Goal: Complete application form: Complete application form

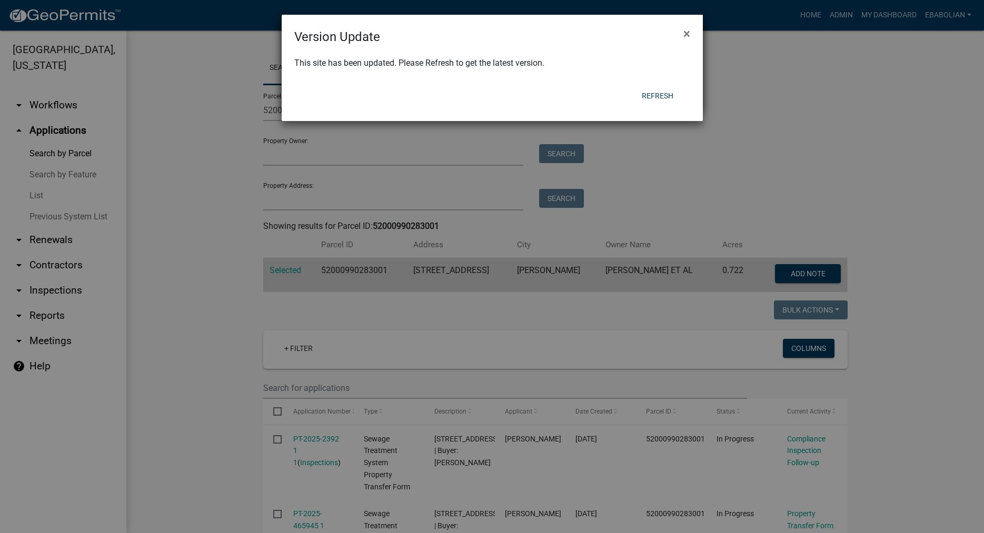
scroll to position [241, 0]
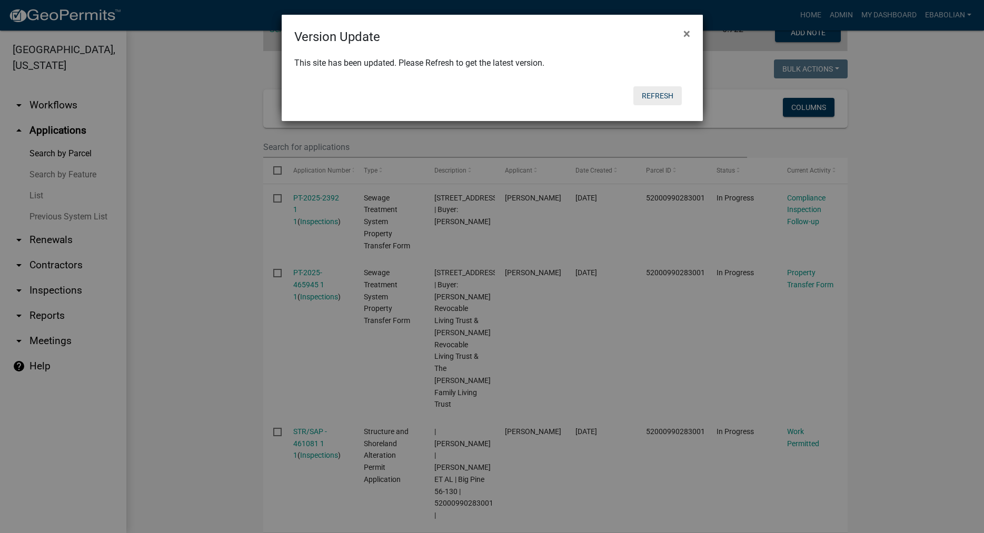
click at [657, 95] on button "Refresh" at bounding box center [657, 95] width 48 height 19
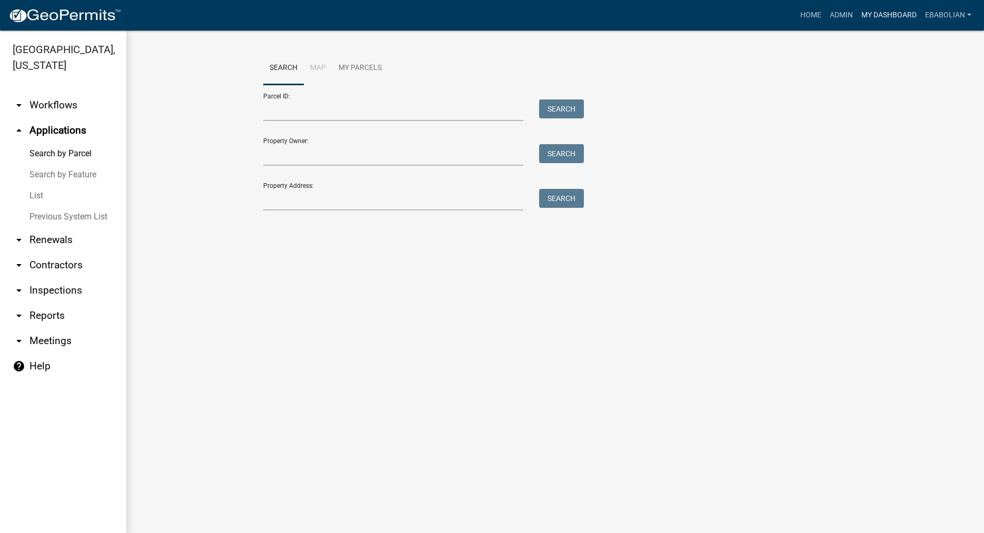
click at [868, 15] on link "My Dashboard" at bounding box center [889, 15] width 64 height 20
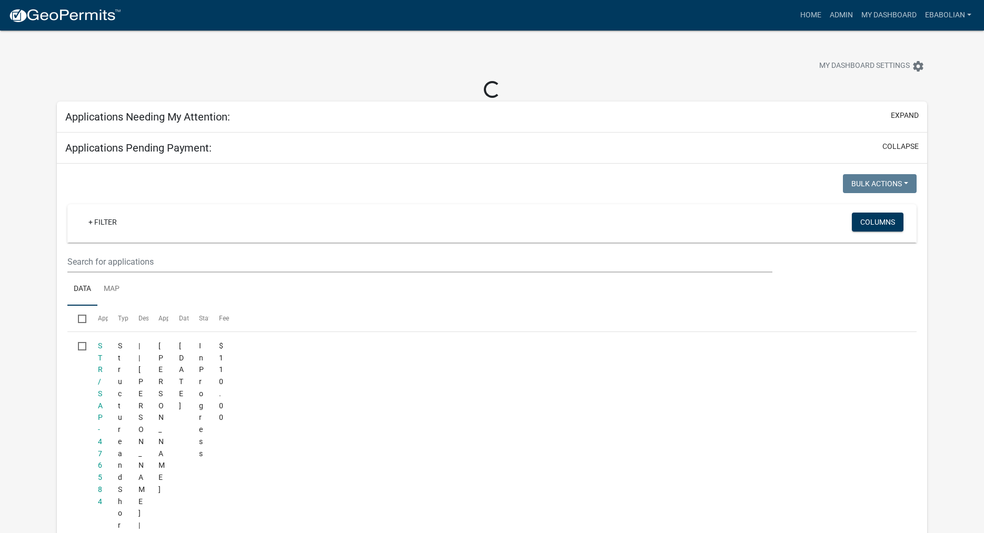
select select "3: 100"
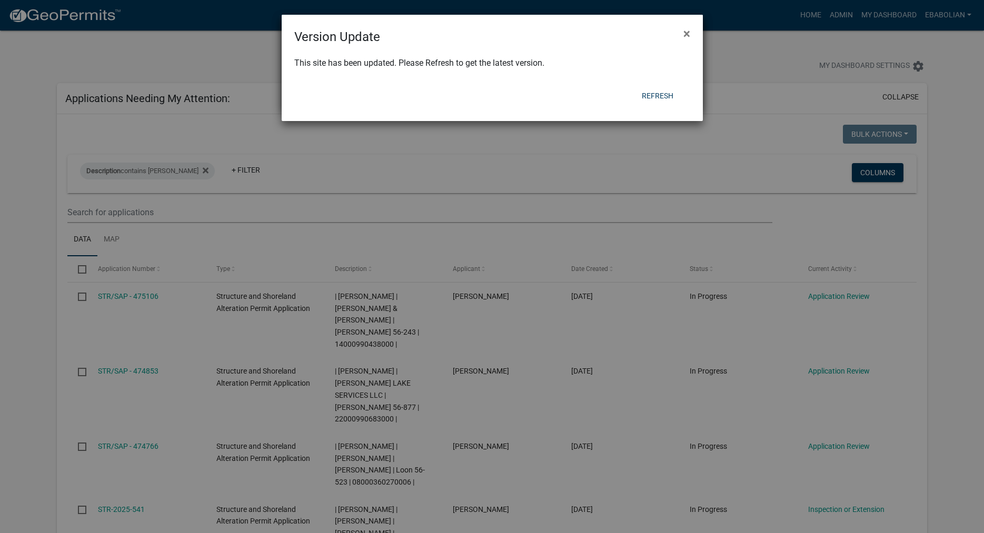
select select "3: 100"
drag, startPoint x: 654, startPoint y: 87, endPoint x: 653, endPoint y: 92, distance: 5.4
click at [654, 89] on button "Refresh" at bounding box center [657, 95] width 48 height 19
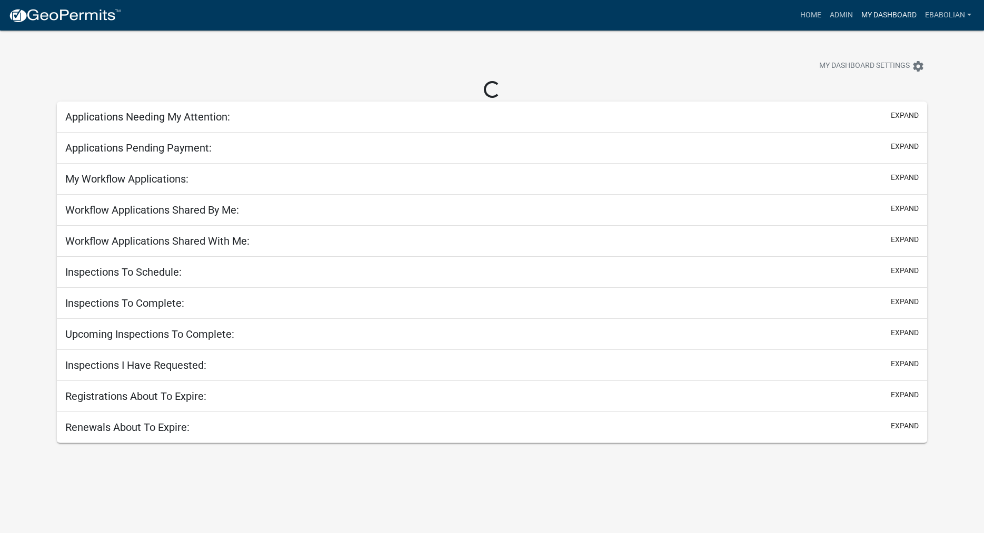
click at [877, 18] on link "My Dashboard" at bounding box center [889, 15] width 64 height 20
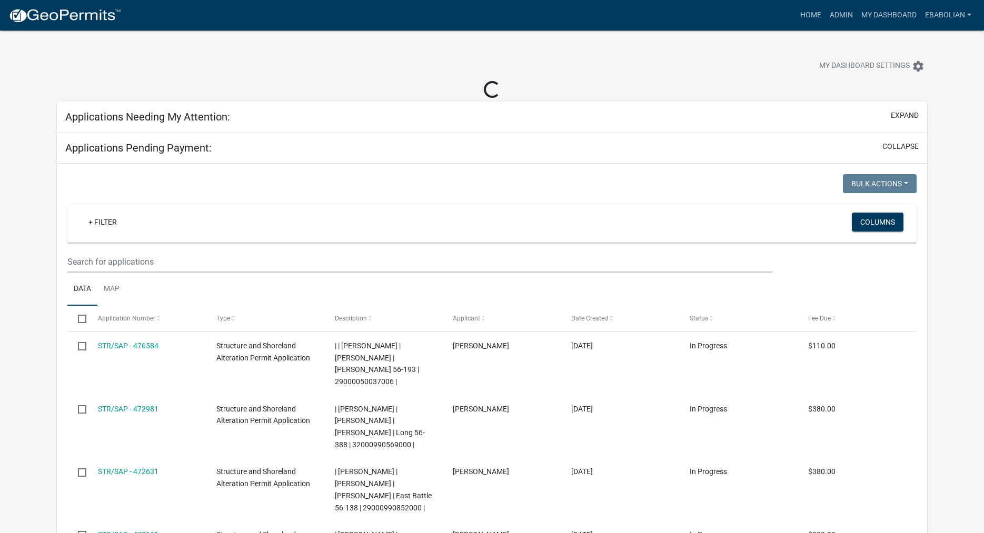
select select "3: 100"
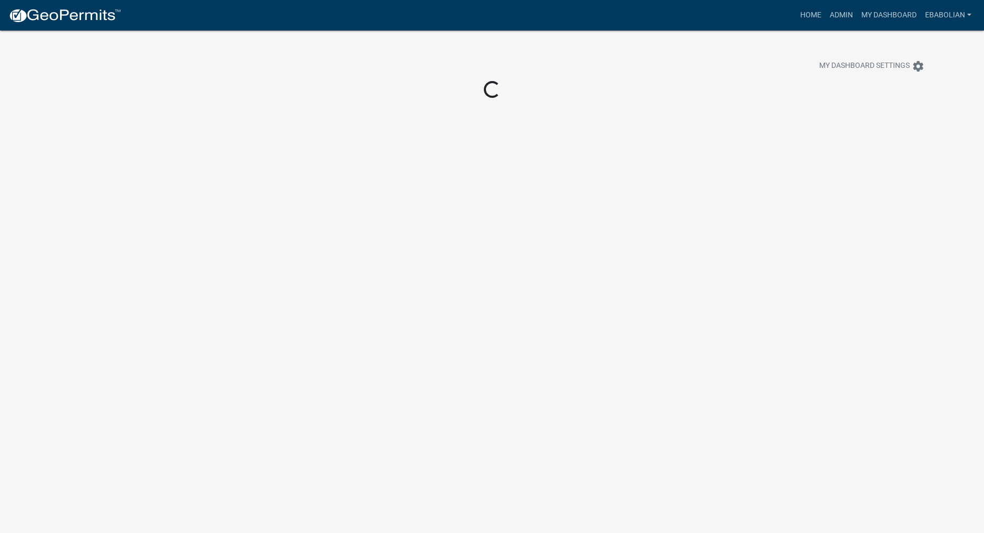
scroll to position [31, 0]
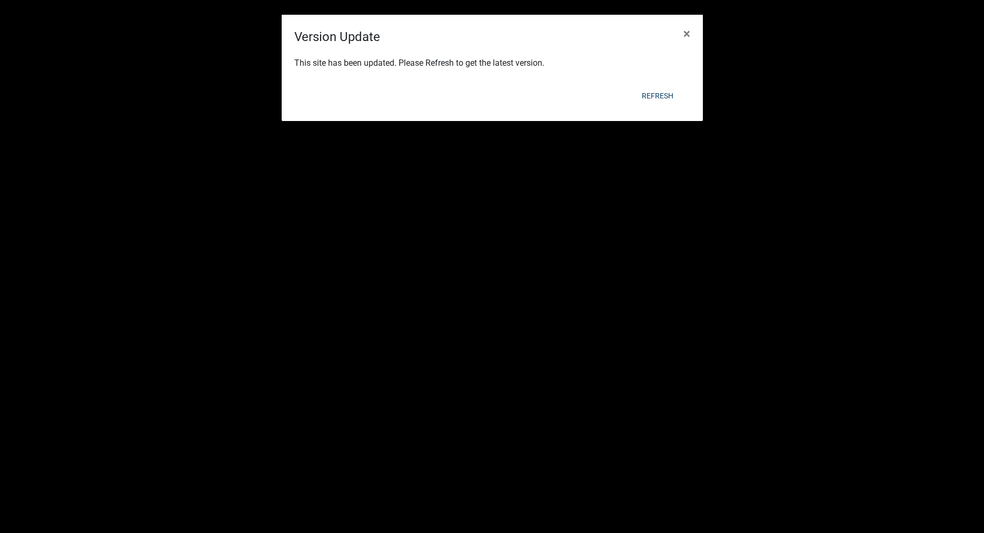
select select "3: 100"
click at [655, 92] on button "Refresh" at bounding box center [657, 95] width 48 height 19
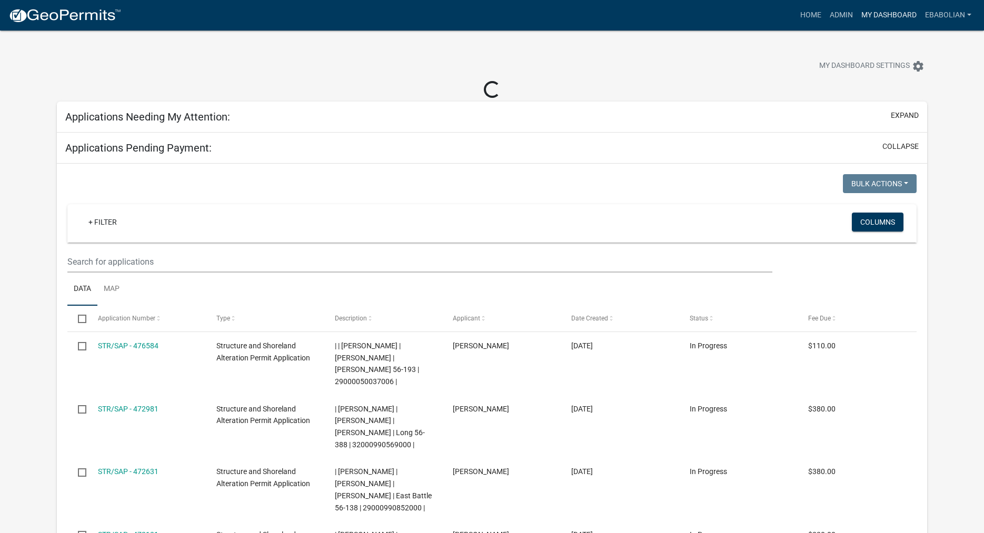
select select "3: 100"
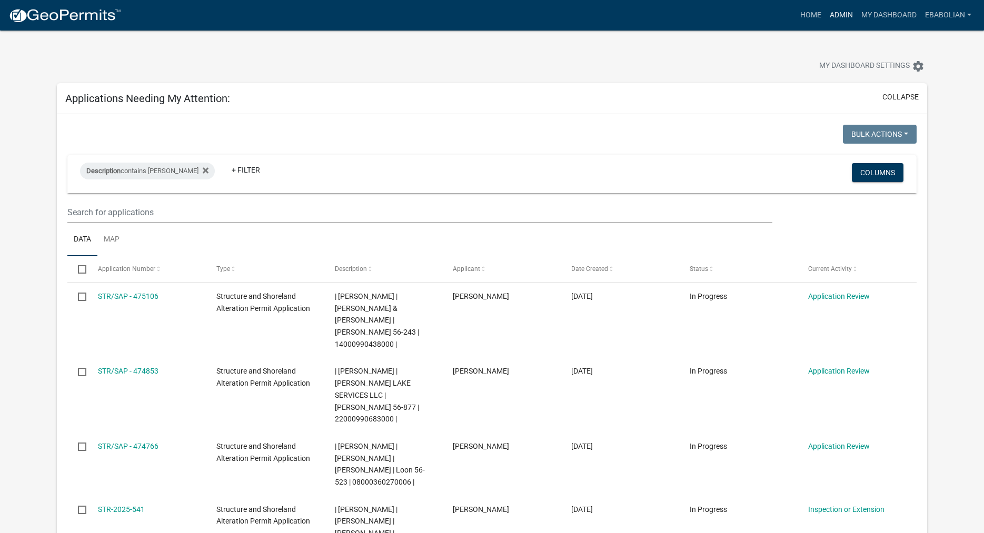
click at [835, 15] on link "Admin" at bounding box center [841, 15] width 32 height 20
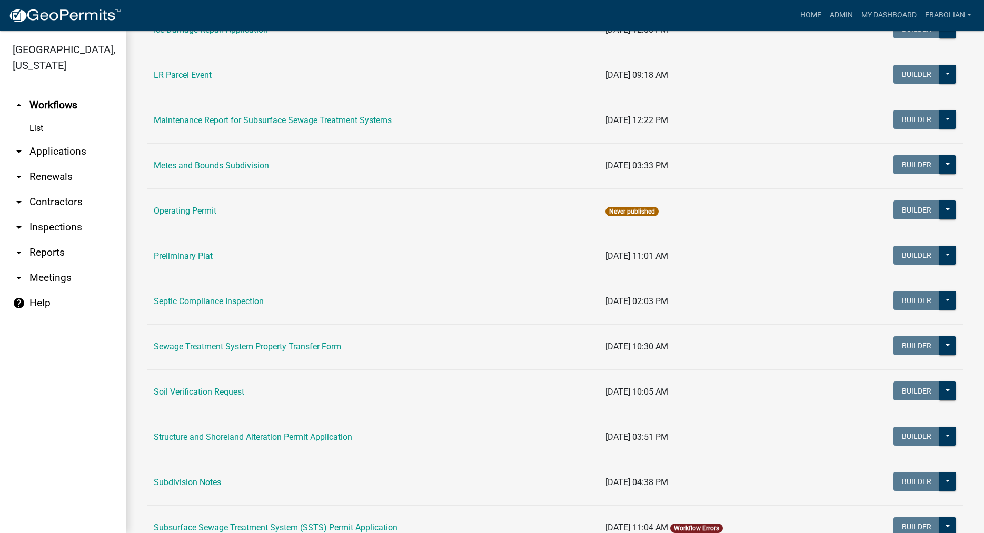
scroll to position [360, 0]
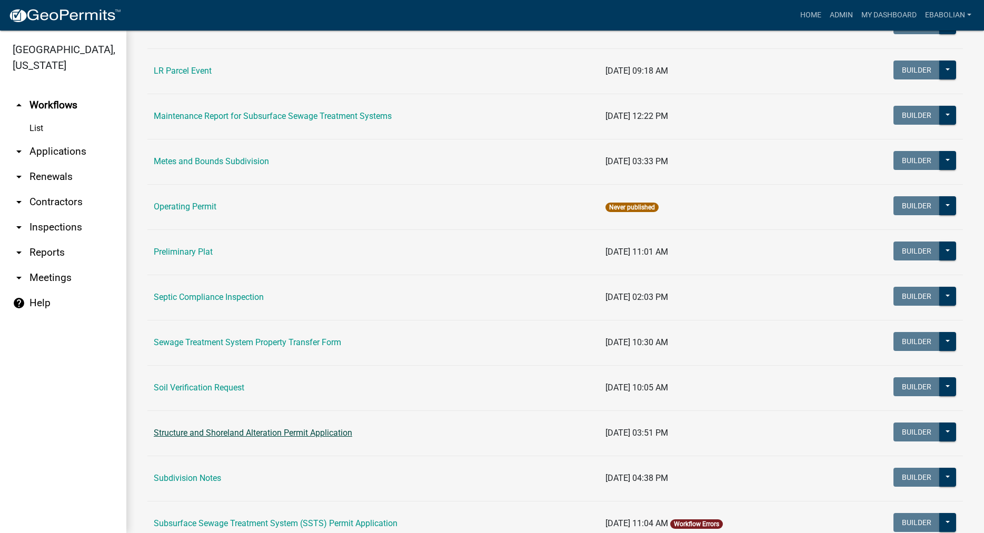
click at [239, 433] on link "Structure and Shoreland Alteration Permit Application" at bounding box center [253, 433] width 198 height 10
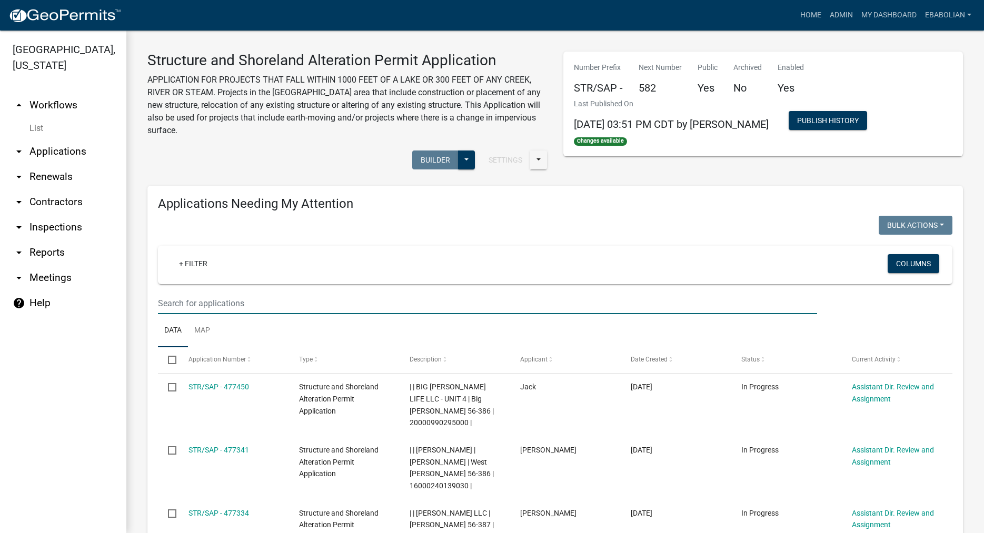
select select "3: 100"
click at [193, 299] on input "text" at bounding box center [487, 304] width 659 height 22
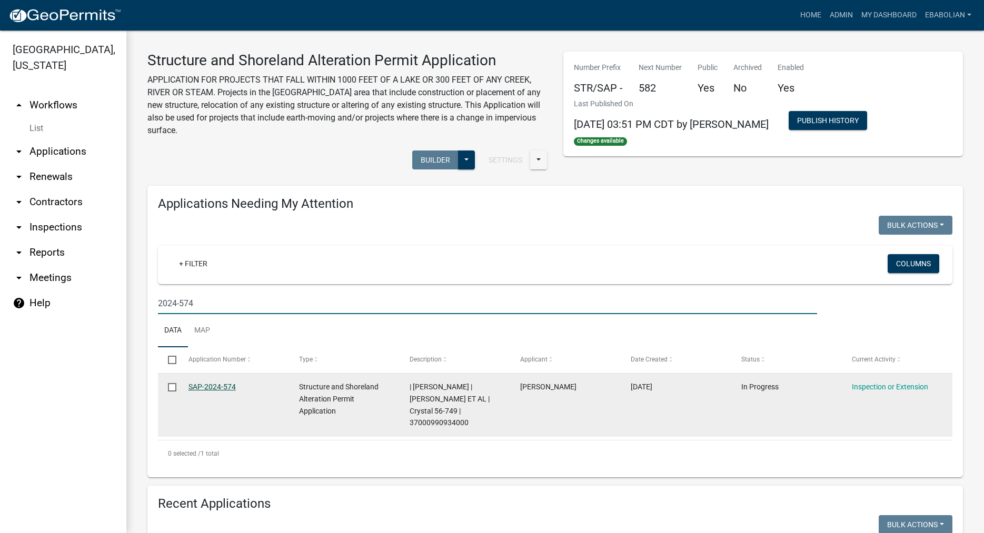
type input "2024-574"
click at [217, 388] on link "SAP-2024-574" at bounding box center [211, 387] width 47 height 8
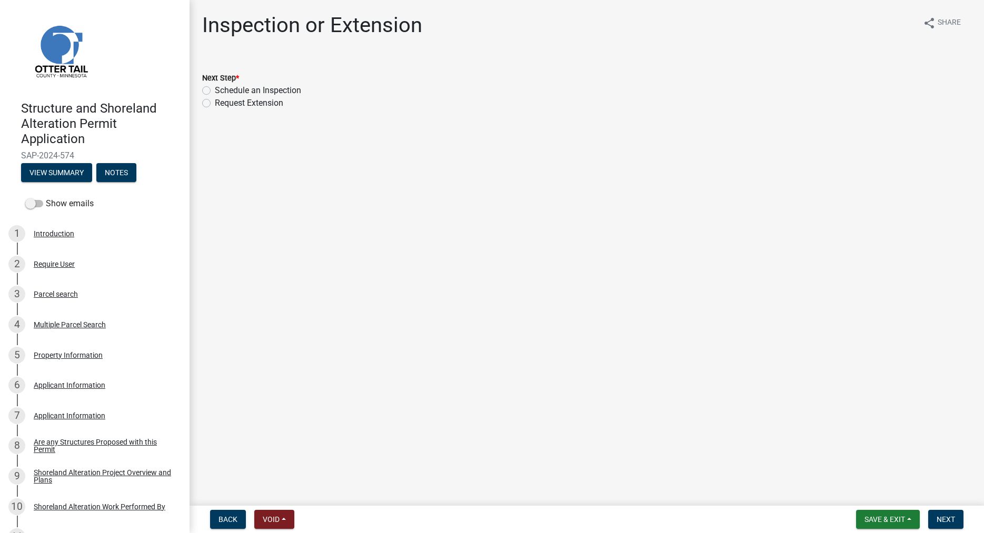
click at [215, 89] on label "Schedule an Inspection" at bounding box center [258, 90] width 86 height 13
click at [215, 89] on input "Schedule an Inspection" at bounding box center [218, 87] width 7 height 7
radio input "true"
click at [953, 516] on span "Next" at bounding box center [945, 519] width 18 height 8
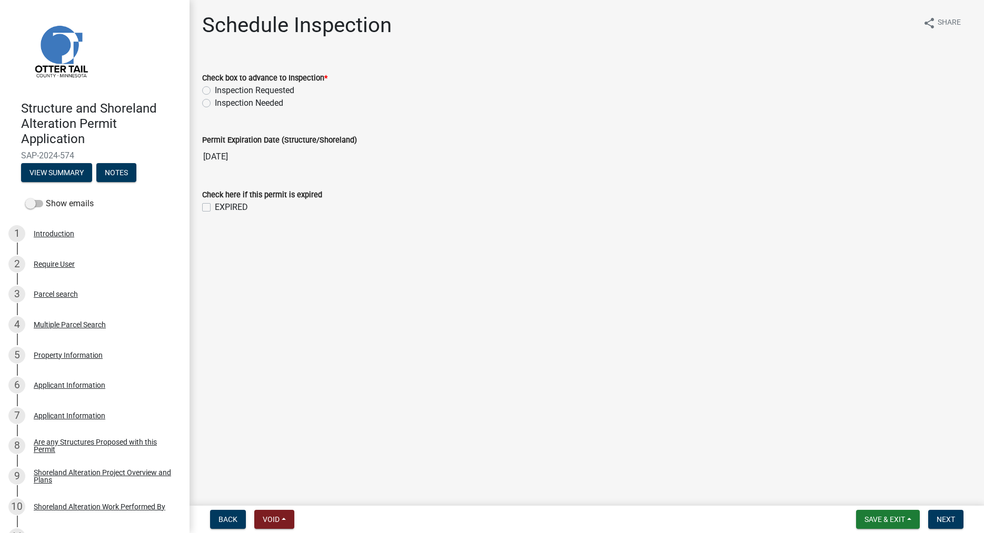
click at [215, 106] on label "Inspection Needed" at bounding box center [249, 103] width 68 height 13
click at [215, 104] on input "Inspection Needed" at bounding box center [218, 100] width 7 height 7
radio input "true"
drag, startPoint x: 207, startPoint y: 208, endPoint x: 211, endPoint y: 213, distance: 6.3
click at [215, 208] on label "EXPIRED" at bounding box center [231, 207] width 33 height 13
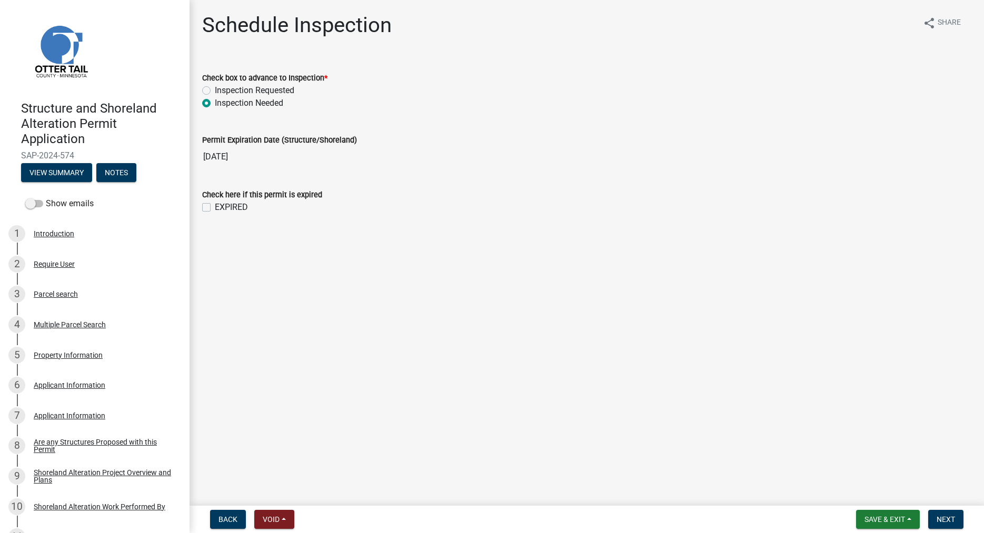
click at [215, 208] on input "EXPIRED" at bounding box center [218, 204] width 7 height 7
checkbox input "true"
click at [949, 516] on span "Next" at bounding box center [945, 519] width 18 height 8
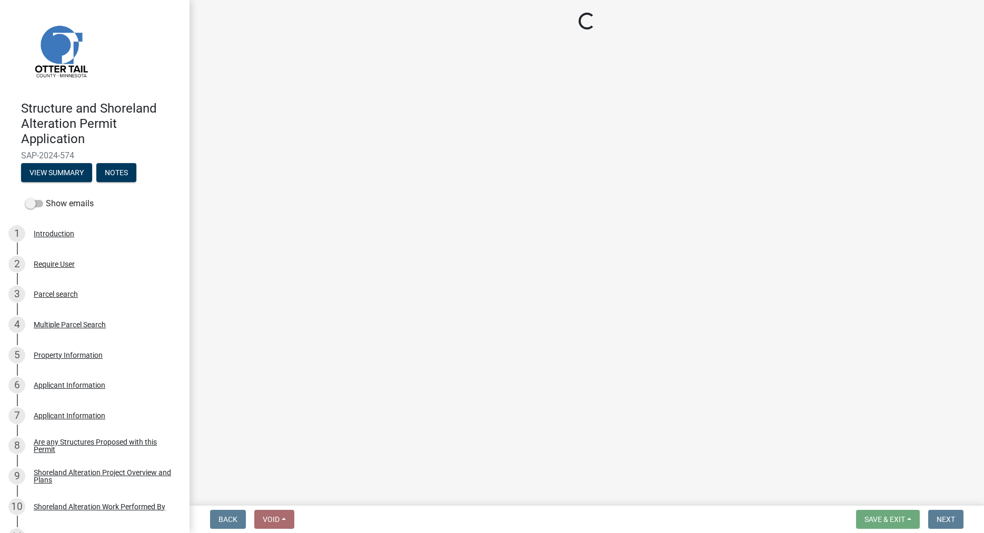
select select "710d5f49-2663-4e73-9718-d0c4e189f5ed"
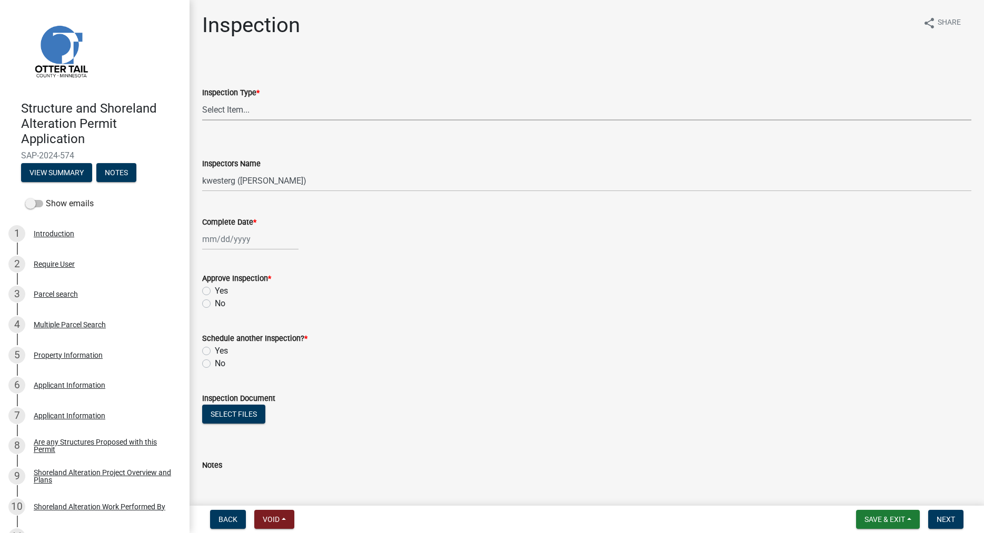
click at [202, 99] on select "Select Item... Footing / Structure Inspection Shoreland Alteration Not Built" at bounding box center [586, 110] width 769 height 22
click option "Shoreland Alteration" at bounding box center [0, 0] width 0 height 0
select select "47ea1fb7-c502-4f3a-a094-06b583cbebcf"
click at [202, 170] on select "Select Item... btollefson (Brittany Tollefson) alexisnewark (Alexis Newark) epl…" at bounding box center [586, 181] width 769 height 22
select select "cd31a072-cd4e-4306-9b8c-c26eab70e9de"
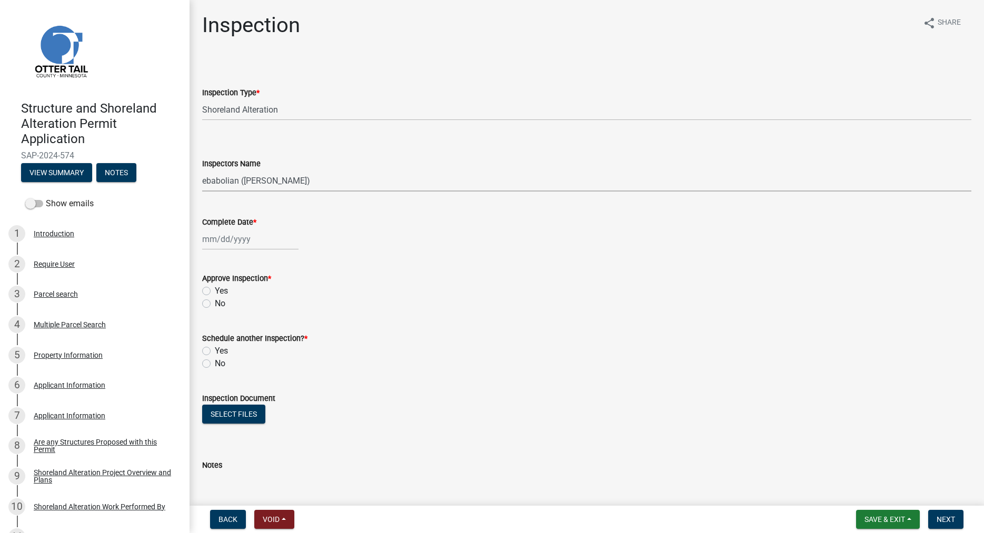
click option "ebabolian (Eric Babolian)" at bounding box center [0, 0] width 0 height 0
click at [232, 241] on input "Complete Date *" at bounding box center [250, 239] width 96 height 22
select select "9"
select select "2025"
click at [262, 310] on div "11" at bounding box center [263, 312] width 17 height 17
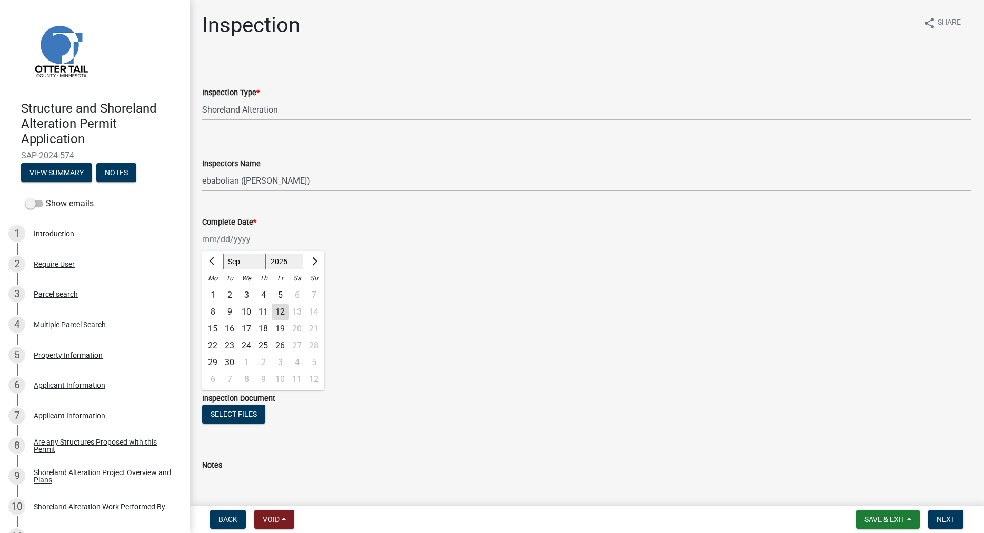
type input "09/11/2025"
click at [215, 288] on label "Yes" at bounding box center [221, 291] width 13 height 13
click at [215, 288] on input "Yes" at bounding box center [218, 288] width 7 height 7
radio input "true"
click at [215, 363] on label "No" at bounding box center [220, 363] width 11 height 13
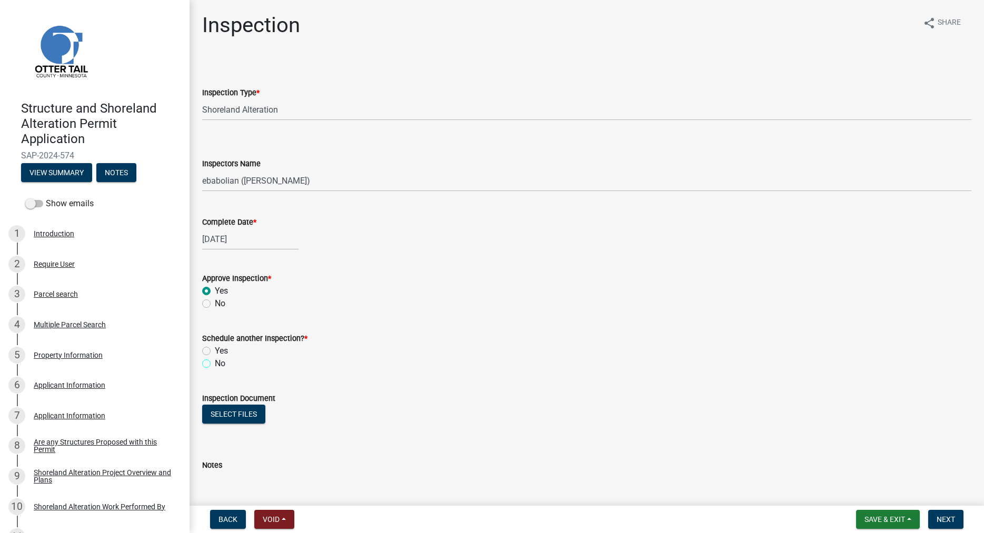
click at [215, 363] on input "No" at bounding box center [218, 360] width 7 height 7
radio input "true"
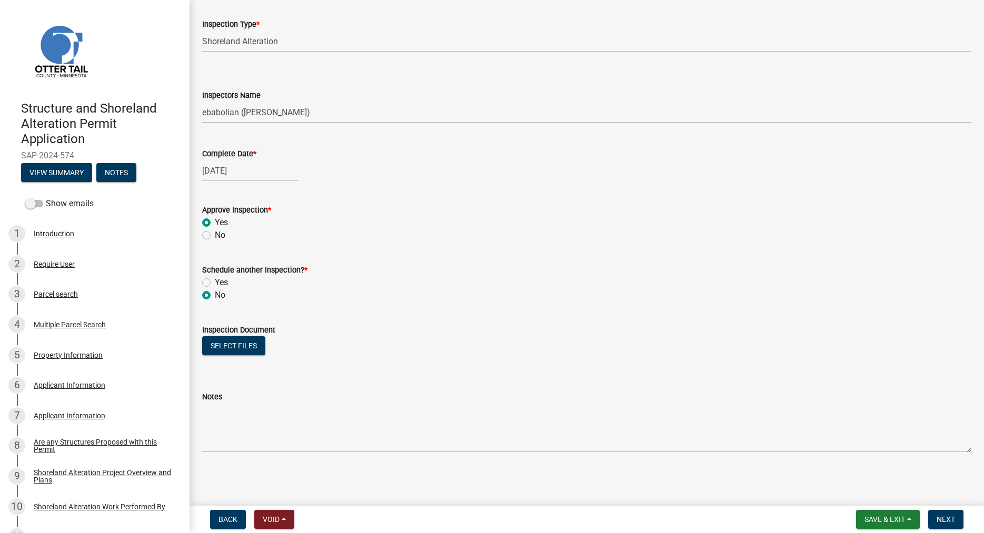
scroll to position [69, 0]
click at [254, 353] on button "Select files" at bounding box center [233, 345] width 63 height 19
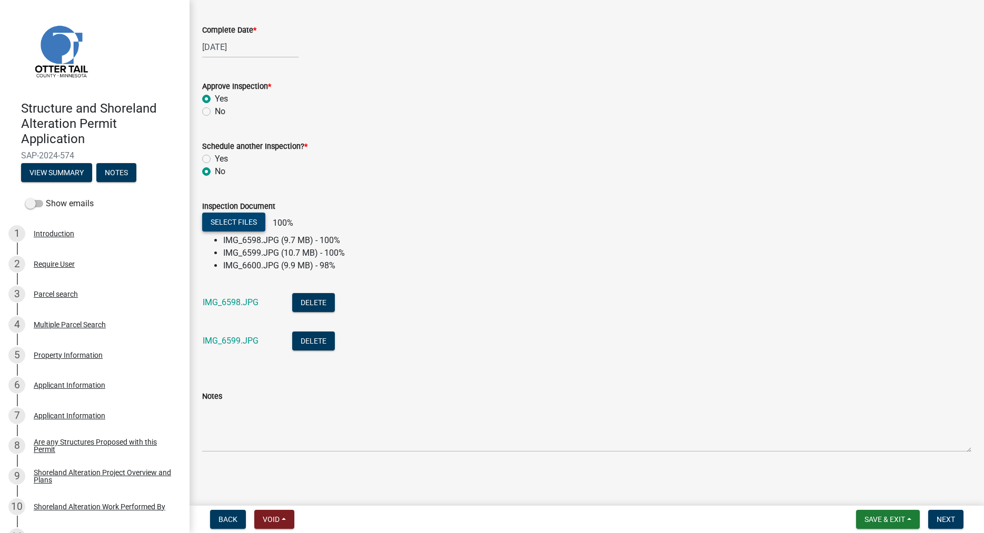
scroll to position [184, 0]
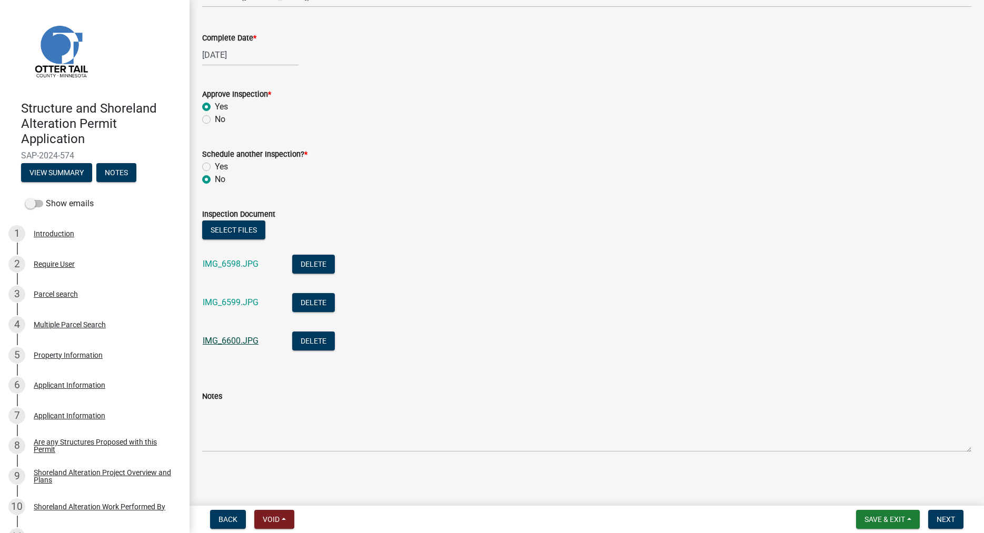
click at [226, 340] on link "IMG_6600.JPG" at bounding box center [231, 341] width 56 height 10
click at [239, 266] on link "IMG_6598.JPG" at bounding box center [231, 264] width 56 height 10
click at [234, 303] on link "IMG_6599.JPG" at bounding box center [231, 302] width 56 height 10
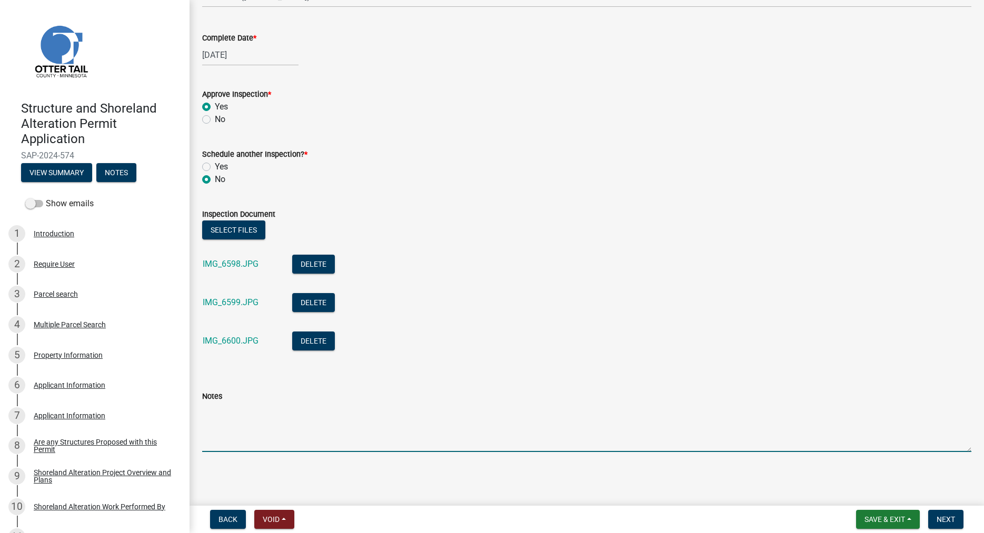
click at [215, 417] on textarea "Notes" at bounding box center [586, 427] width 769 height 49
type textarea "Project complete."
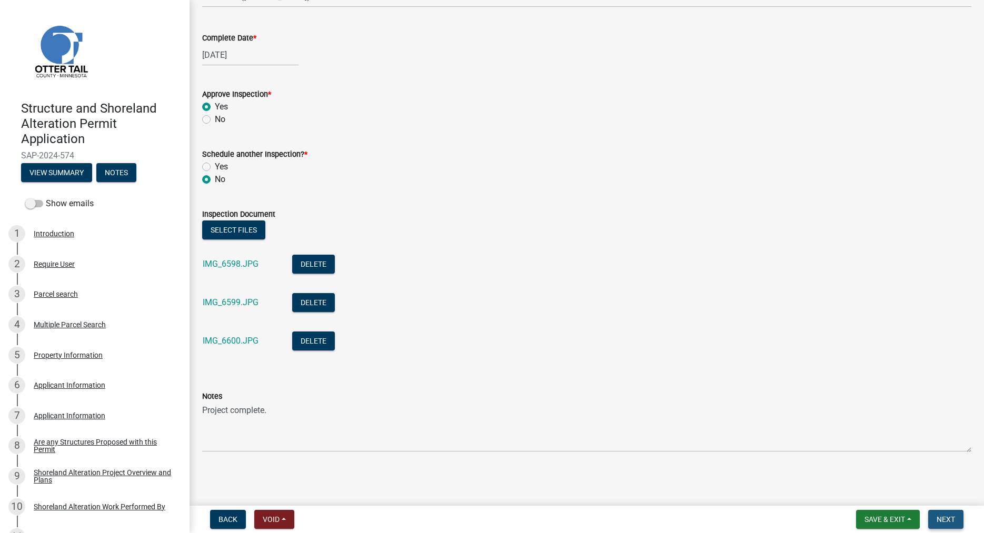
click at [942, 517] on span "Next" at bounding box center [945, 519] width 18 height 8
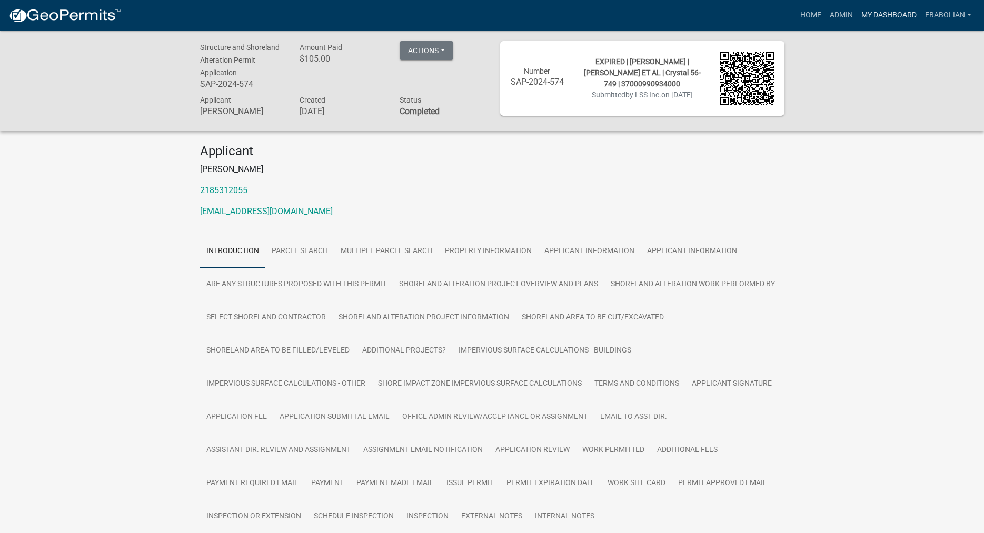
click at [878, 17] on link "My Dashboard" at bounding box center [889, 15] width 64 height 20
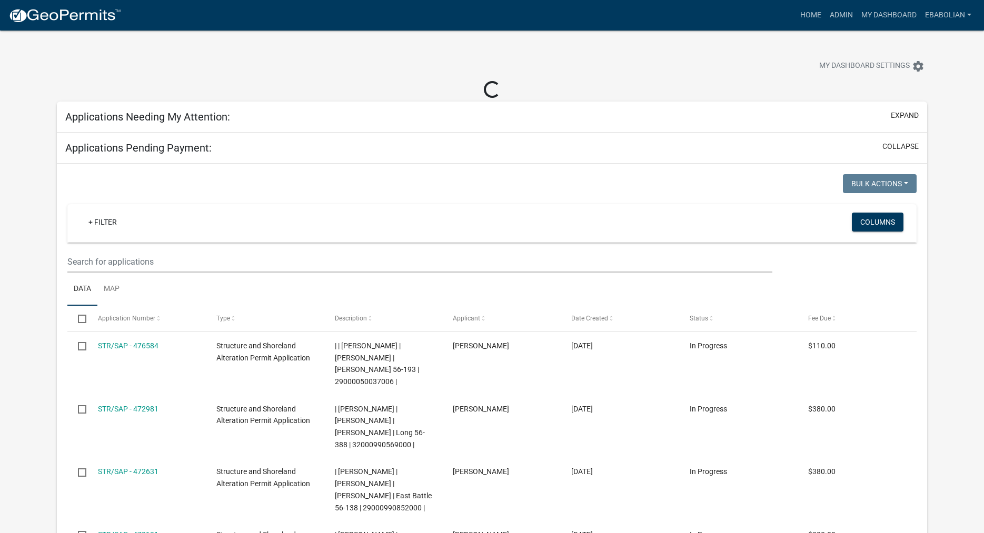
select select "3: 100"
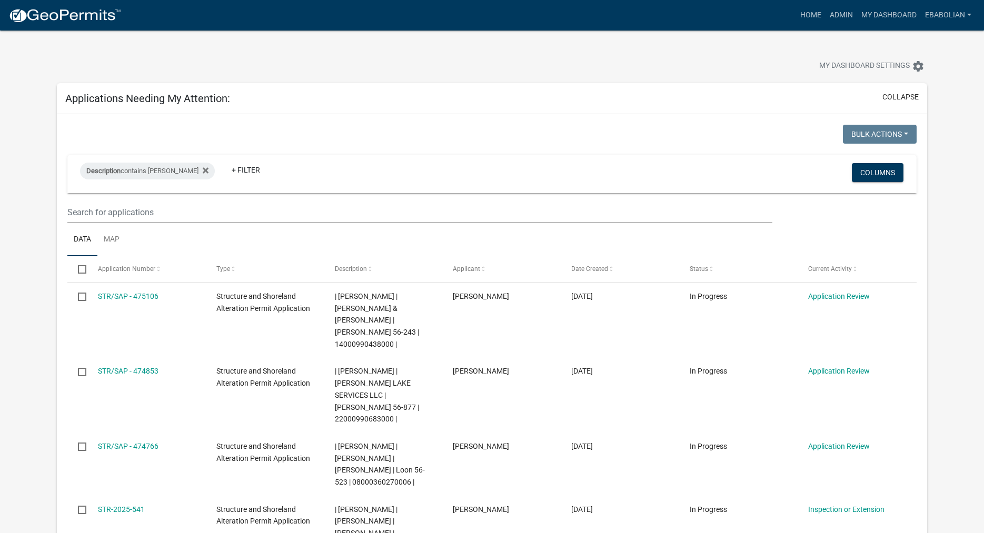
select select "3: 100"
click at [836, 15] on link "Admin" at bounding box center [841, 15] width 32 height 20
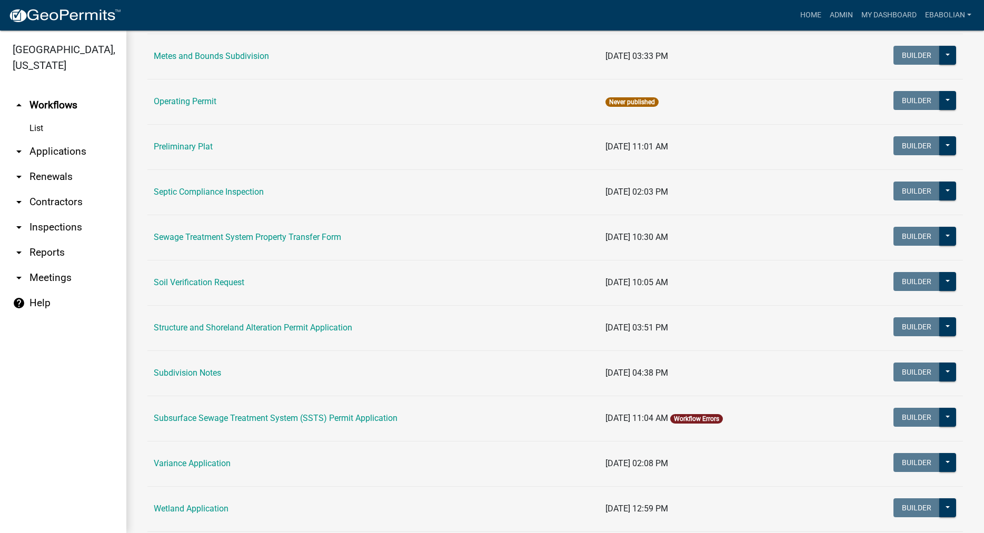
scroll to position [480, 0]
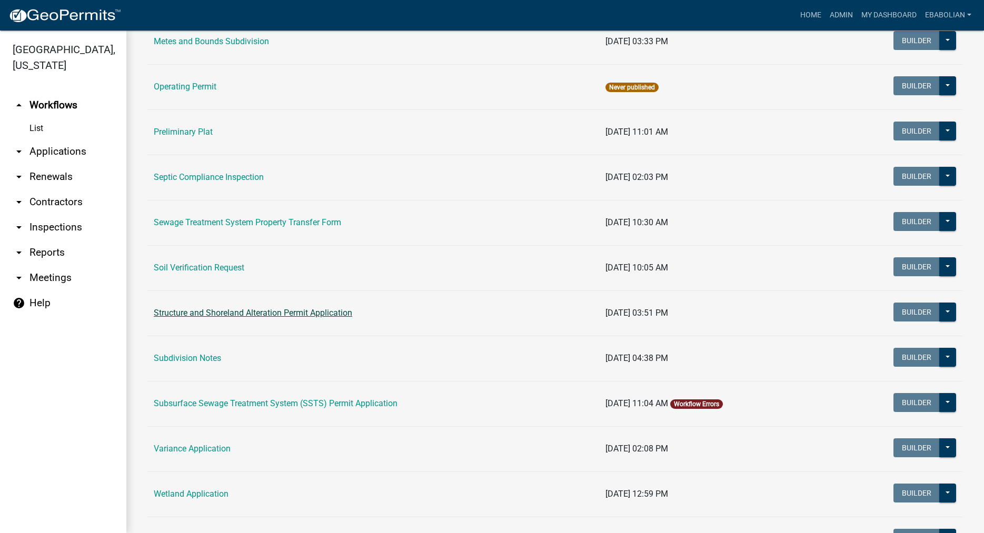
click at [196, 315] on link "Structure and Shoreland Alteration Permit Application" at bounding box center [253, 313] width 198 height 10
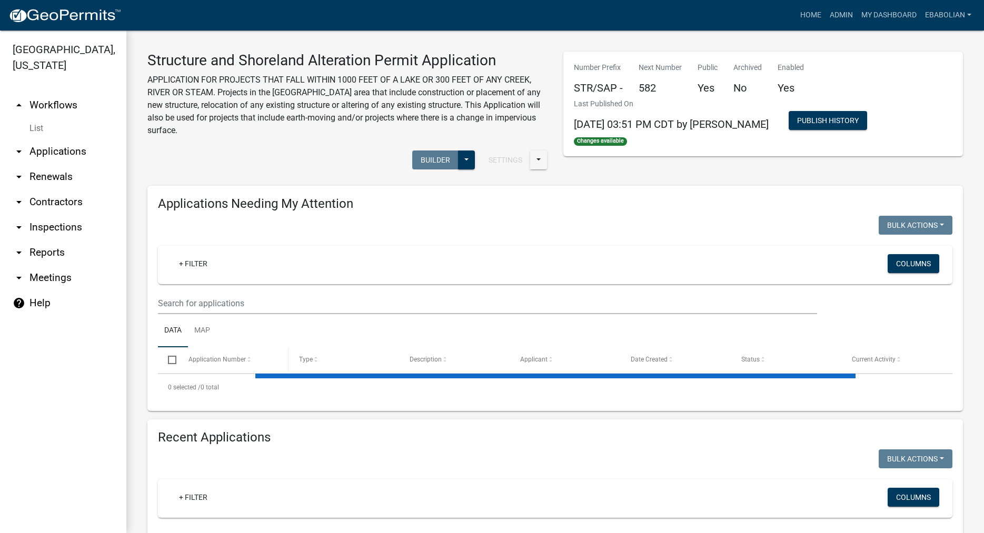
select select "3: 100"
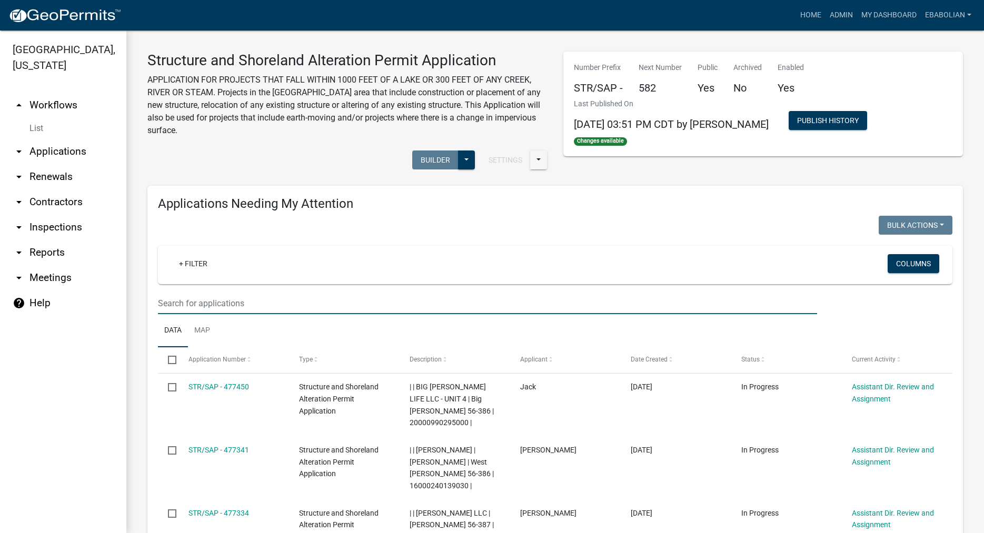
click at [192, 306] on input "text" at bounding box center [487, 304] width 659 height 22
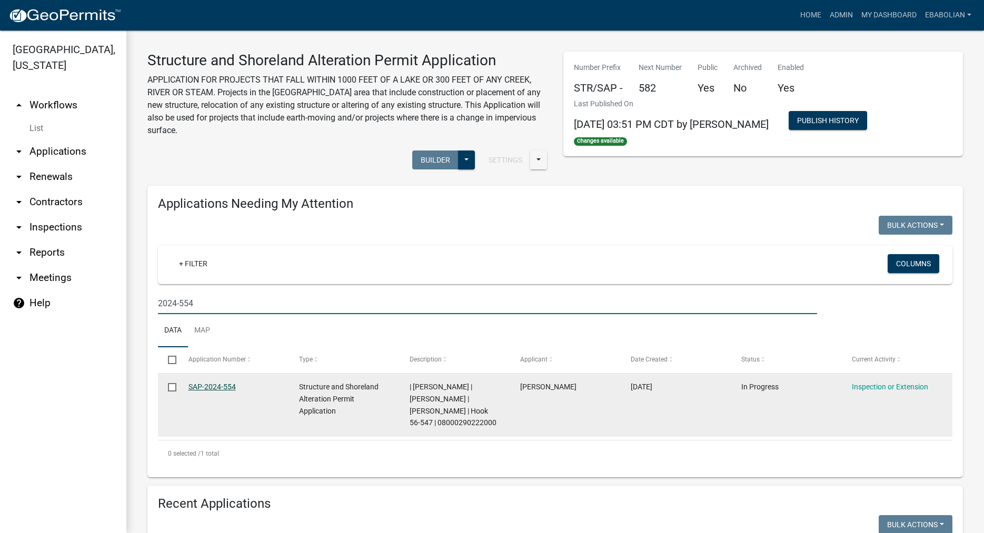
type input "2024-554"
click at [216, 387] on link "SAP-2024-554" at bounding box center [211, 387] width 47 height 8
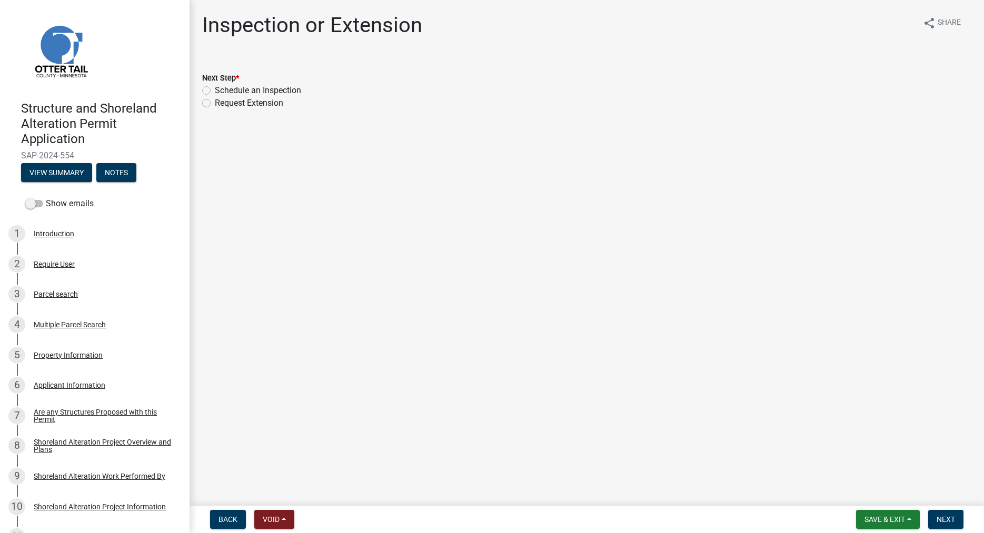
click at [215, 91] on label "Schedule an Inspection" at bounding box center [258, 90] width 86 height 13
click at [215, 91] on input "Schedule an Inspection" at bounding box center [218, 87] width 7 height 7
radio input "true"
click at [944, 516] on span "Next" at bounding box center [945, 519] width 18 height 8
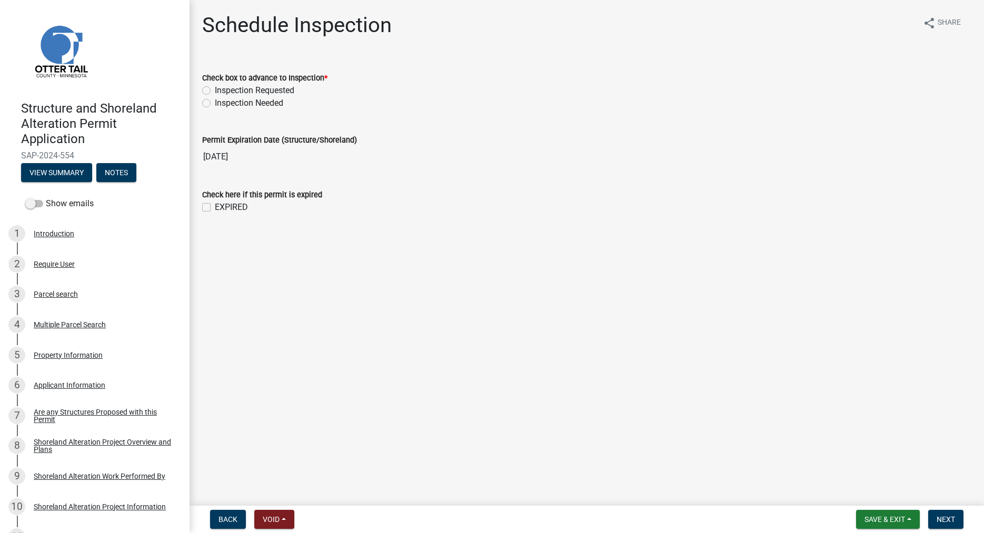
click at [215, 102] on label "Inspection Needed" at bounding box center [249, 103] width 68 height 13
click at [215, 102] on input "Inspection Needed" at bounding box center [218, 100] width 7 height 7
radio input "true"
click at [215, 207] on label "EXPIRED" at bounding box center [231, 207] width 33 height 13
click at [215, 207] on input "EXPIRED" at bounding box center [218, 204] width 7 height 7
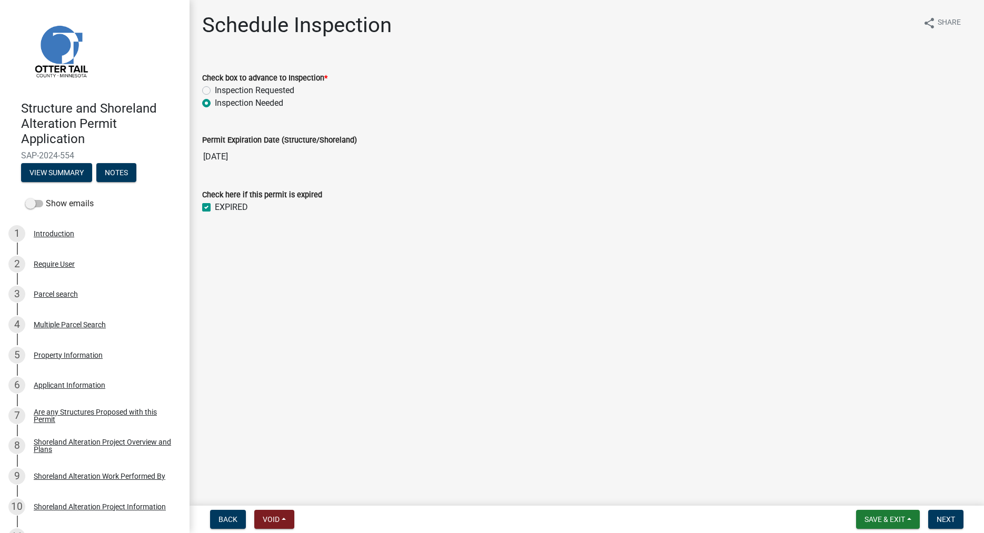
checkbox input "true"
click at [954, 518] on span "Next" at bounding box center [945, 519] width 18 height 8
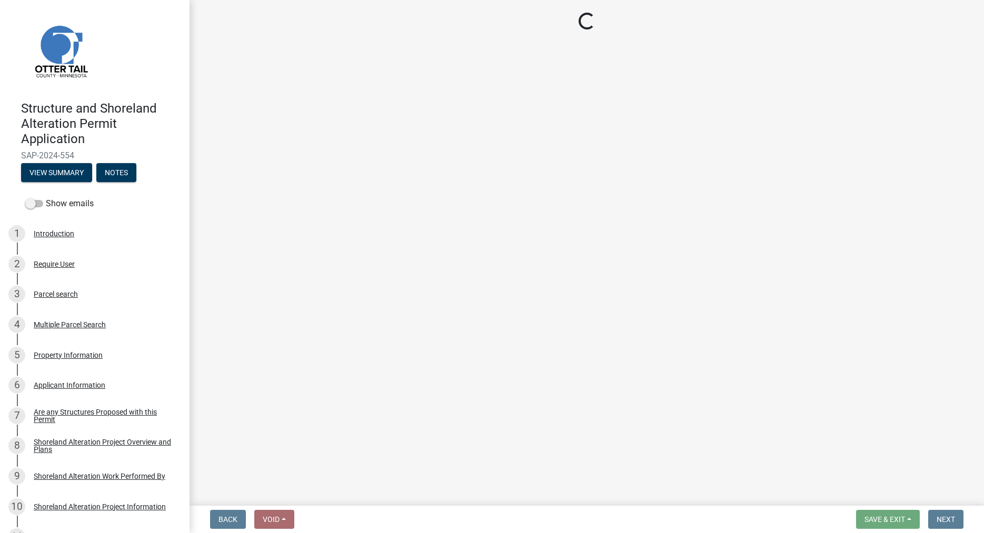
select select "710d5f49-2663-4e73-9718-d0c4e189f5ed"
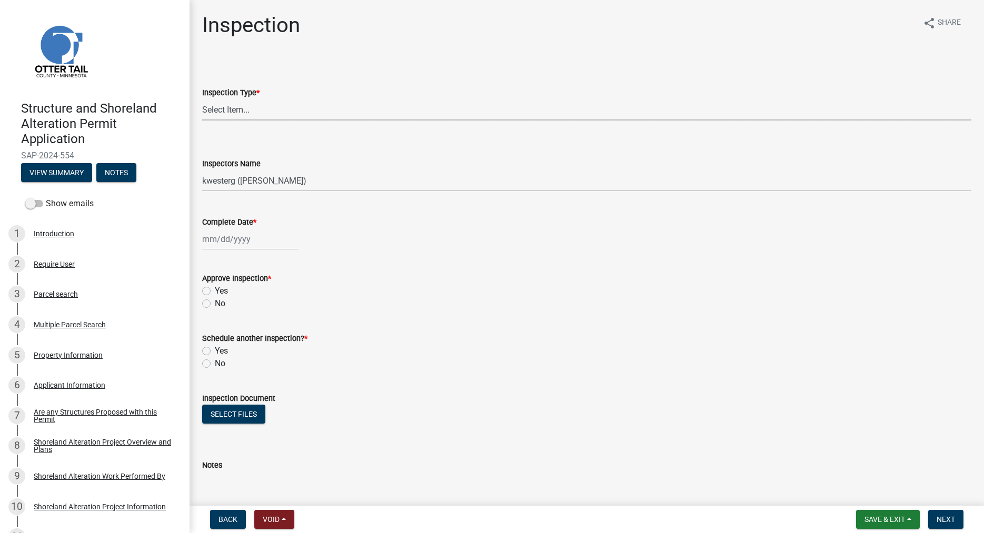
click at [202, 99] on select "Select Item... Footing / Structure Inspection Shoreland Alteration Not Built" at bounding box center [586, 110] width 769 height 22
click option "Shoreland Alteration" at bounding box center [0, 0] width 0 height 0
select select "47ea1fb7-c502-4f3a-a094-06b583cbebcf"
click at [202, 170] on select "Select Item... btollefson (Brittany Tollefson) alexisnewark (Alexis Newark) epl…" at bounding box center [586, 181] width 769 height 22
select select "cd31a072-cd4e-4306-9b8c-c26eab70e9de"
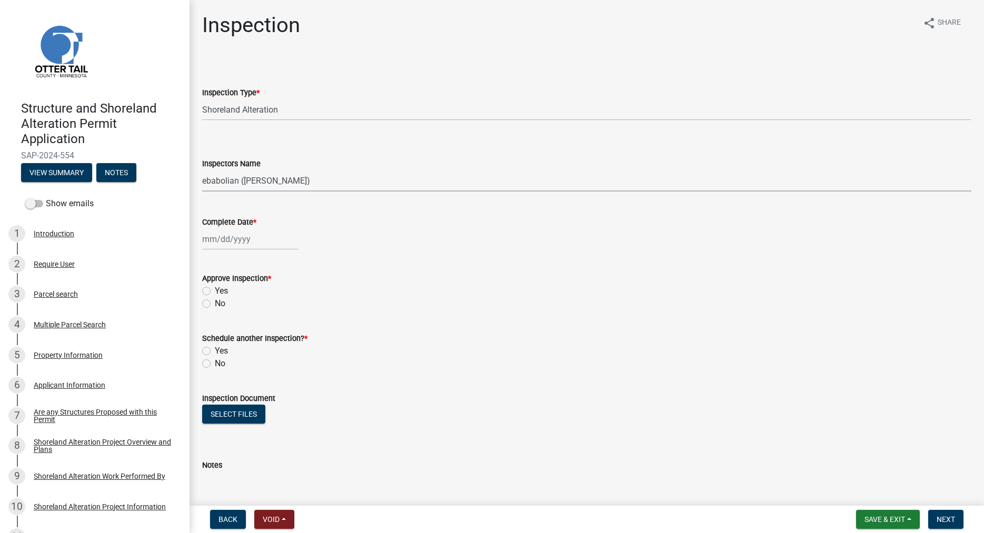
click option "ebabolian (Eric Babolian)" at bounding box center [0, 0] width 0 height 0
click at [219, 243] on input "Complete Date *" at bounding box center [250, 239] width 96 height 22
select select "9"
select select "2025"
click at [264, 313] on div "11" at bounding box center [263, 312] width 17 height 17
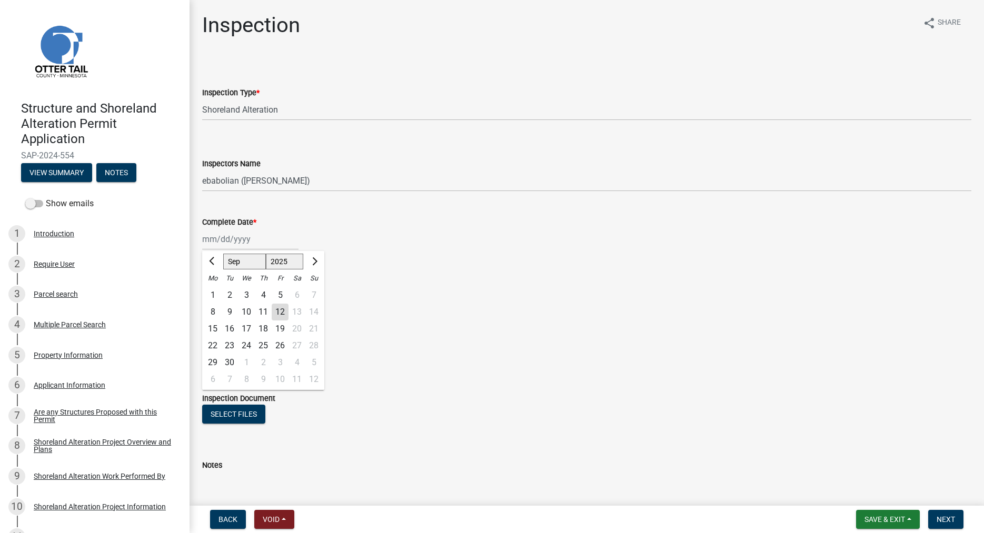
type input "09/11/2025"
click at [215, 288] on label "Yes" at bounding box center [221, 291] width 13 height 13
click at [215, 288] on input "Yes" at bounding box center [218, 288] width 7 height 7
radio input "true"
click at [215, 366] on label "No" at bounding box center [220, 363] width 11 height 13
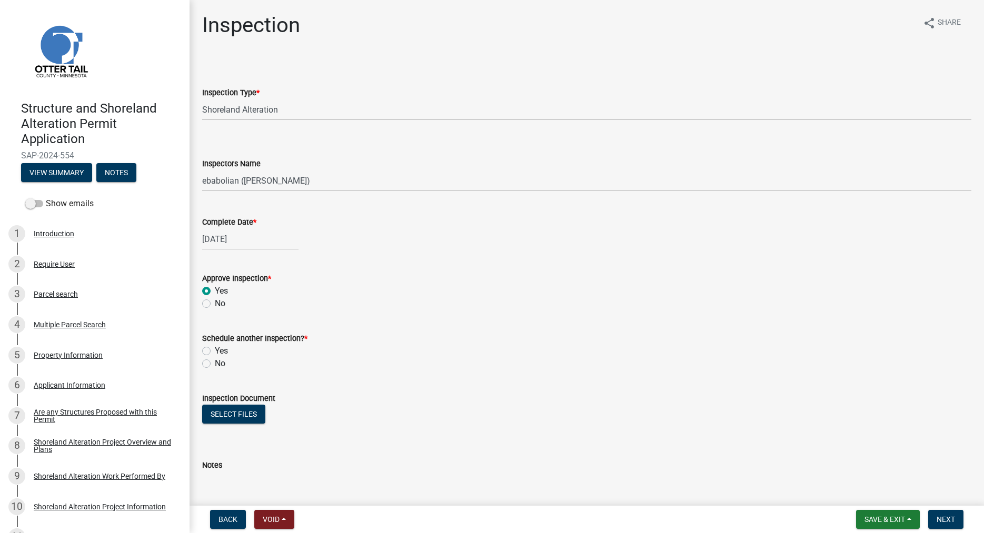
click at [215, 364] on input "No" at bounding box center [218, 360] width 7 height 7
radio input "true"
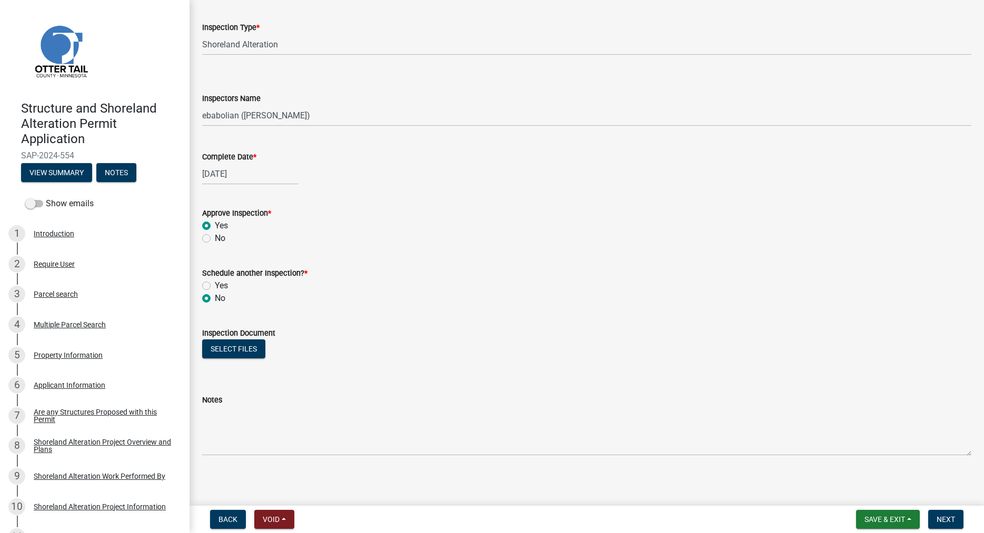
scroll to position [69, 0]
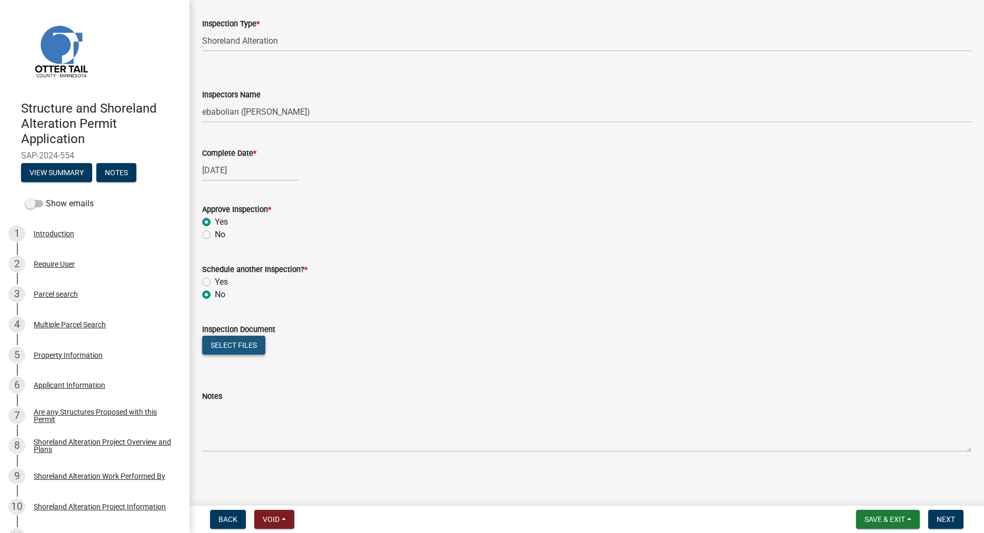
click at [237, 346] on button "Select files" at bounding box center [233, 345] width 63 height 19
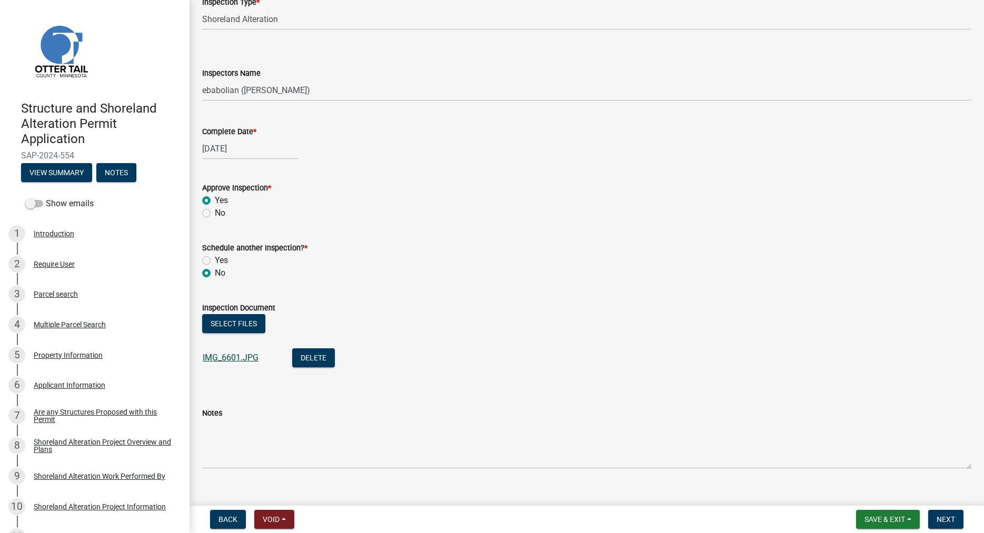
click at [216, 359] on link "IMG_6601.JPG" at bounding box center [231, 358] width 56 height 10
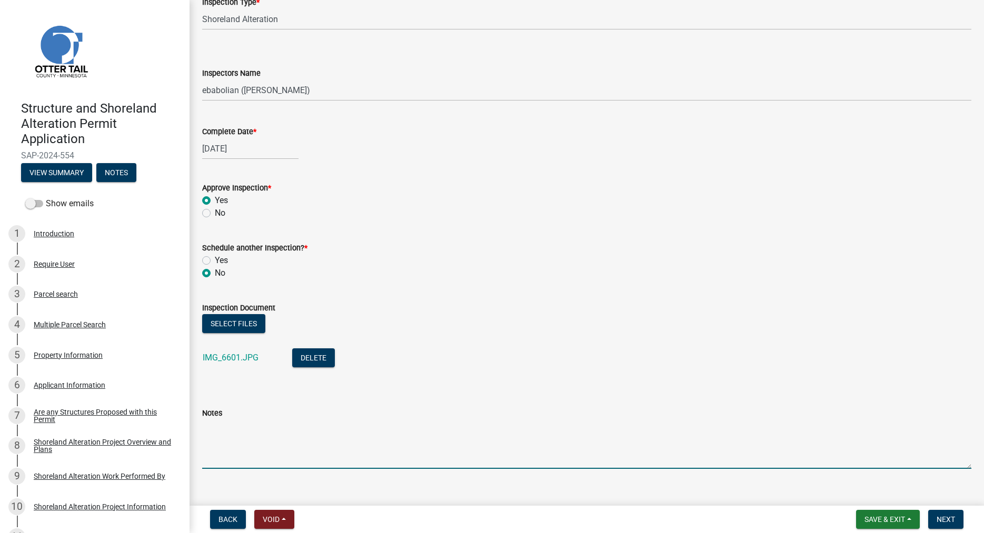
click at [222, 464] on textarea "Notes" at bounding box center [586, 443] width 769 height 49
type textarea "Project complete."
click at [937, 515] on button "Next" at bounding box center [945, 519] width 35 height 19
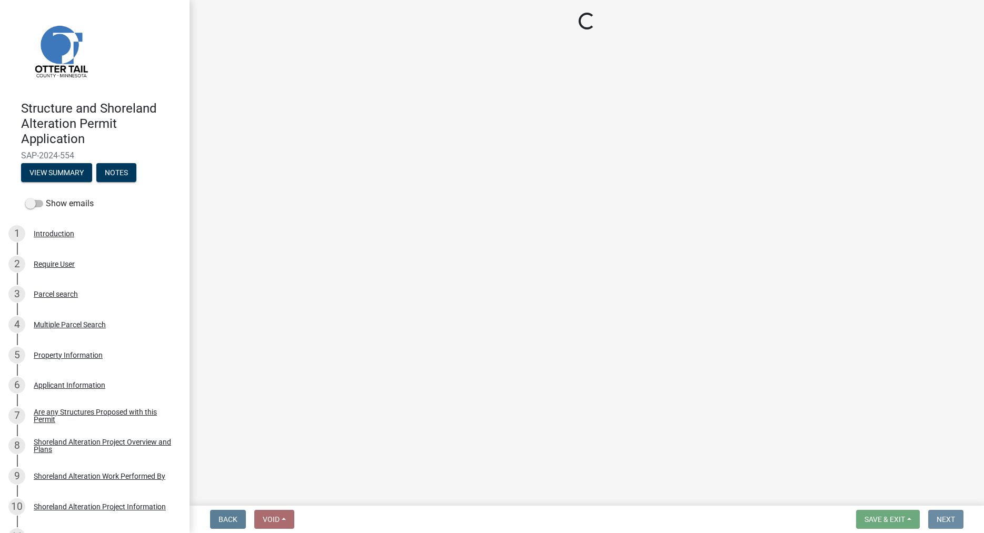
scroll to position [0, 0]
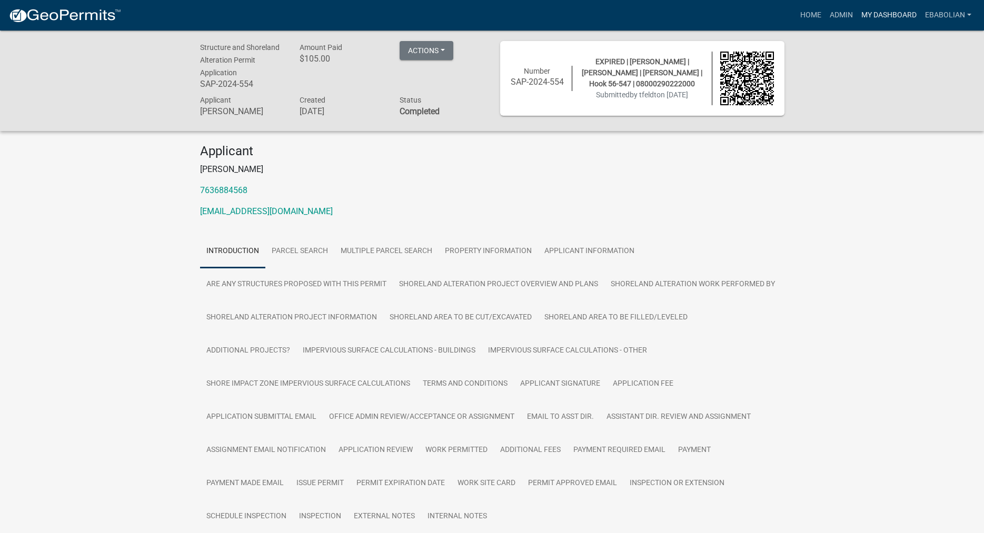
click at [881, 12] on link "My Dashboard" at bounding box center [889, 15] width 64 height 20
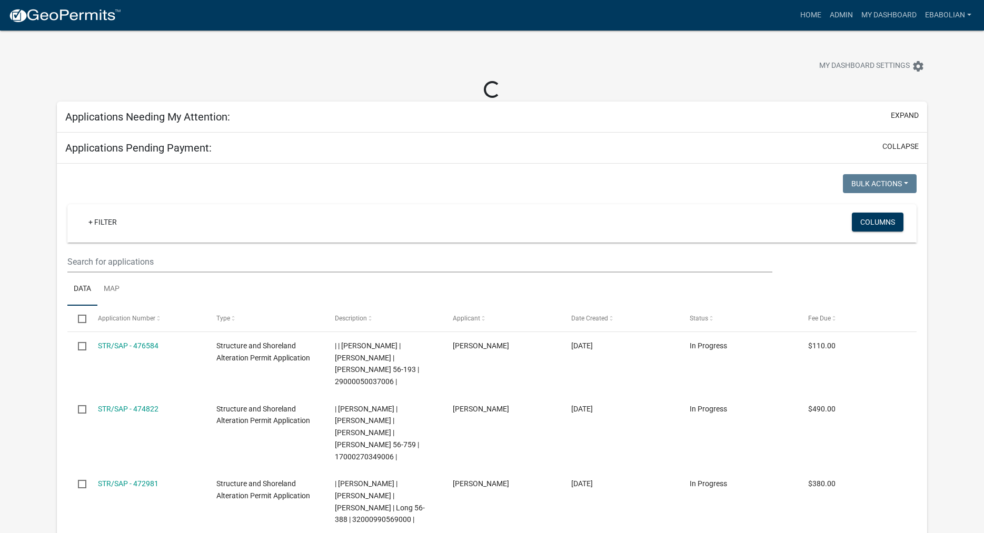
select select "3: 100"
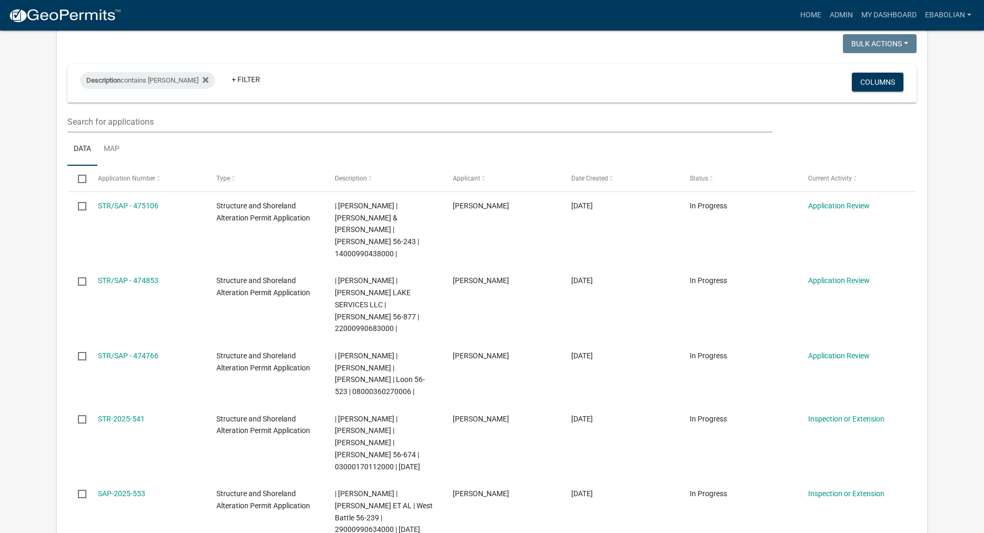
scroll to position [107, 0]
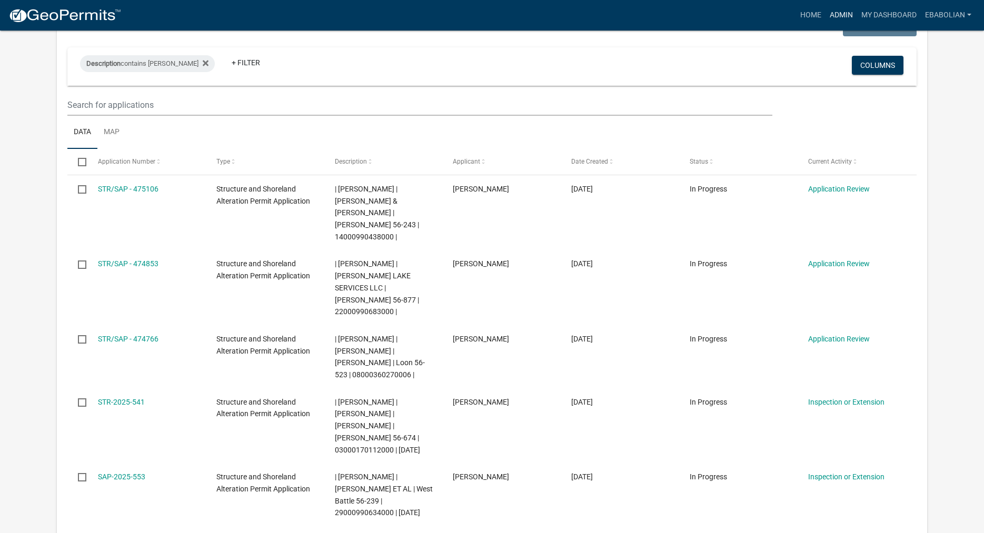
click at [841, 12] on link "Admin" at bounding box center [841, 15] width 32 height 20
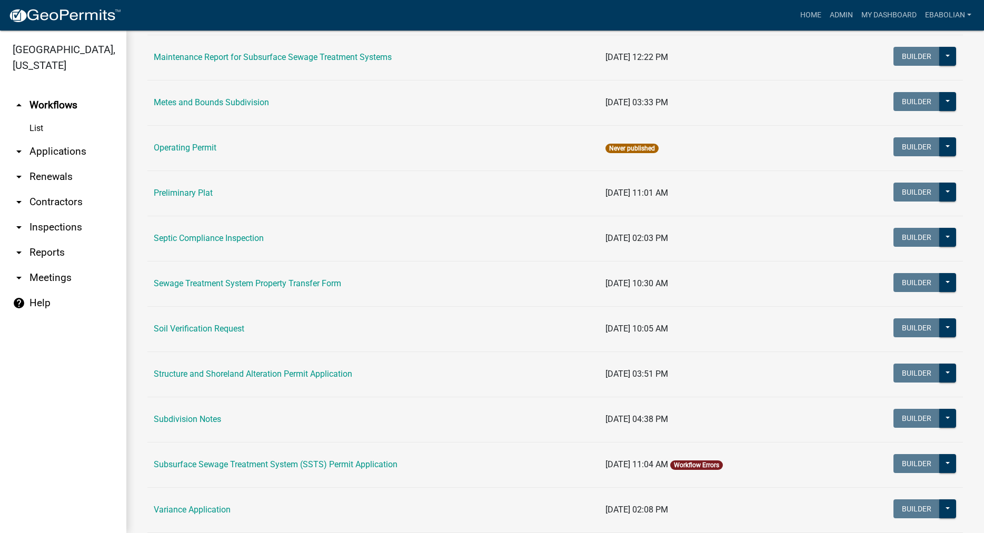
scroll to position [420, 0]
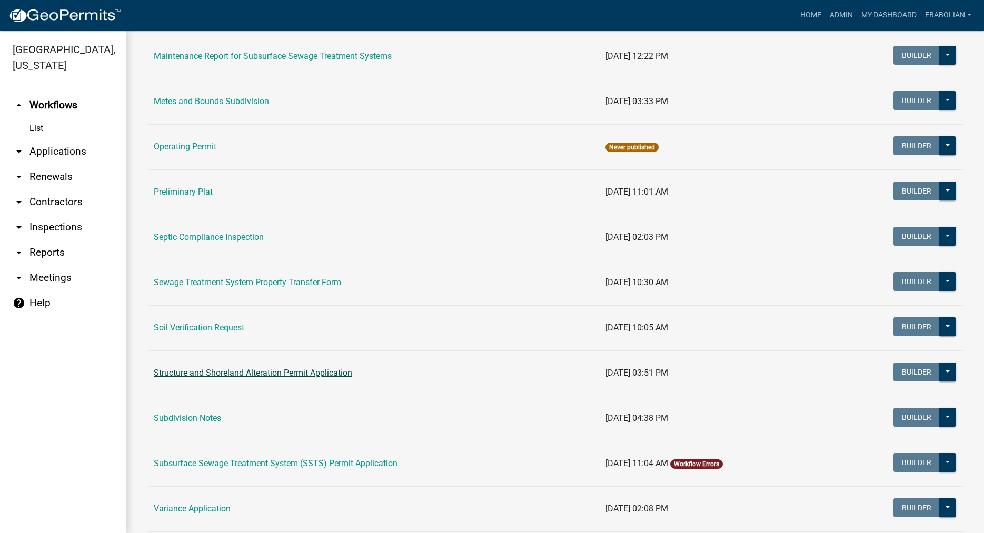
click at [208, 373] on link "Structure and Shoreland Alteration Permit Application" at bounding box center [253, 373] width 198 height 10
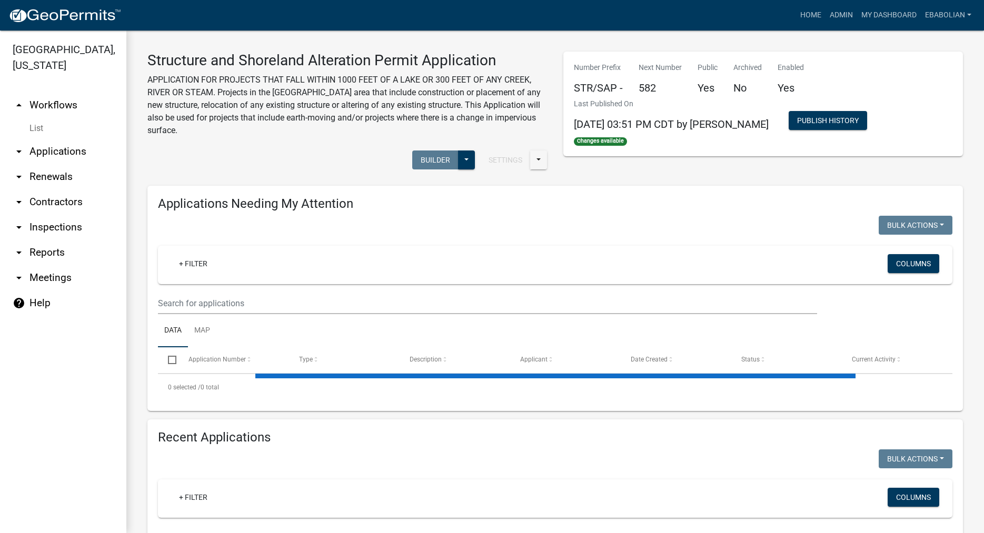
select select "3: 100"
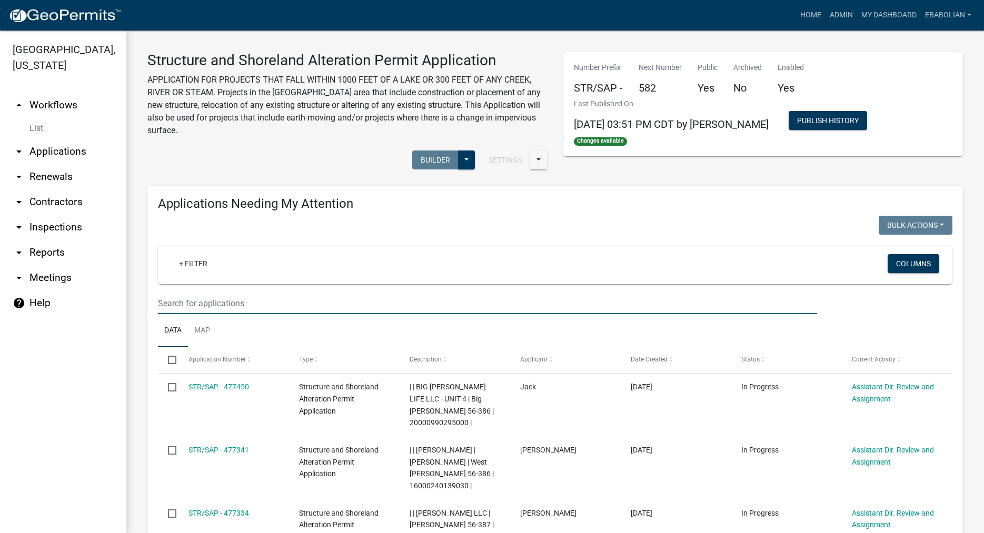
click at [182, 306] on input "text" at bounding box center [487, 304] width 659 height 22
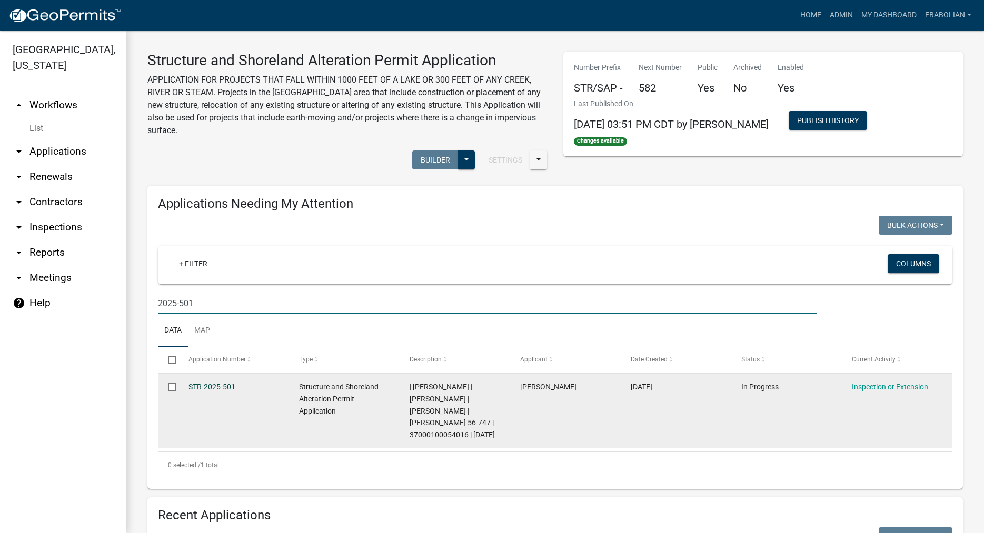
type input "2025-501"
click at [216, 387] on link "STR-2025-501" at bounding box center [211, 387] width 47 height 8
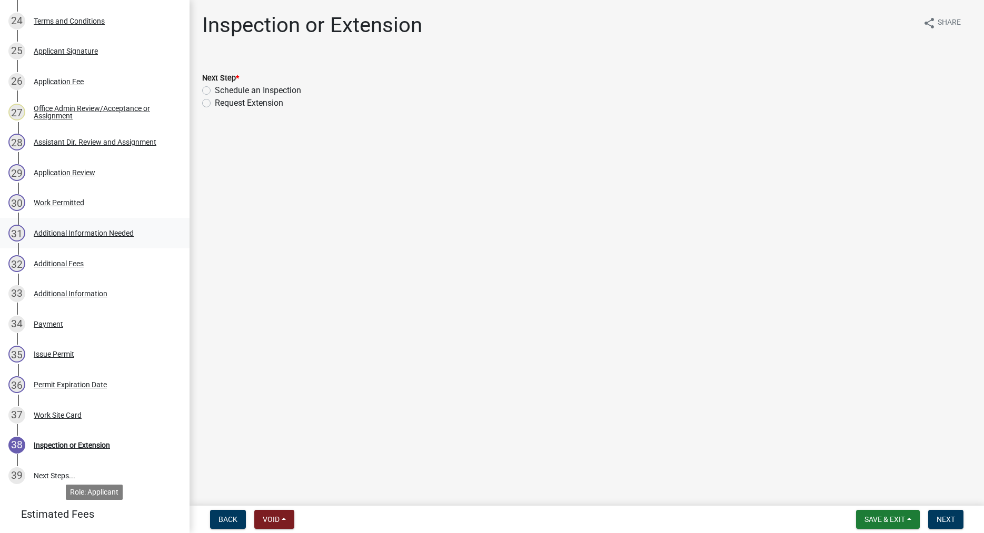
scroll to position [775, 0]
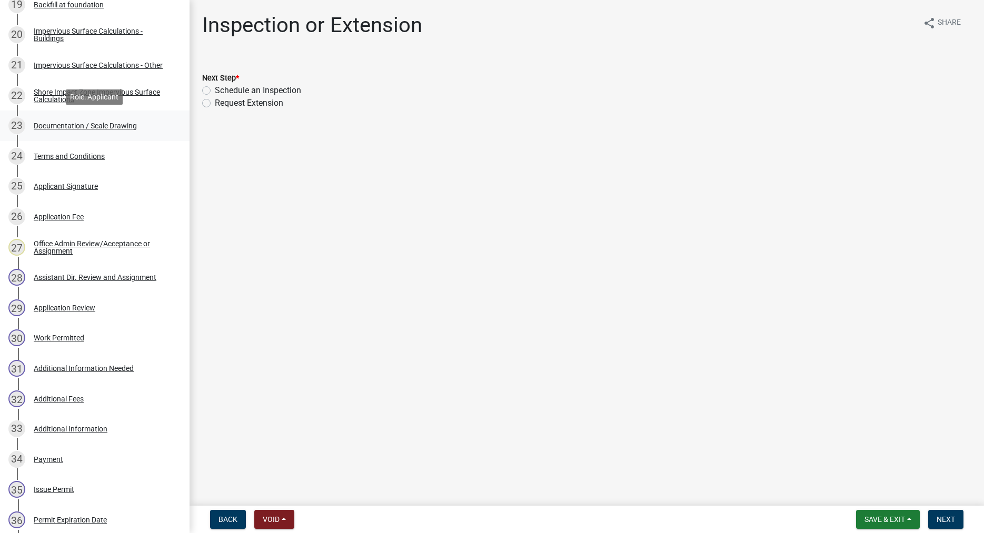
click at [127, 125] on div "Documentation / Scale Drawing" at bounding box center [85, 125] width 103 height 7
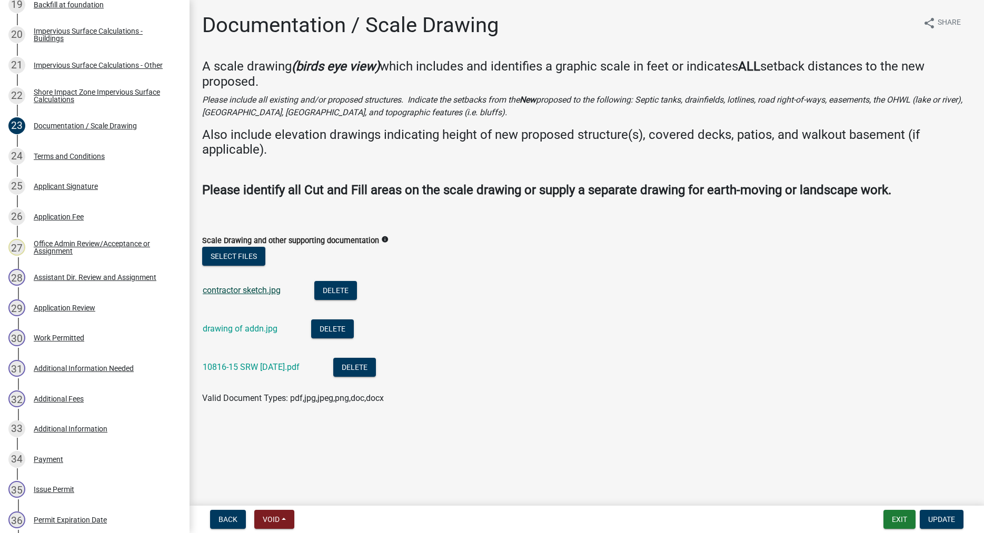
click at [253, 292] on link "contractor sketch.jpg" at bounding box center [242, 290] width 78 height 10
click at [236, 332] on link "drawing of addn.jpg" at bounding box center [240, 329] width 75 height 10
click at [236, 365] on link "10816-15 SRW 8-20-25.pdf" at bounding box center [251, 367] width 97 height 10
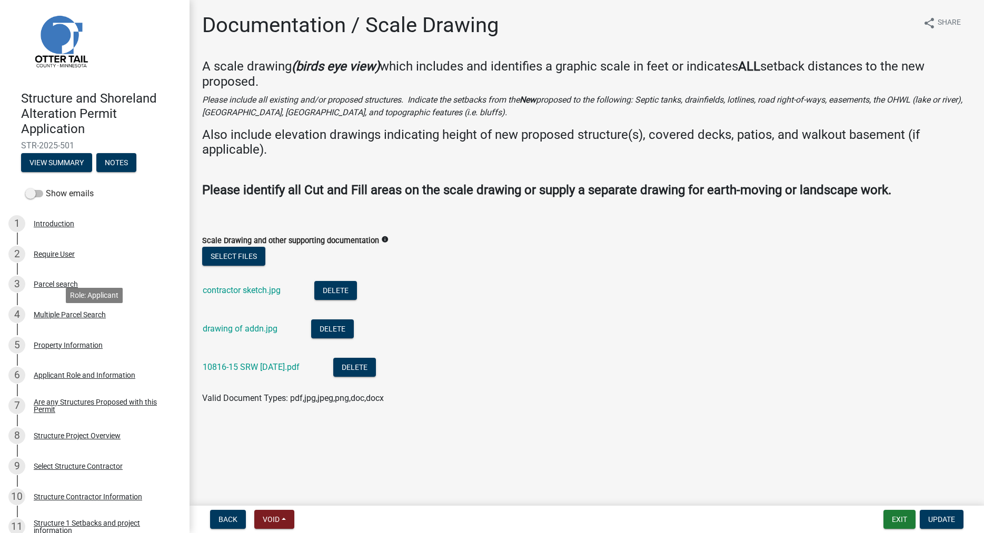
scroll to position [0, 0]
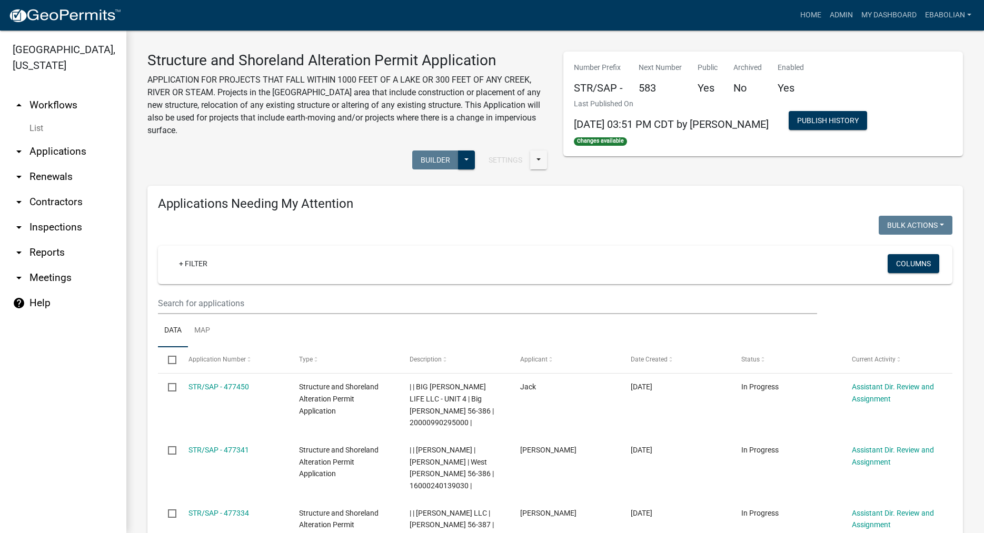
select select "3: 100"
click at [196, 299] on input "text" at bounding box center [487, 304] width 659 height 22
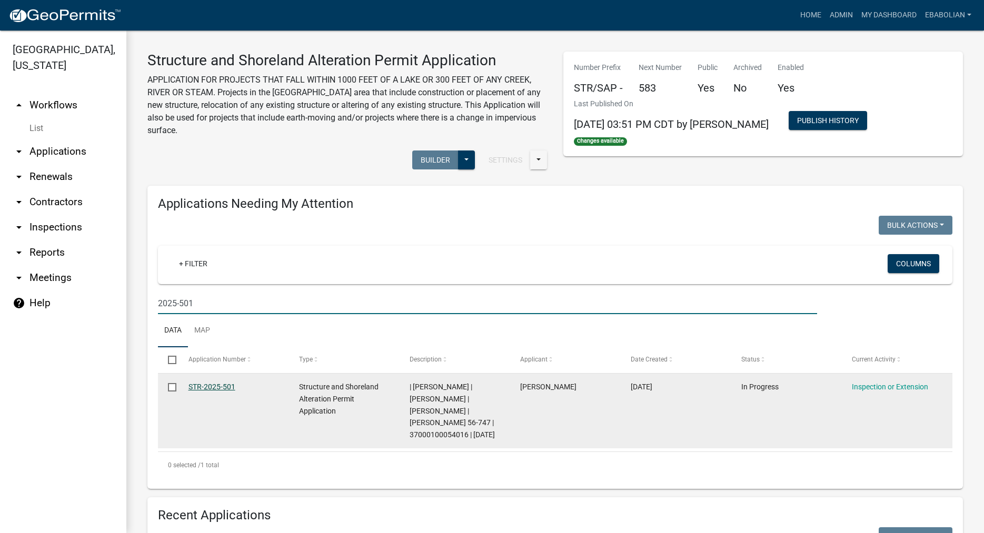
type input "2025-501"
click at [232, 386] on link "STR-2025-501" at bounding box center [211, 387] width 47 height 8
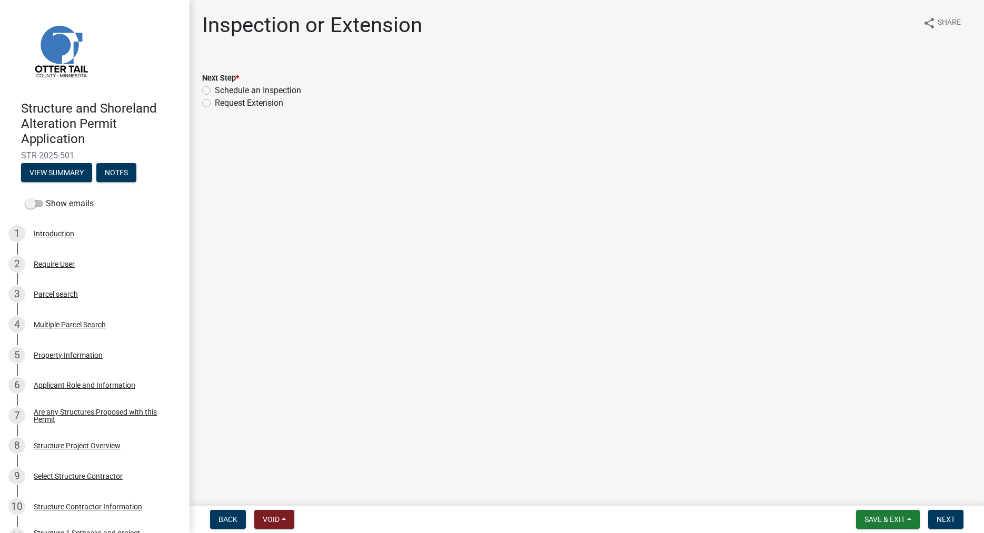
click at [215, 91] on label "Schedule an Inspection" at bounding box center [258, 90] width 86 height 13
click at [215, 91] on input "Schedule an Inspection" at bounding box center [218, 87] width 7 height 7
radio input "true"
click at [946, 516] on span "Next" at bounding box center [945, 519] width 18 height 8
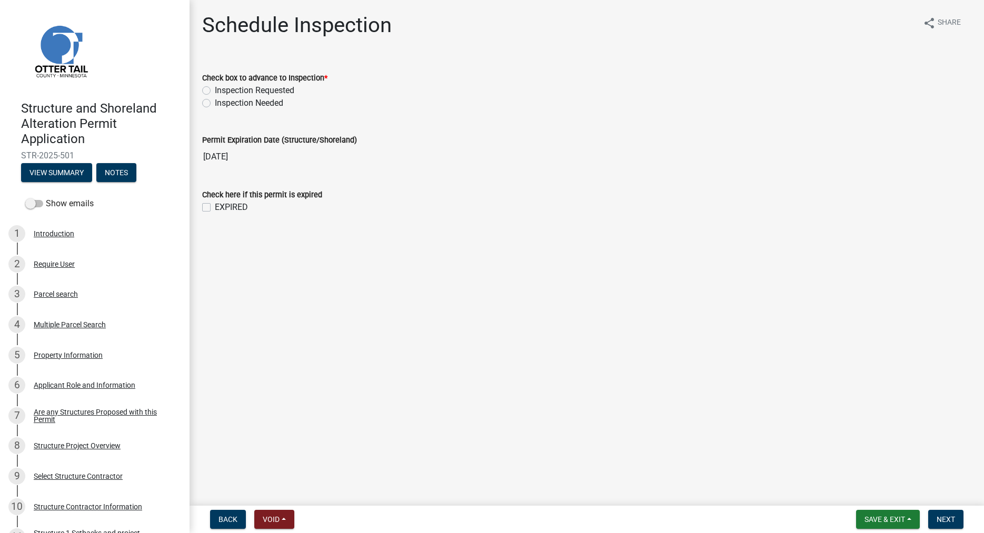
click at [215, 90] on label "Inspection Requested" at bounding box center [254, 90] width 79 height 13
click at [215, 90] on input "Inspection Requested" at bounding box center [218, 87] width 7 height 7
radio input "true"
click at [884, 518] on span "Save & Exit" at bounding box center [884, 519] width 41 height 8
click at [866, 492] on button "Save & Exit" at bounding box center [877, 491] width 84 height 25
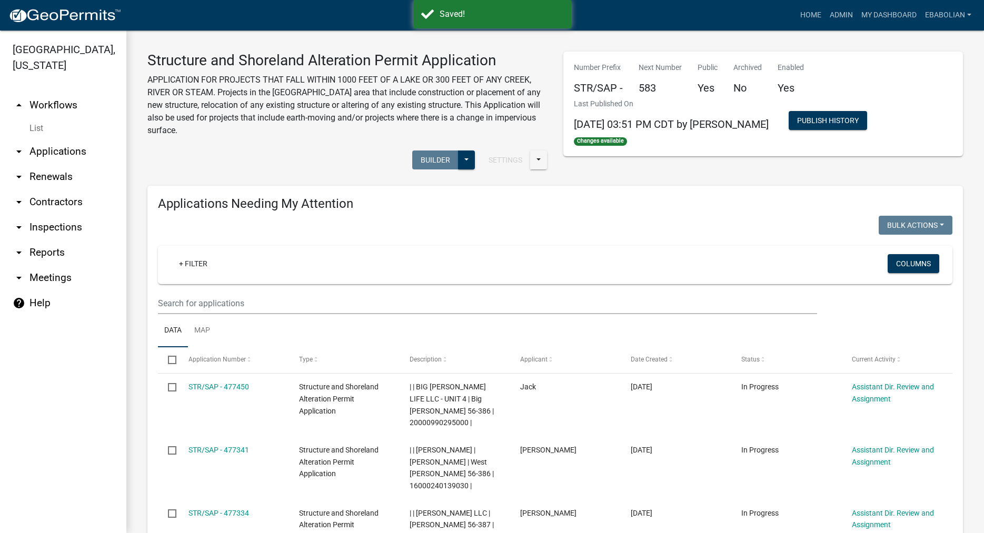
select select "3: 100"
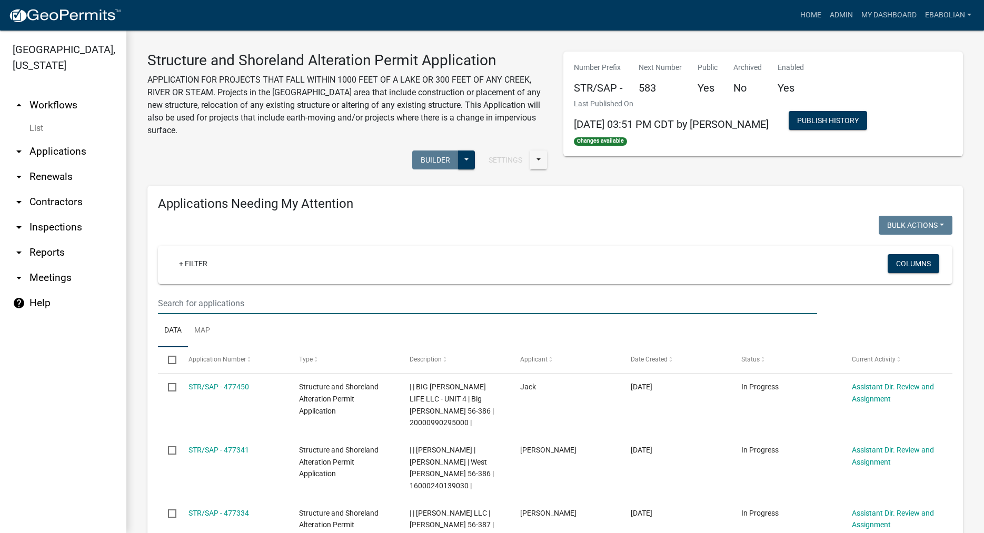
click at [236, 304] on input "text" at bounding box center [487, 304] width 659 height 22
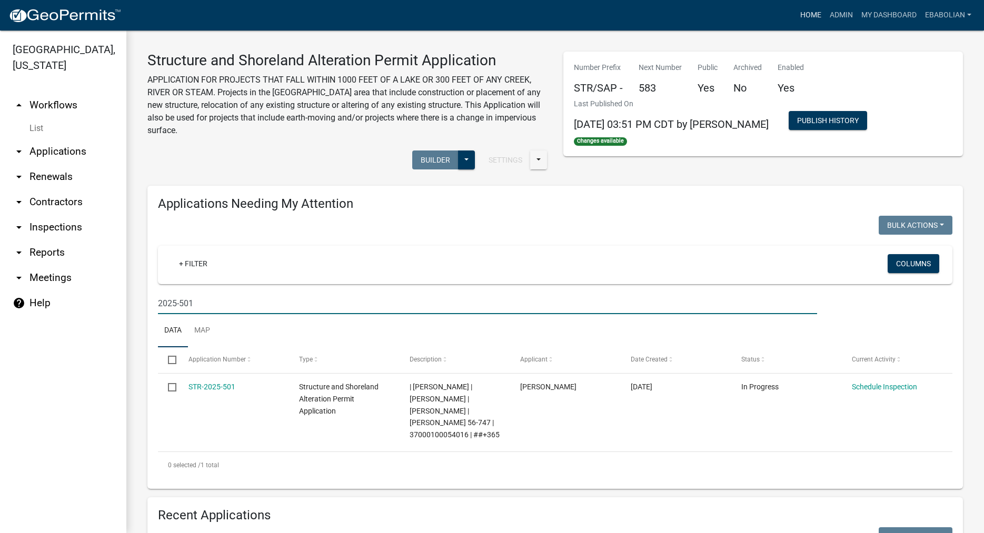
type input "2025-501"
click at [812, 12] on link "Home" at bounding box center [810, 15] width 29 height 20
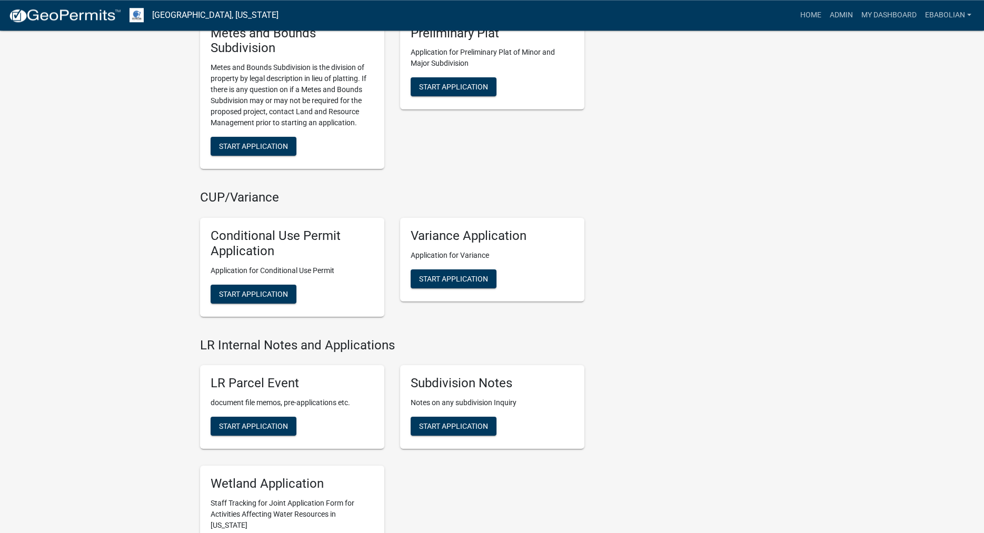
scroll to position [1181, 0]
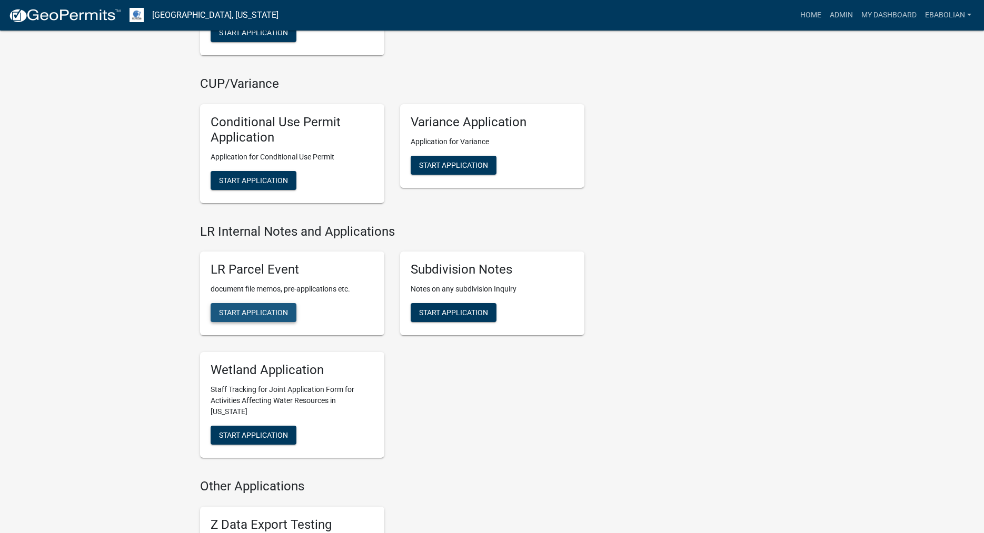
click at [235, 314] on span "Start Application" at bounding box center [253, 312] width 69 height 8
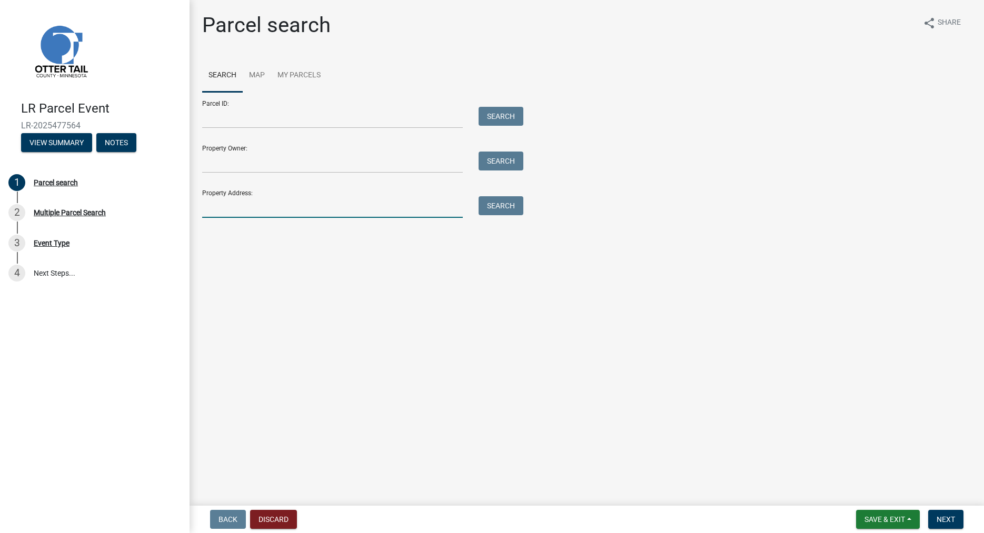
click at [227, 205] on input "Property Address:" at bounding box center [332, 207] width 261 height 22
type input "50804"
click at [508, 207] on button "Search" at bounding box center [500, 205] width 45 height 19
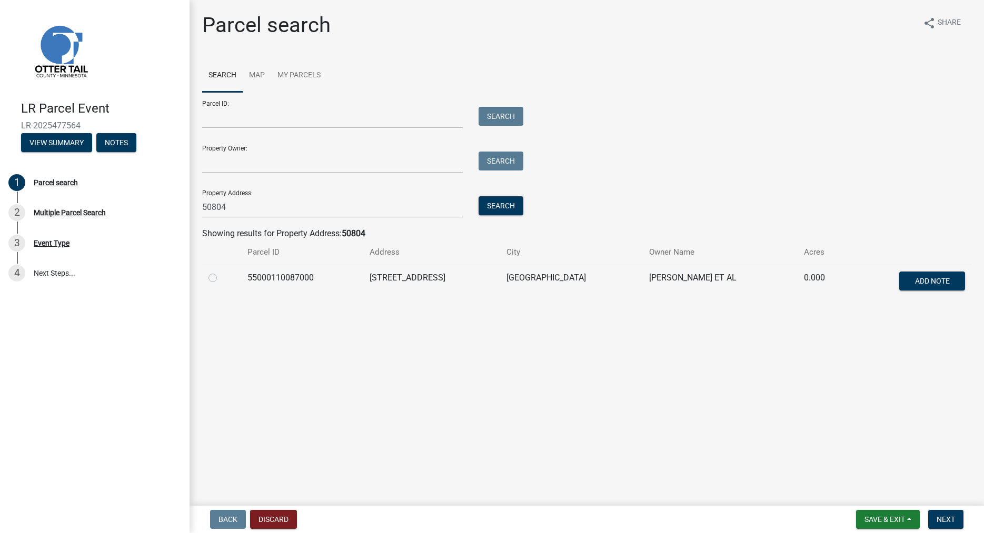
click at [221, 272] on label at bounding box center [221, 272] width 0 height 0
click at [221, 276] on input "radio" at bounding box center [224, 275] width 7 height 7
radio input "true"
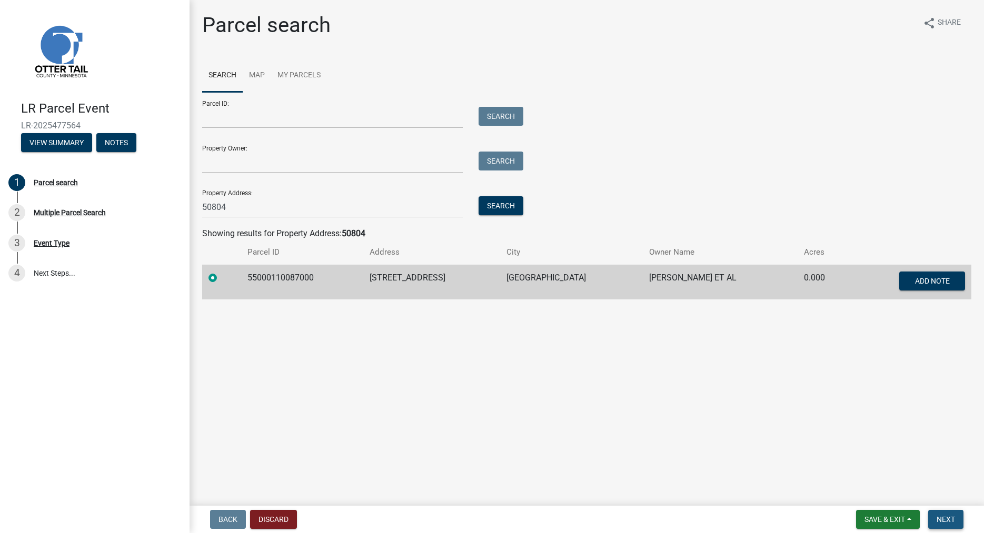
click at [941, 517] on span "Next" at bounding box center [945, 519] width 18 height 8
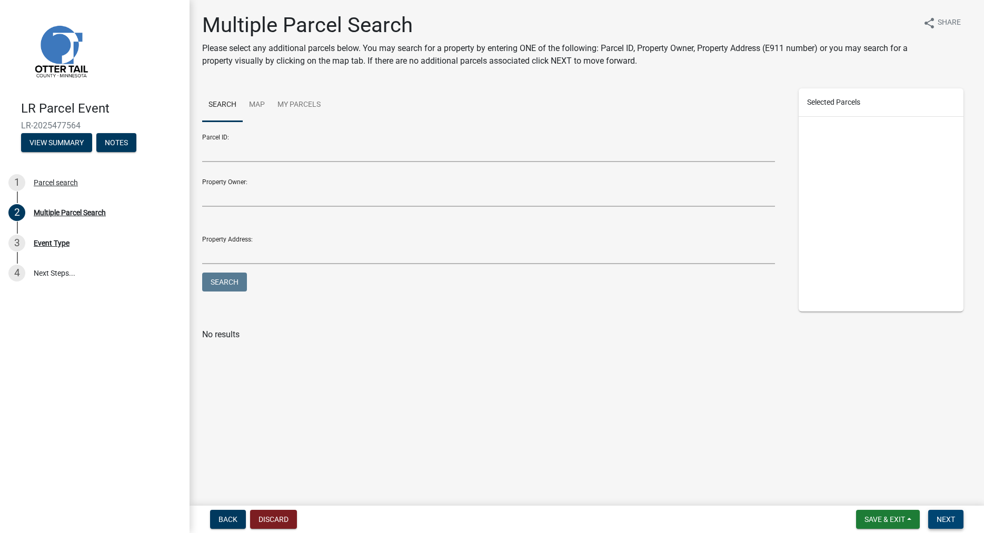
click at [948, 518] on span "Next" at bounding box center [945, 519] width 18 height 8
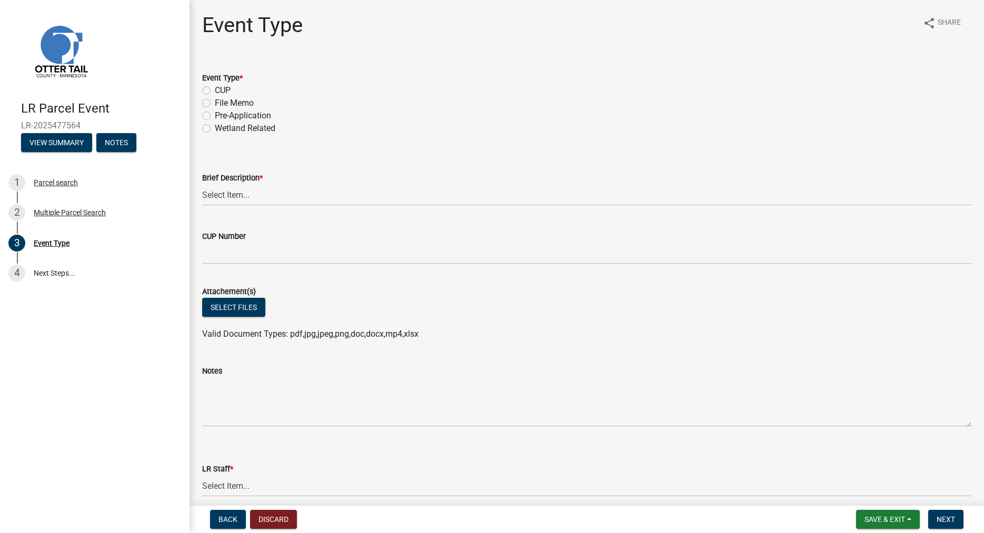
click at [215, 103] on label "File Memo" at bounding box center [234, 103] width 39 height 13
click at [215, 103] on input "File Memo" at bounding box center [218, 100] width 7 height 7
radio input "true"
click at [245, 306] on button "Select files" at bounding box center [233, 307] width 63 height 19
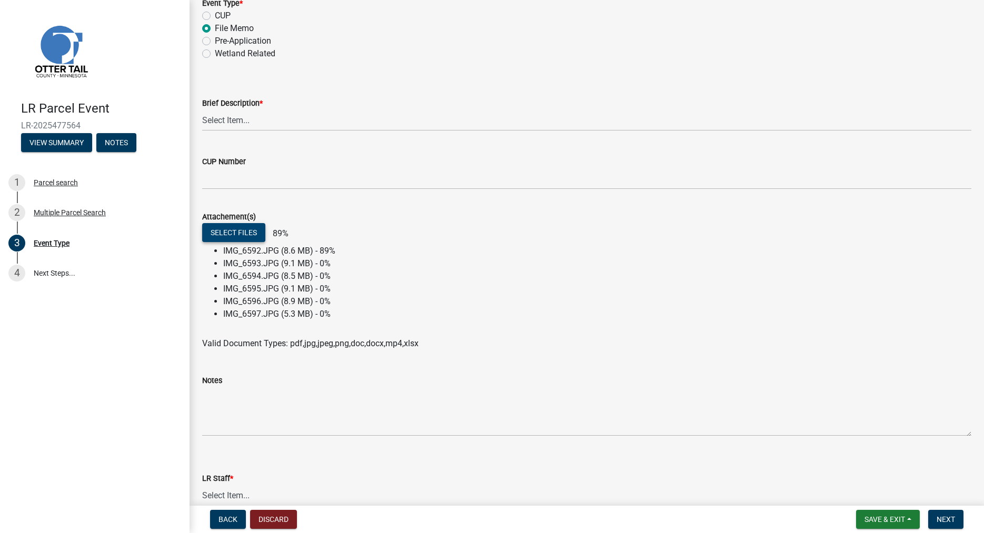
scroll to position [190, 0]
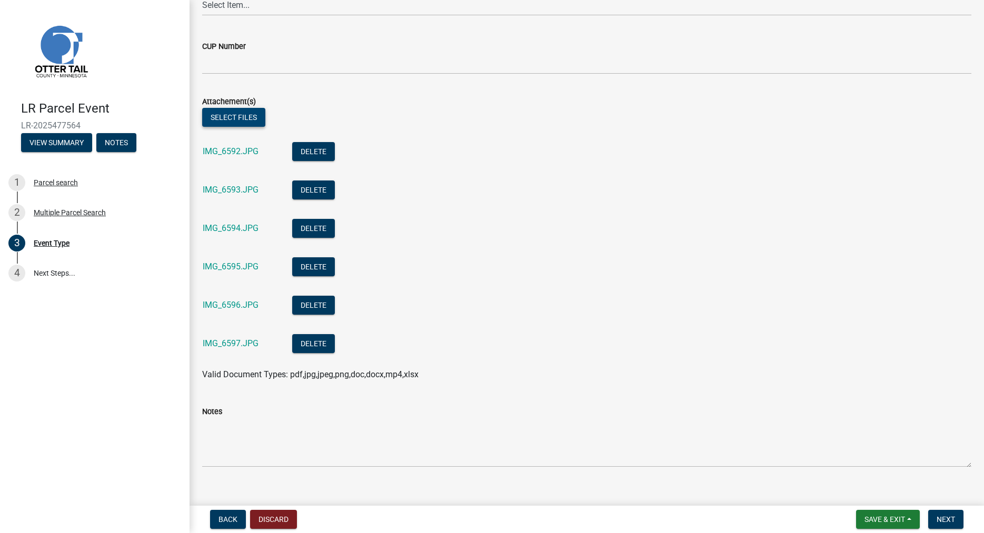
click at [222, 118] on button "Select files" at bounding box center [233, 117] width 63 height 19
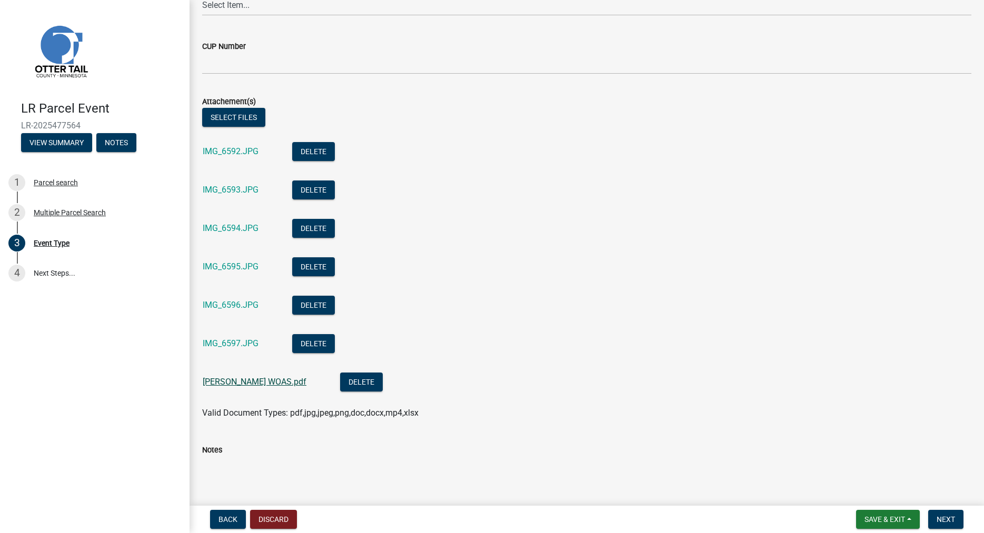
click at [262, 384] on link "Richard Cederberg WOAS.pdf" at bounding box center [255, 382] width 104 height 10
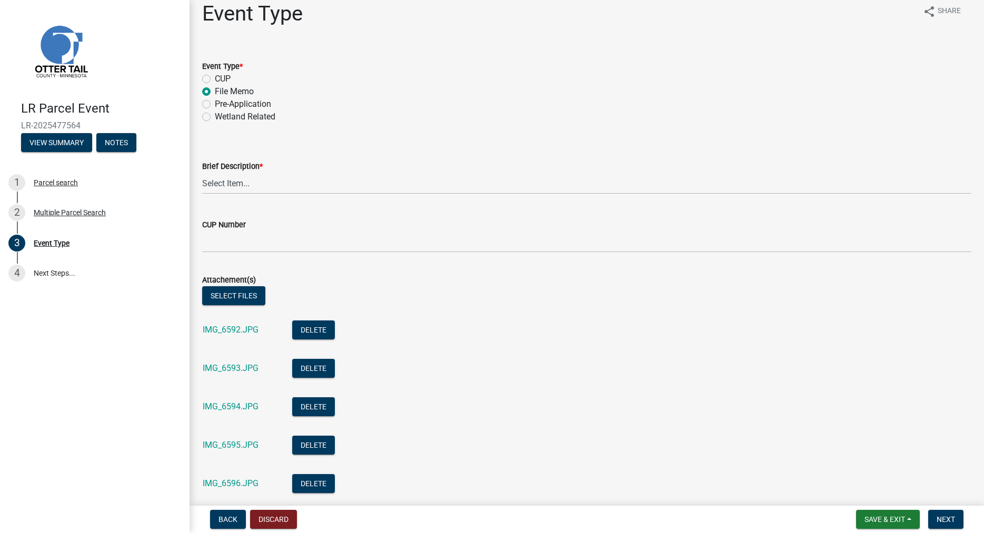
scroll to position [0, 0]
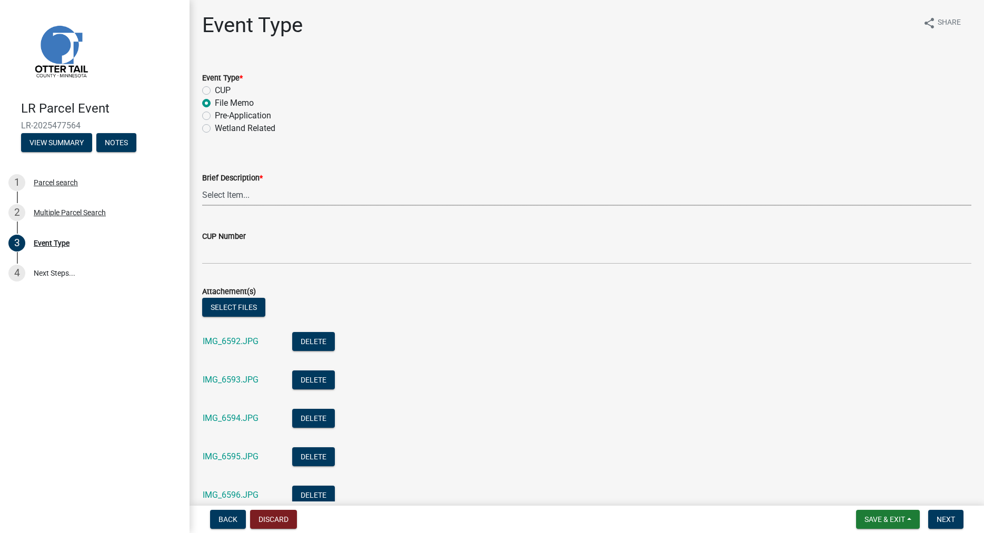
click at [202, 184] on select "Select Item... Bluff Determination Building or Site line Complaint Corresponden…" at bounding box center [586, 195] width 769 height 22
click option "Field Notes" at bounding box center [0, 0] width 0 height 0
select select "b1c3cd7a-e3c9-4a15-8f47-e30446eecebc"
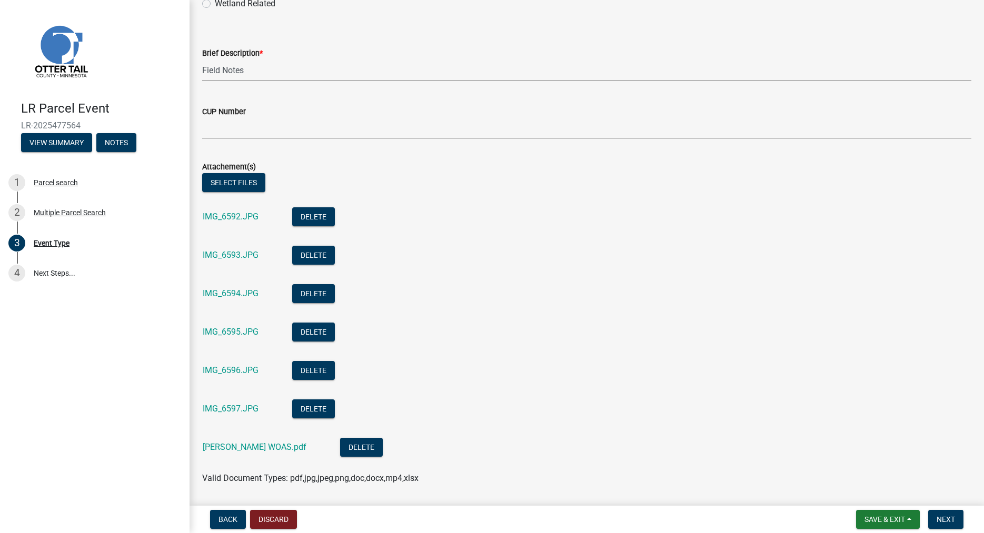
scroll to position [373, 0]
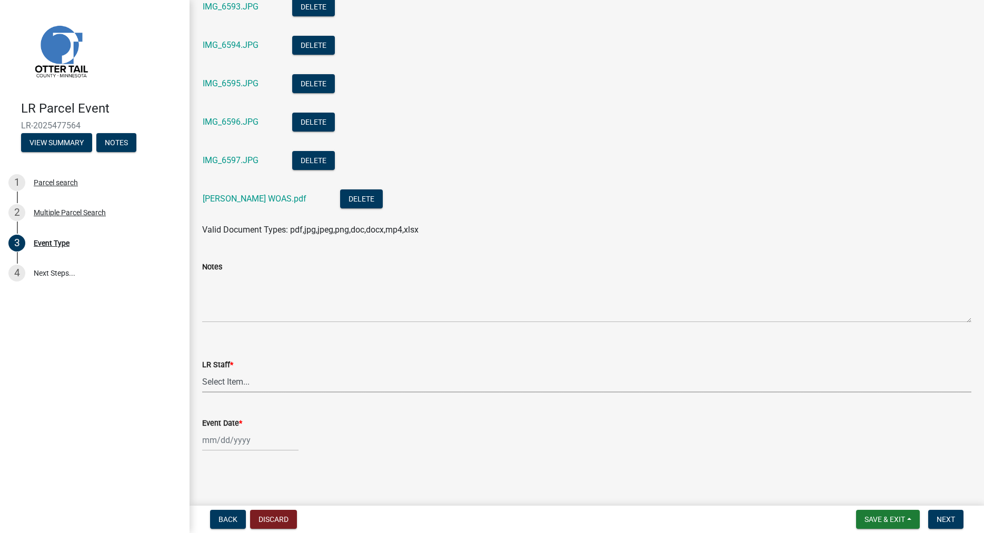
click at [202, 371] on select "Select Item... Alexis Newark Amy Busko Andrea Perales Brittany Tollefson Christ…" at bounding box center [586, 382] width 769 height 22
click option "Eric Babolian" at bounding box center [0, 0] width 0 height 0
select select "f66be788-4dd6-459d-a9ec-6d83f4dfb709"
click at [232, 446] on input "Event Date *" at bounding box center [250, 440] width 96 height 22
select select "9"
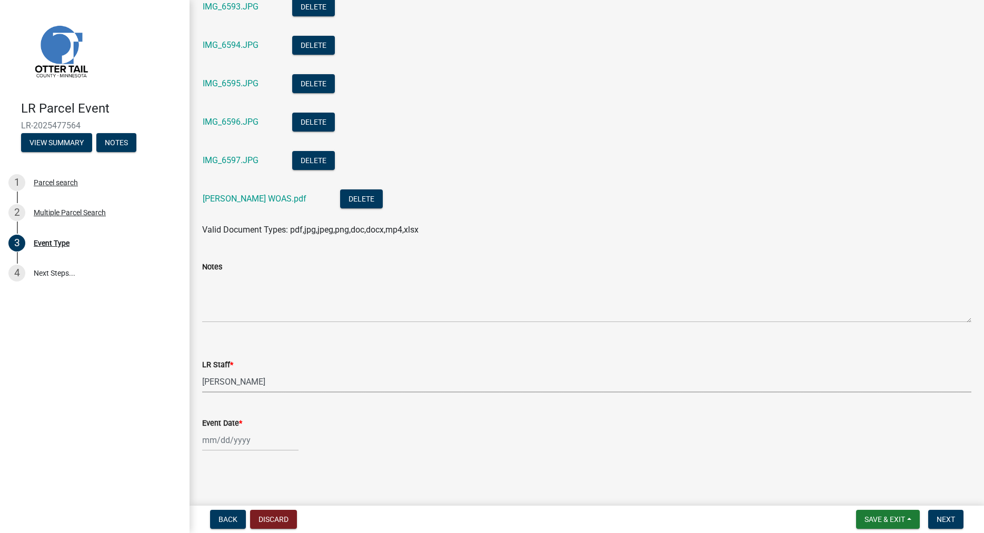
select select "2025"
click at [280, 352] on div "12" at bounding box center [280, 350] width 17 height 17
type input "09/12/2025"
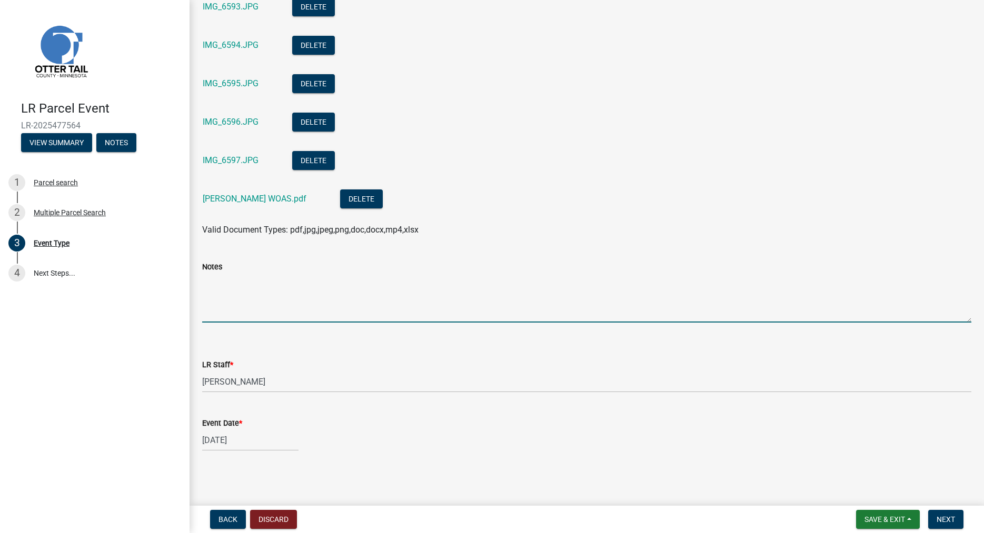
click at [236, 313] on textarea "Notes" at bounding box center [586, 297] width 769 height 49
type textarea "Property owner looking to replace WOAS."
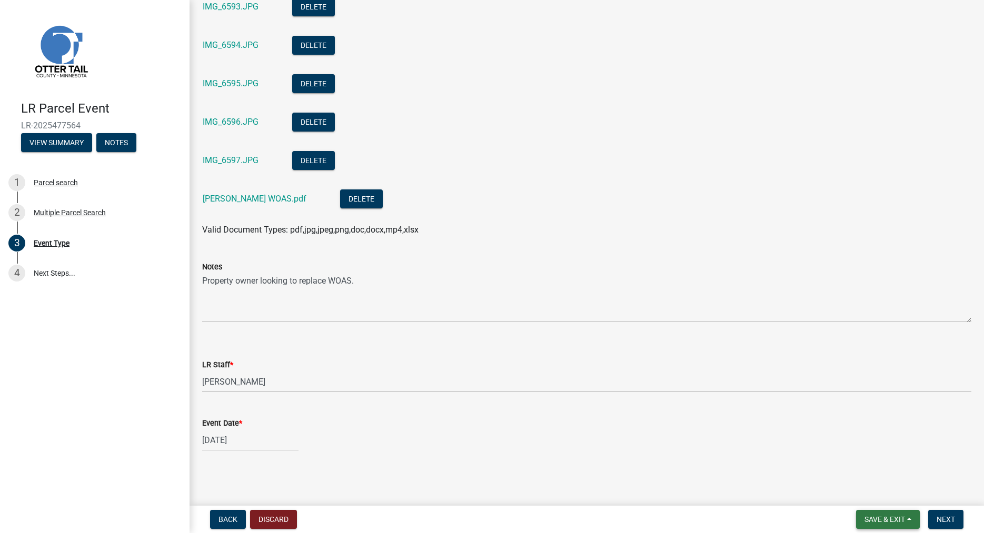
click at [880, 517] on span "Save & Exit" at bounding box center [884, 519] width 41 height 8
click at [867, 465] on button "Save" at bounding box center [877, 466] width 84 height 25
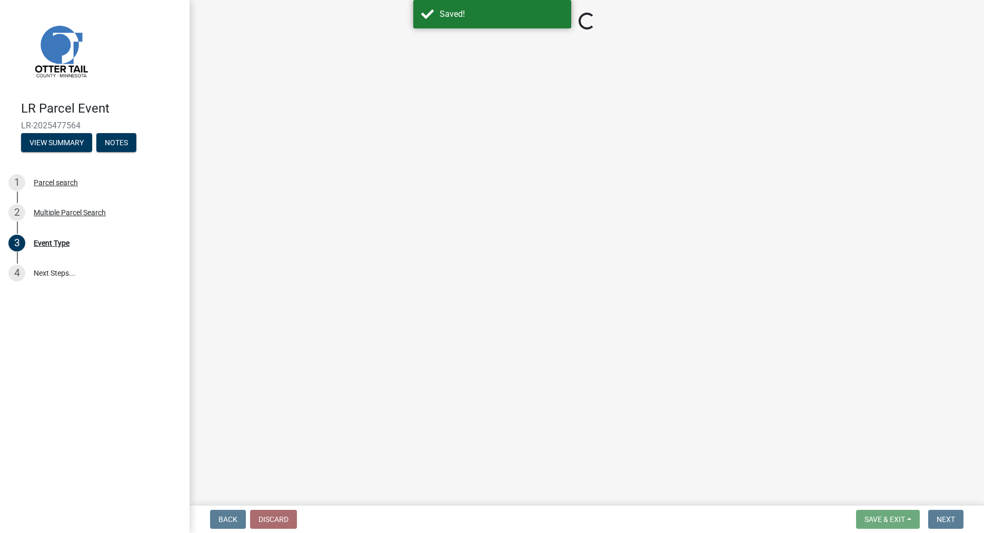
select select "b1c3cd7a-e3c9-4a15-8f47-e30446eecebc"
select select "f66be788-4dd6-459d-a9ec-6d83f4dfb709"
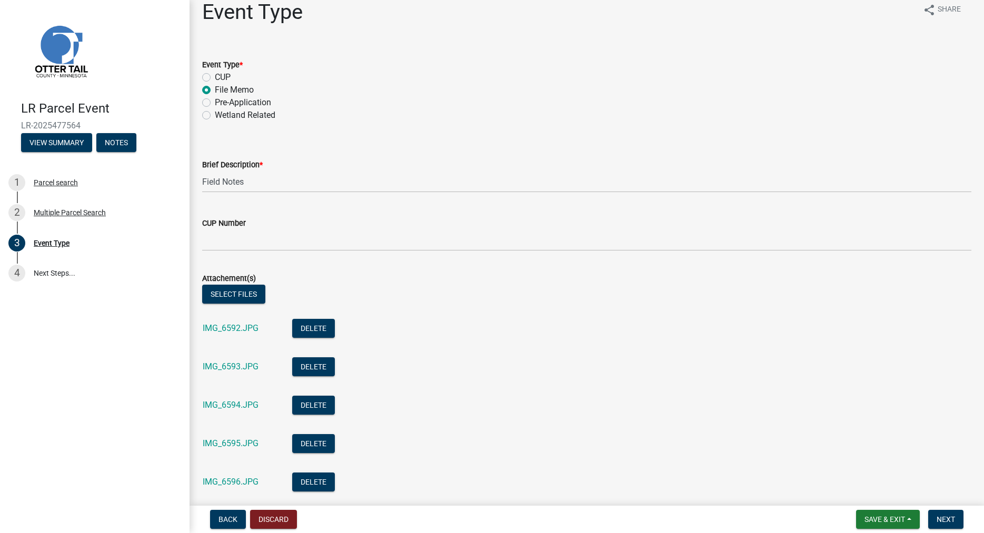
scroll to position [373, 0]
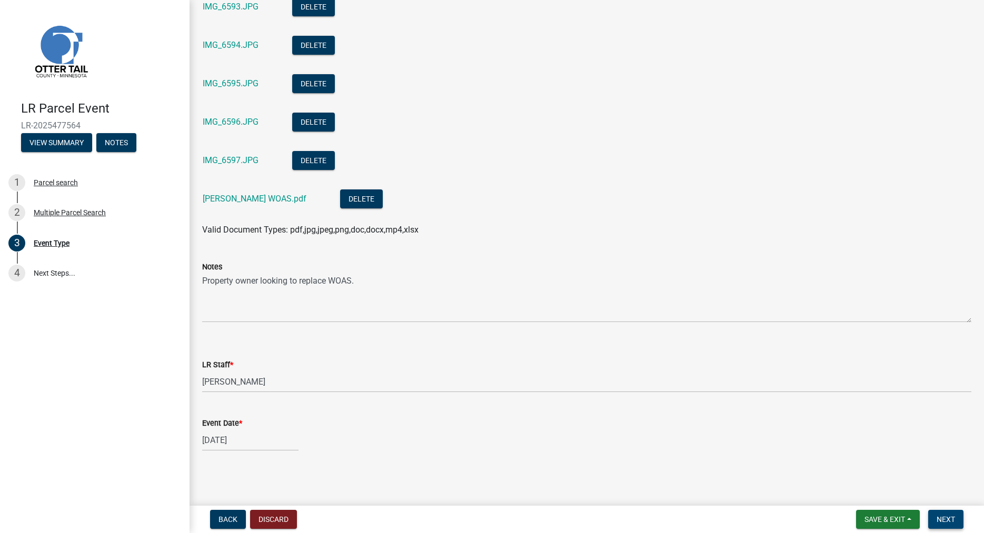
click at [951, 519] on span "Next" at bounding box center [945, 519] width 18 height 8
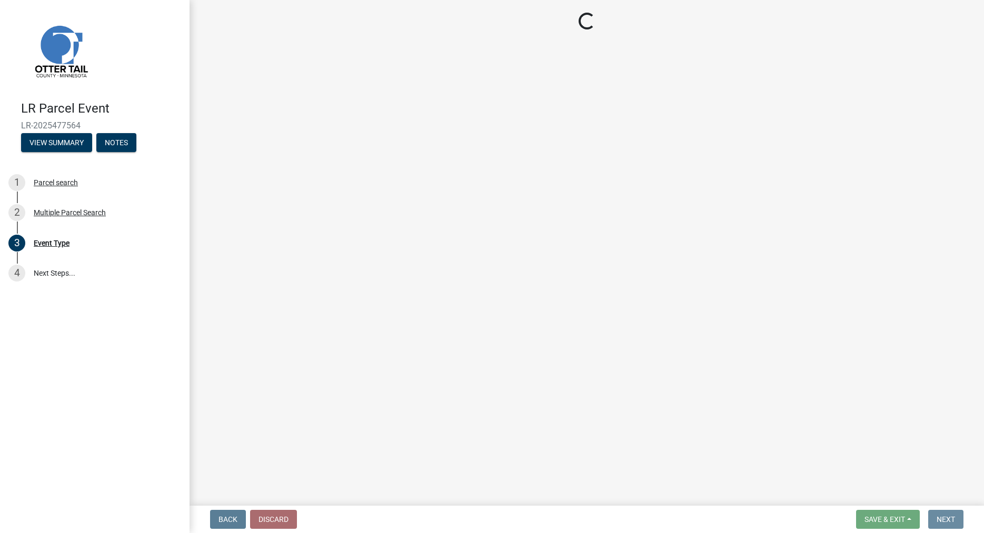
scroll to position [0, 0]
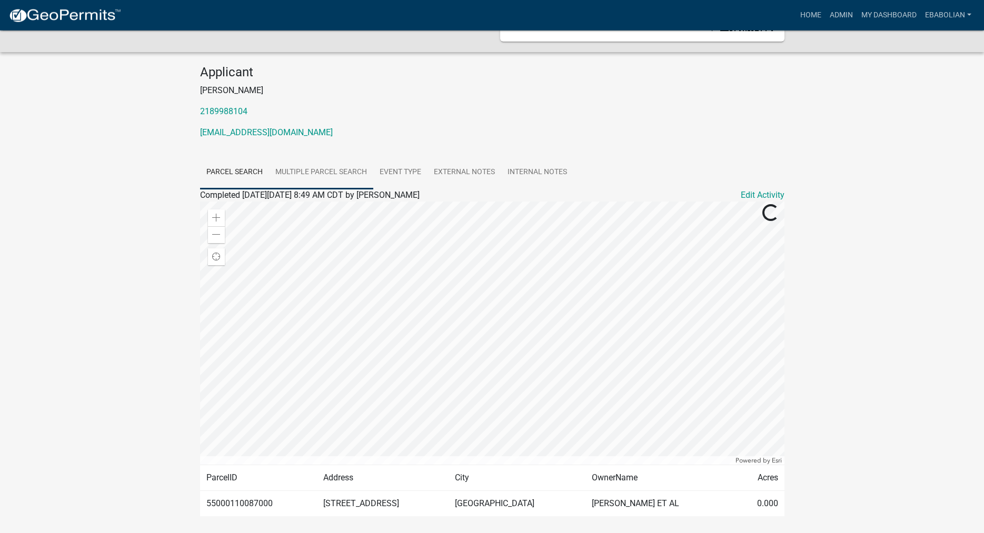
scroll to position [56, 0]
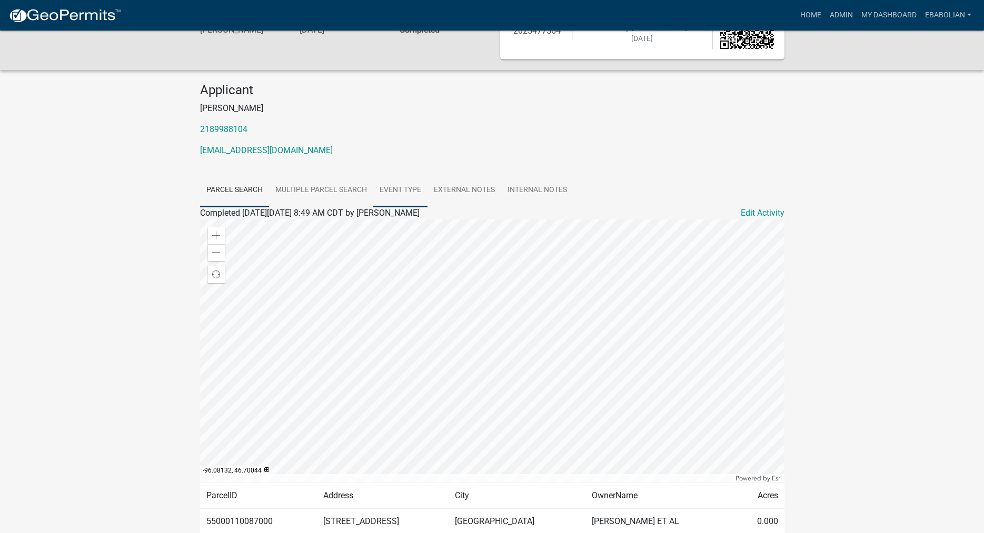
click at [401, 193] on link "Event Type" at bounding box center [400, 191] width 54 height 34
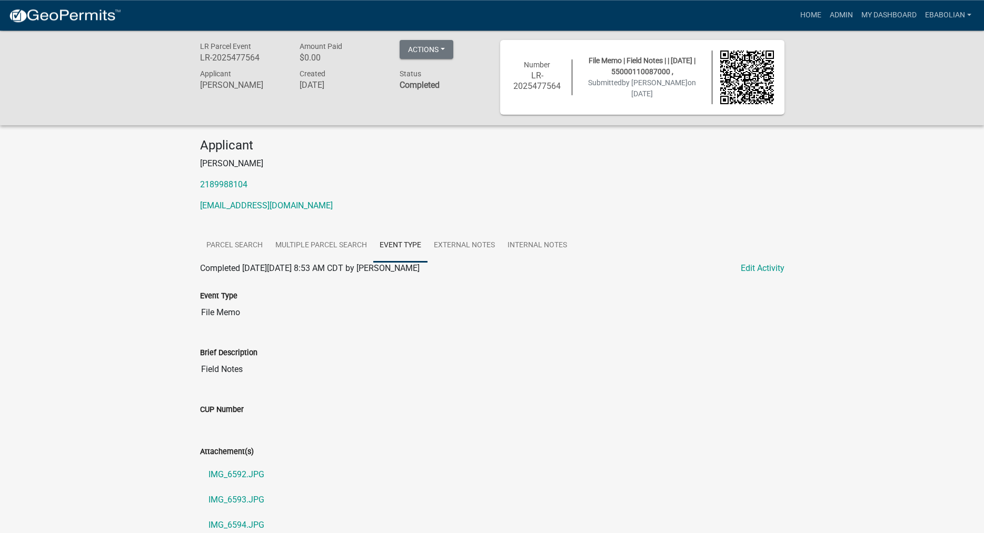
scroll to position [0, 0]
click at [885, 18] on link "My Dashboard" at bounding box center [889, 15] width 64 height 20
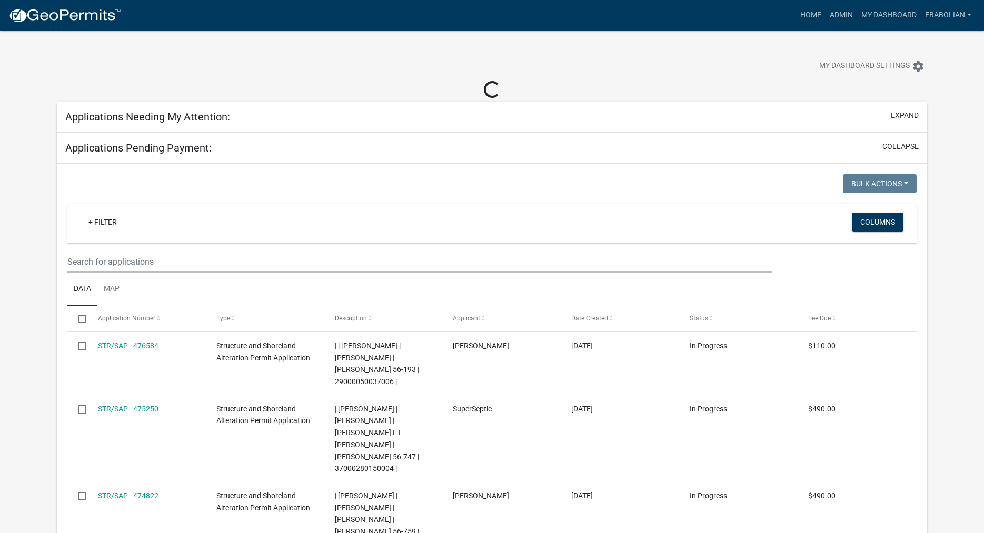
select select "3: 100"
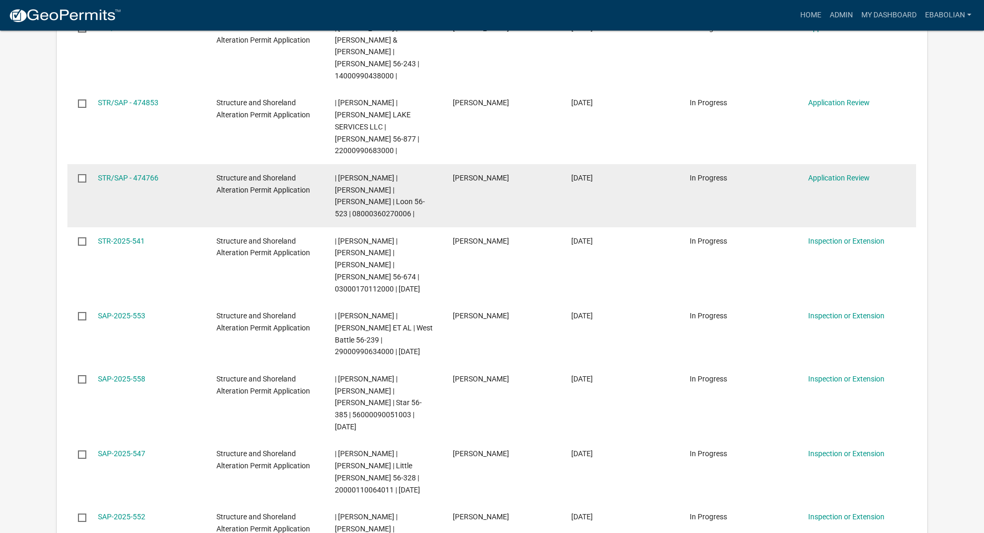
scroll to position [215, 0]
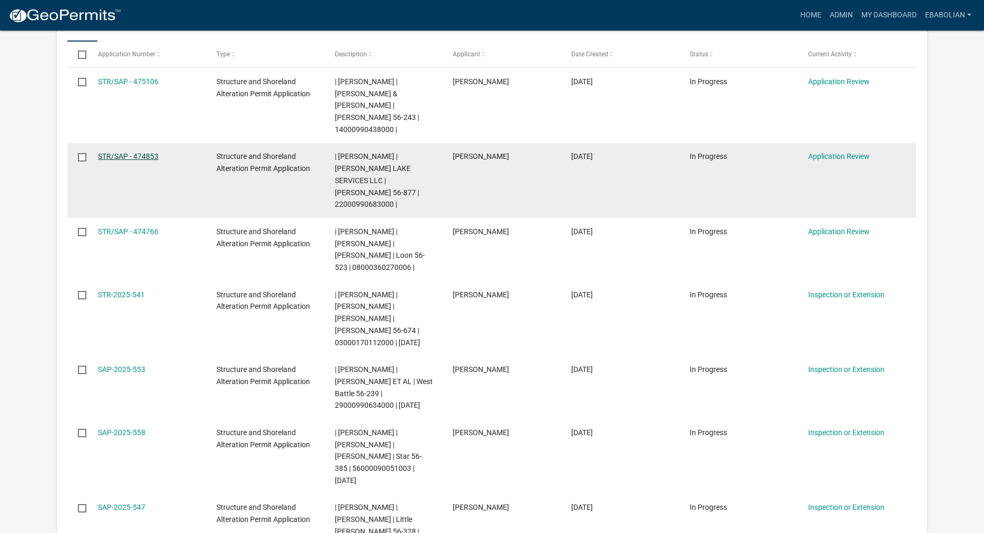
click at [137, 152] on link "STR/SAP - 474853" at bounding box center [128, 156] width 61 height 8
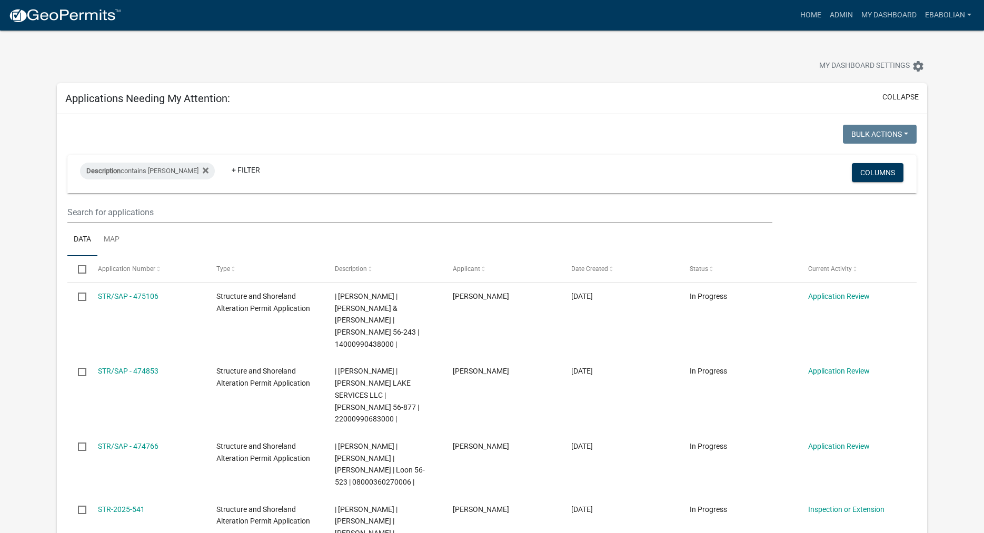
select select "3: 100"
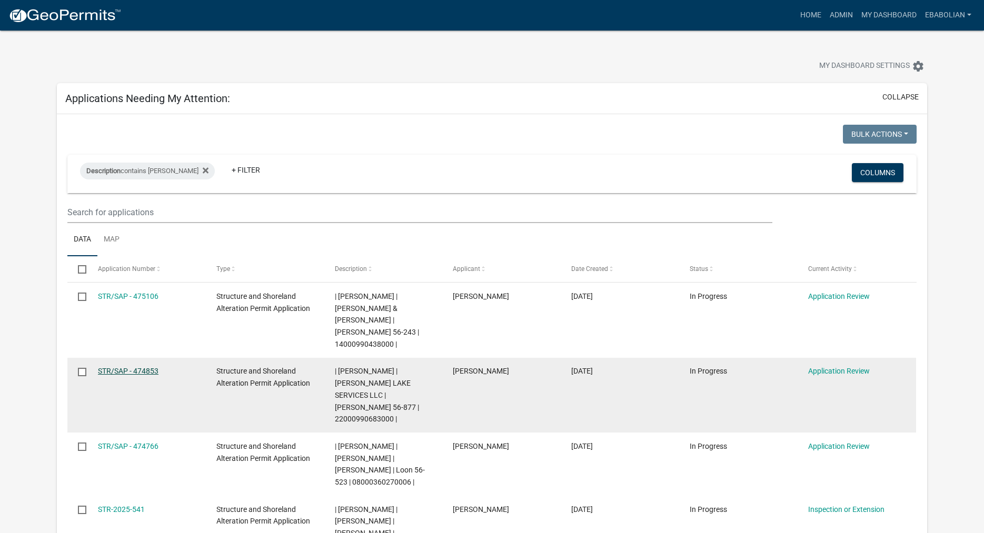
click at [146, 367] on link "STR/SAP - 474853" at bounding box center [128, 371] width 61 height 8
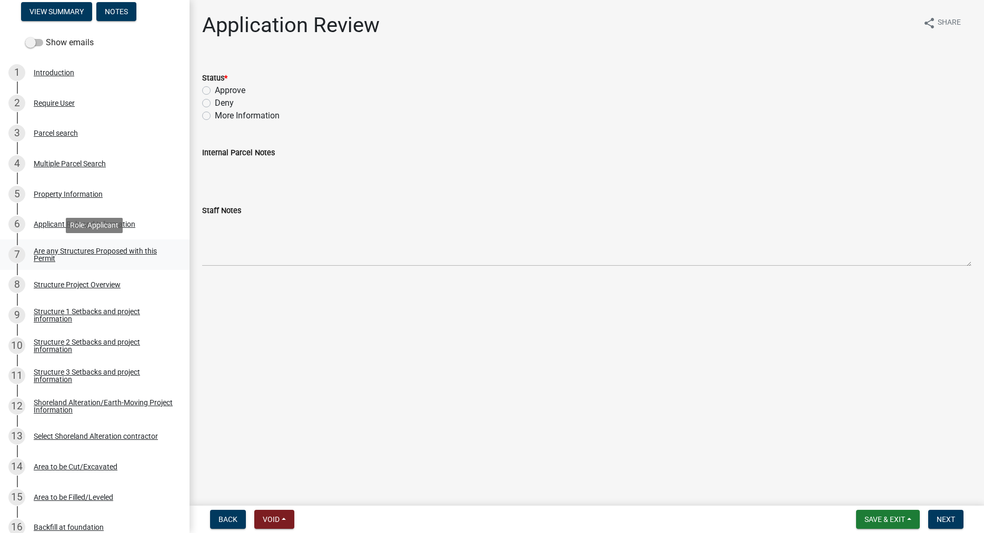
scroll to position [54, 0]
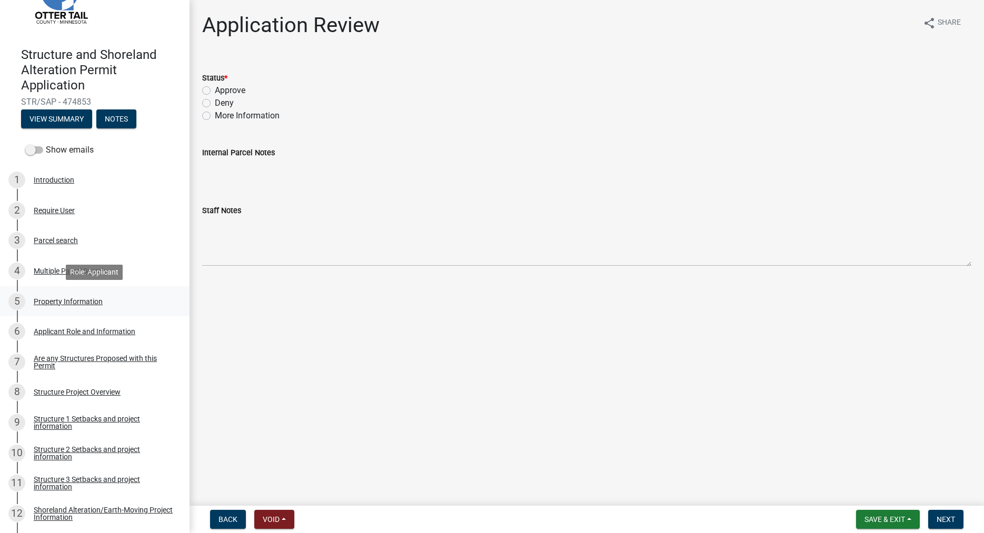
click at [71, 299] on div "Property Information" at bounding box center [68, 301] width 69 height 7
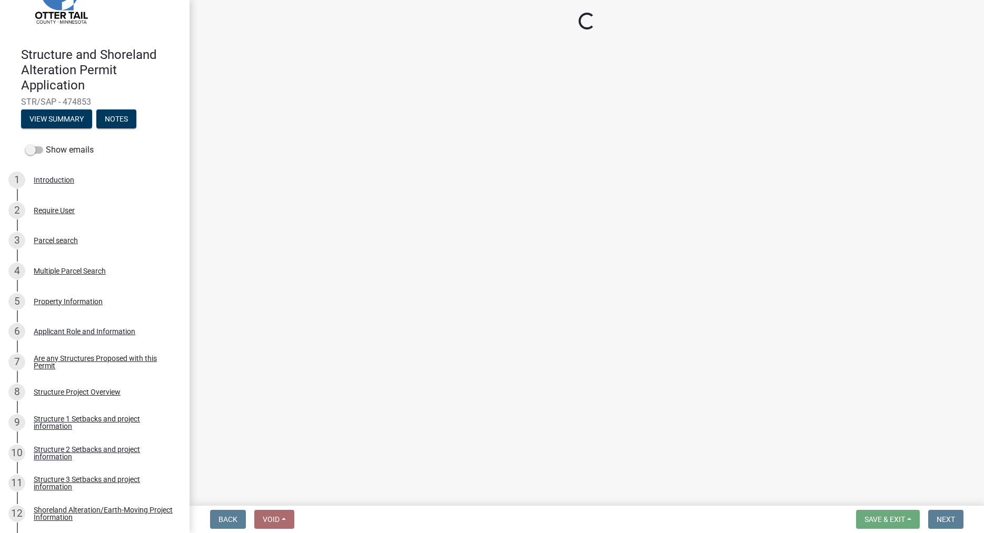
select select "25eae269-250f-4108-84f8-371eea18a758"
select select "9233bc03-43b7-4bc3-a622-0f4482adc204"
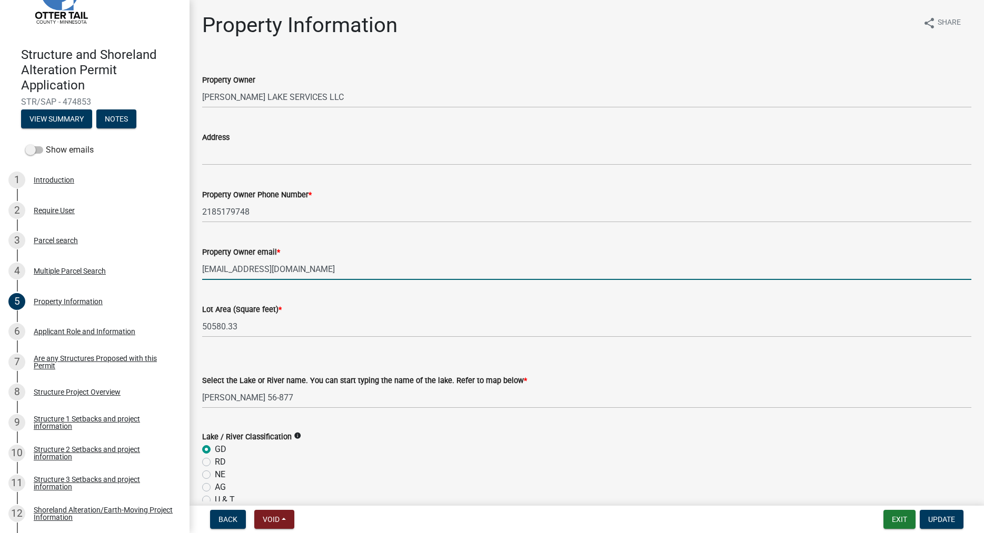
drag, startPoint x: 287, startPoint y: 268, endPoint x: 214, endPoint y: 272, distance: 73.2
click at [214, 272] on input "[EMAIL_ADDRESS][DOMAIN_NAME]" at bounding box center [586, 269] width 769 height 22
drag, startPoint x: 284, startPoint y: 268, endPoint x: 202, endPoint y: 271, distance: 82.7
click at [202, 271] on input "[EMAIL_ADDRESS][DOMAIN_NAME]" at bounding box center [586, 269] width 769 height 22
click at [323, 277] on input "[EMAIL_ADDRESS][DOMAIN_NAME]" at bounding box center [586, 269] width 769 height 22
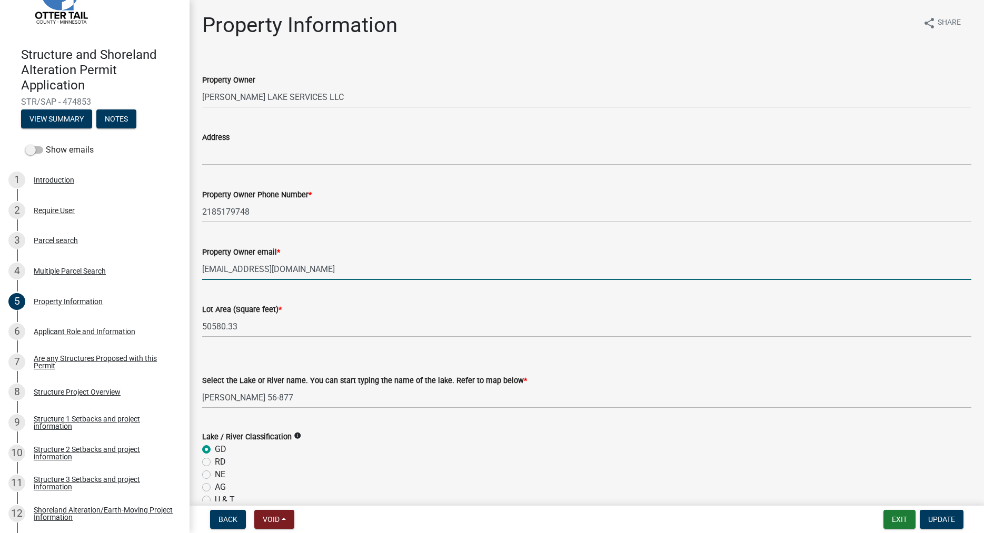
drag, startPoint x: 283, startPoint y: 272, endPoint x: 203, endPoint y: 268, distance: 79.6
click at [203, 268] on input "Rtsaurer@gmail.com" at bounding box center [586, 269] width 769 height 22
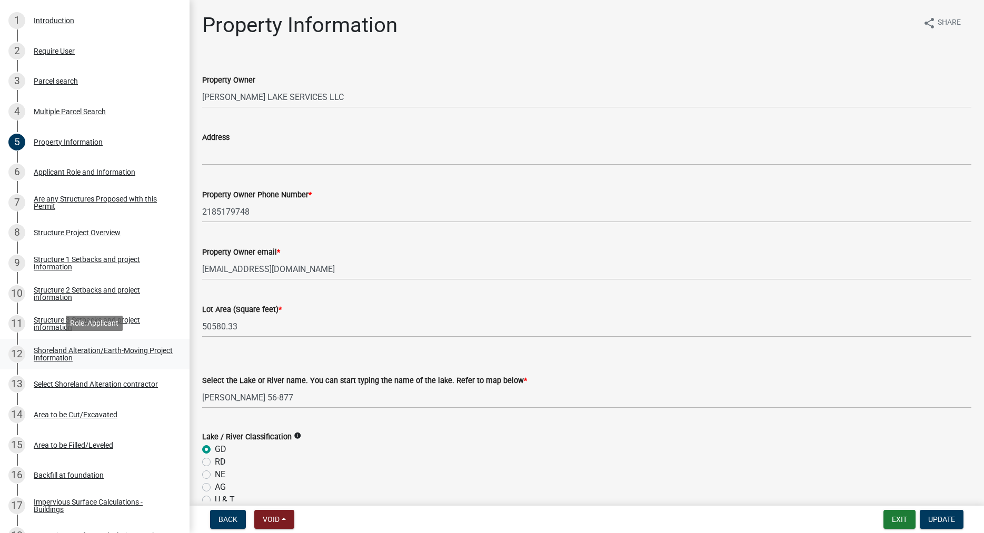
scroll to position [215, 0]
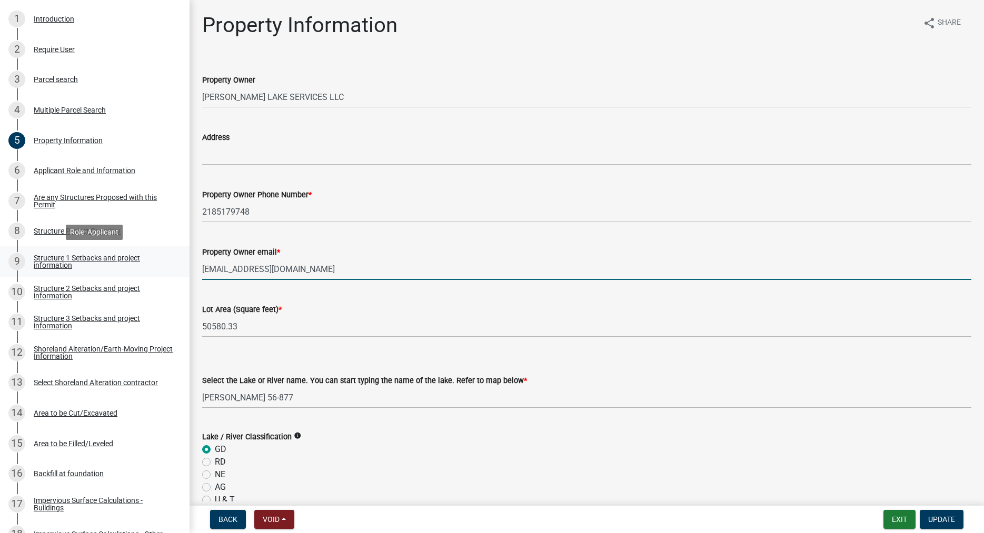
click at [53, 261] on div "Structure 1 Setbacks and project information" at bounding box center [103, 261] width 139 height 15
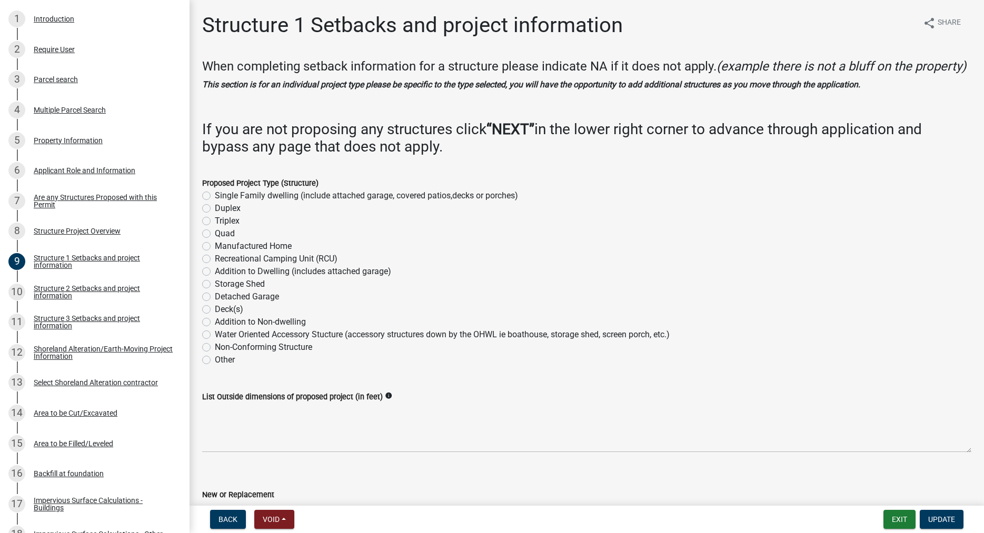
click at [215, 303] on label "Detached Garage" at bounding box center [247, 297] width 64 height 13
click at [215, 297] on input "Detached Garage" at bounding box center [218, 294] width 7 height 7
radio input "true"
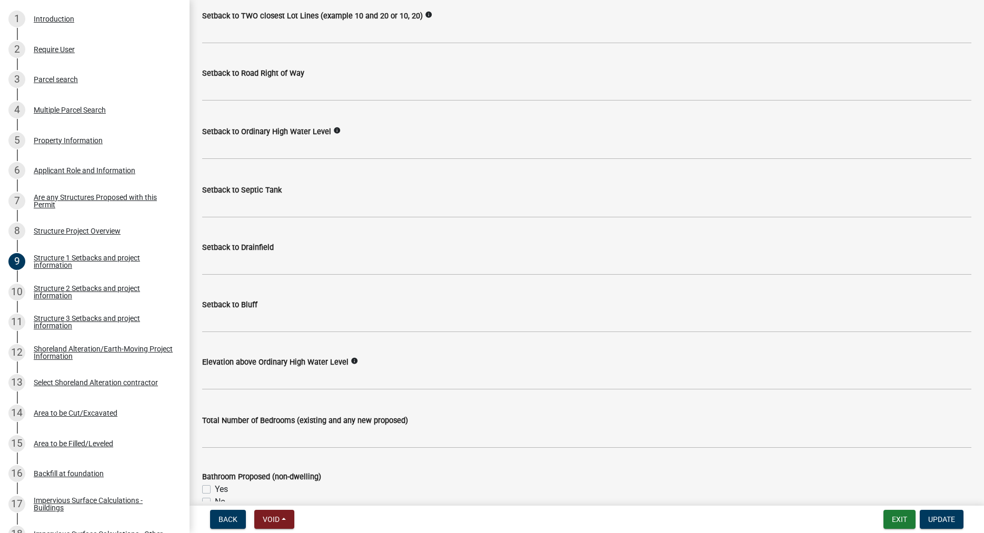
scroll to position [900, 0]
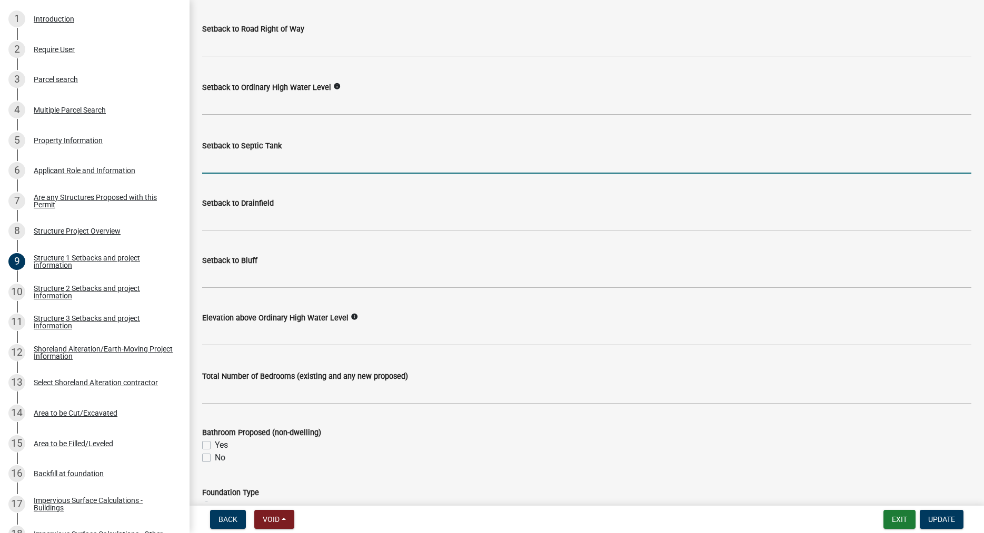
click at [229, 174] on input "Setback to Septic Tank" at bounding box center [586, 163] width 769 height 22
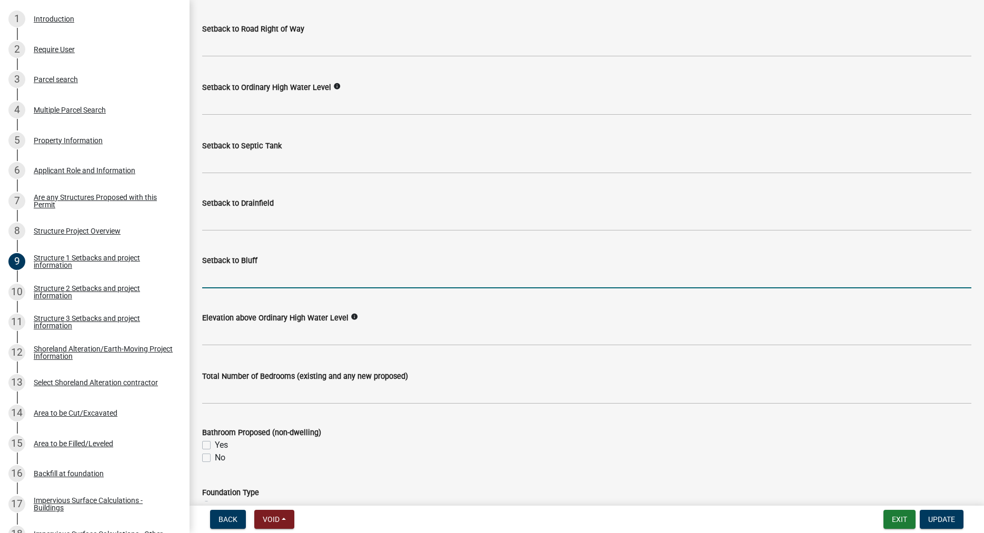
click at [222, 288] on input "Setback to Bluff" at bounding box center [586, 278] width 769 height 22
type input "NA"
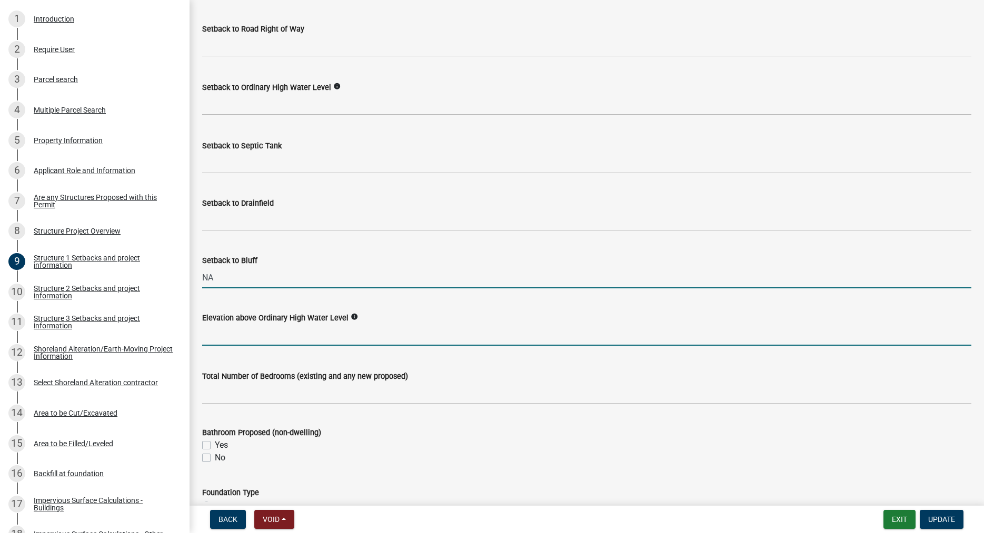
click at [233, 346] on input "text" at bounding box center [586, 335] width 769 height 22
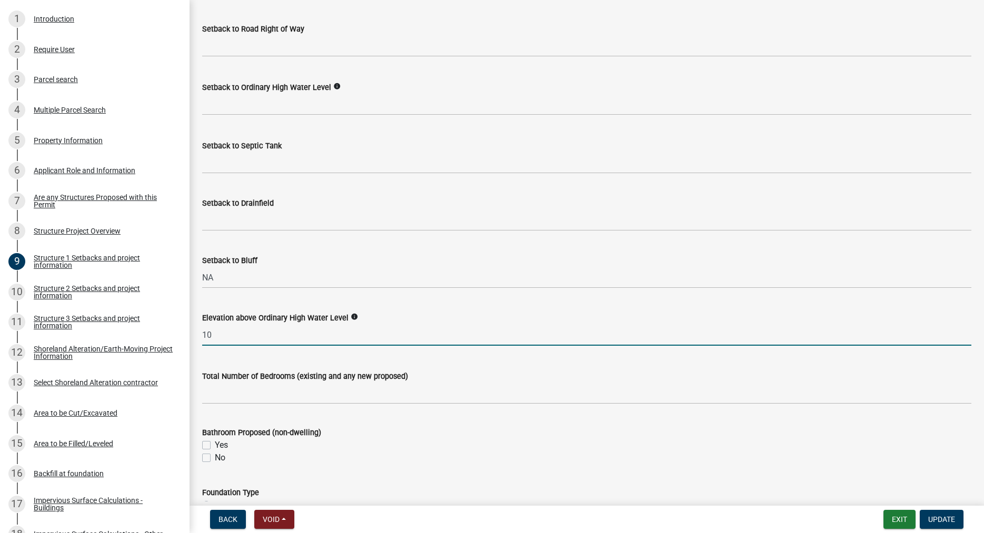
type input "10"
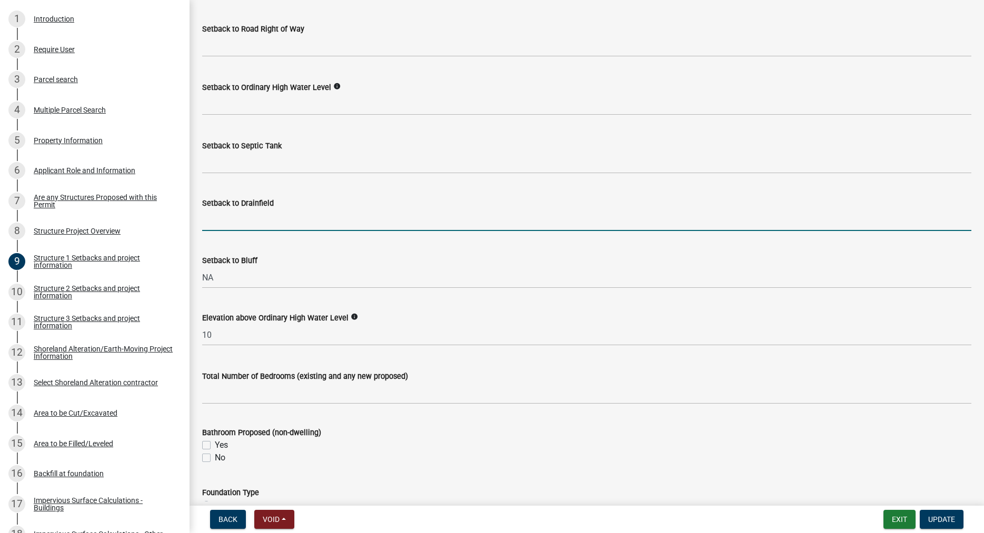
click at [229, 231] on input "Setback to Drainfield" at bounding box center [586, 220] width 769 height 22
type input "NA"
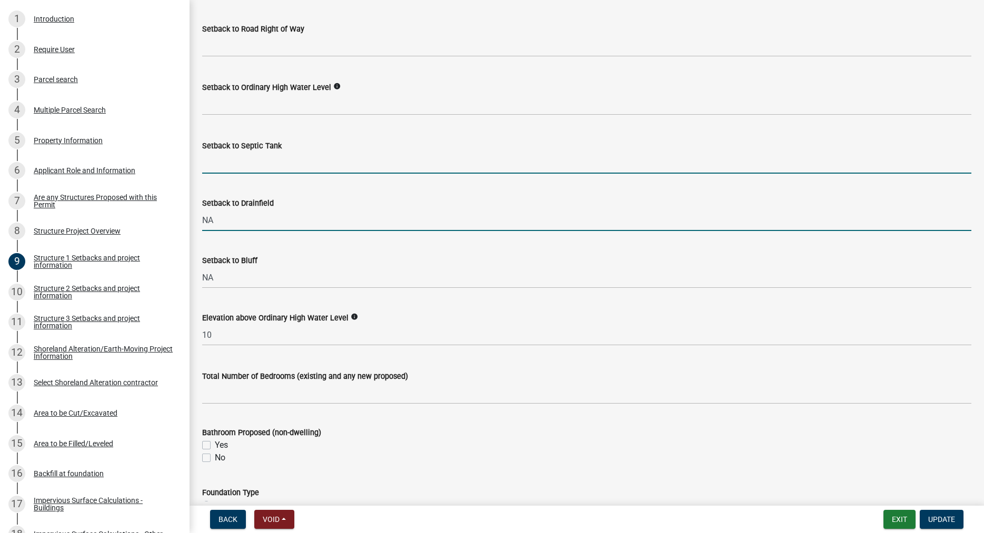
click at [220, 174] on input "Setback to Septic Tank" at bounding box center [586, 163] width 769 height 22
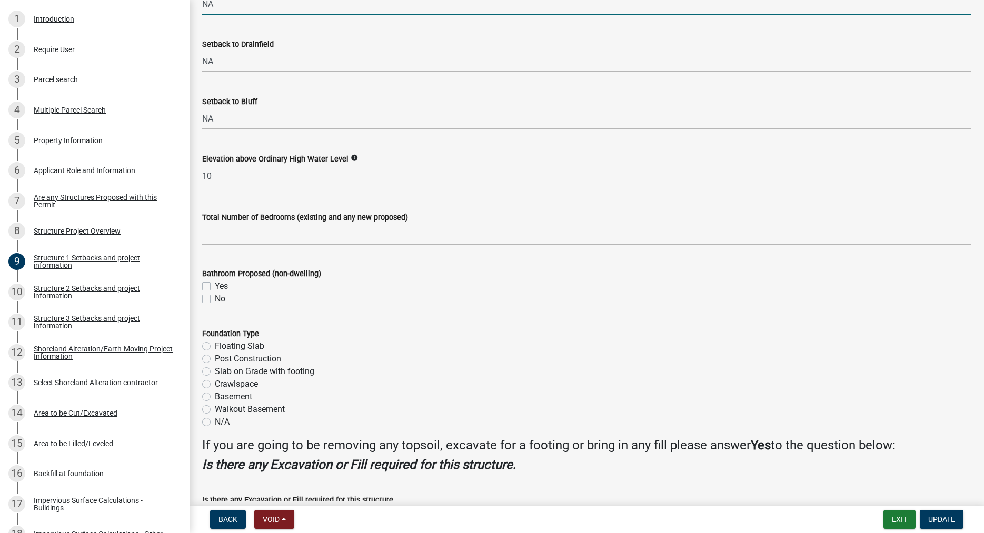
scroll to position [1080, 0]
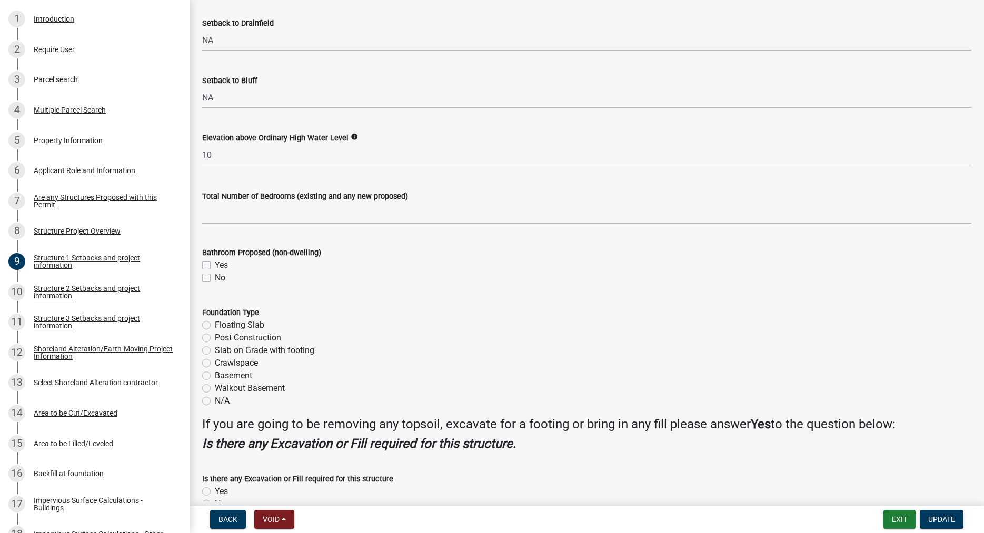
type input "NA"
click at [215, 284] on label "No" at bounding box center [220, 278] width 11 height 13
click at [215, 278] on input "No" at bounding box center [218, 275] width 7 height 7
checkbox input "true"
checkbox input "false"
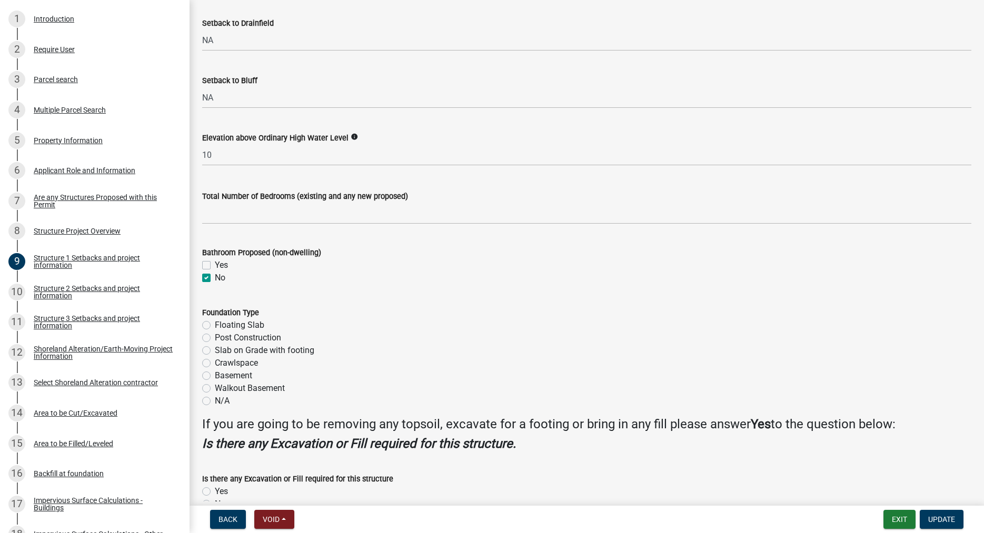
checkbox input "true"
click at [215, 332] on label "Floating Slab" at bounding box center [239, 325] width 49 height 13
click at [215, 326] on input "Floating Slab" at bounding box center [218, 322] width 7 height 7
radio input "true"
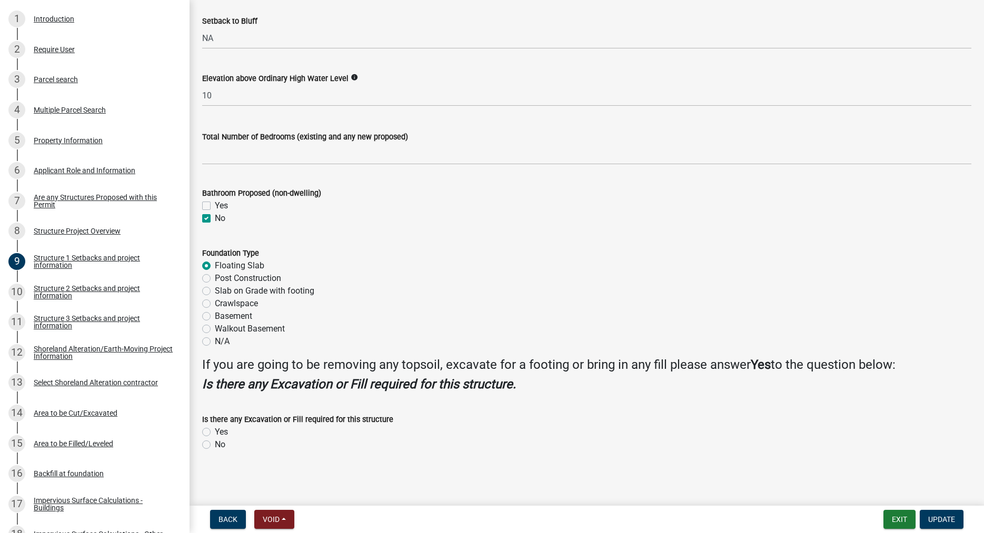
click at [215, 431] on label "Yes" at bounding box center [221, 432] width 13 height 13
click at [215, 431] on input "Yes" at bounding box center [218, 429] width 7 height 7
radio input "true"
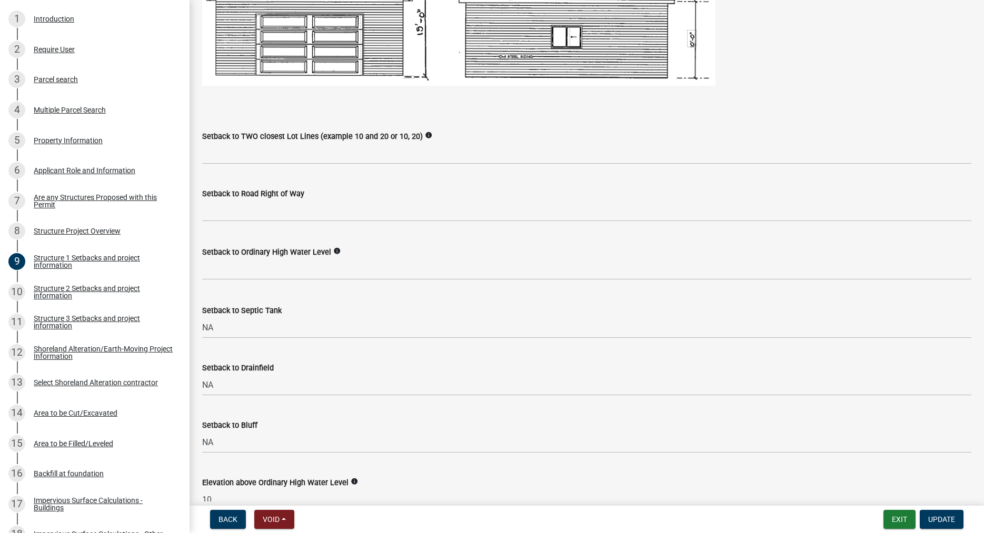
scroll to position [734, 0]
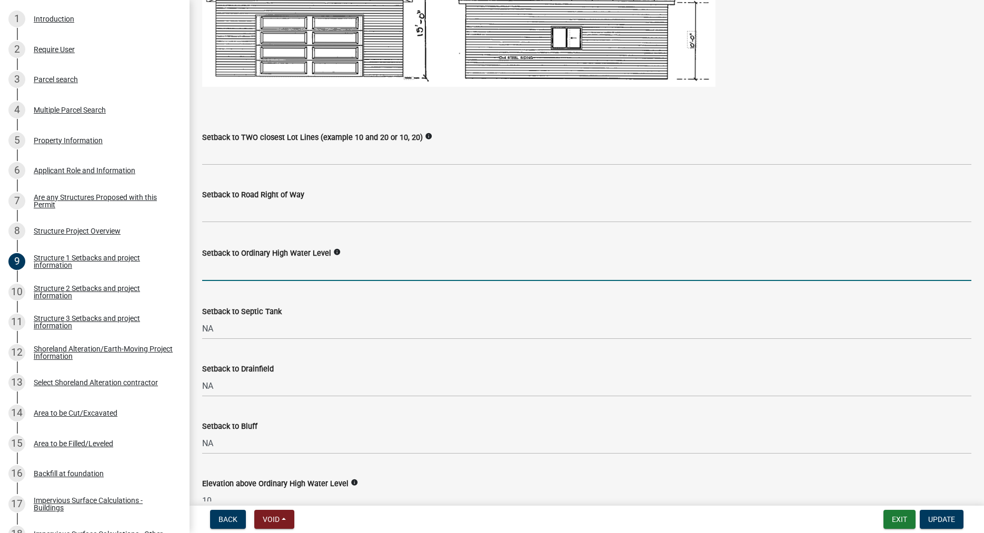
click at [246, 281] on input "text" at bounding box center [586, 270] width 769 height 22
type input "800"
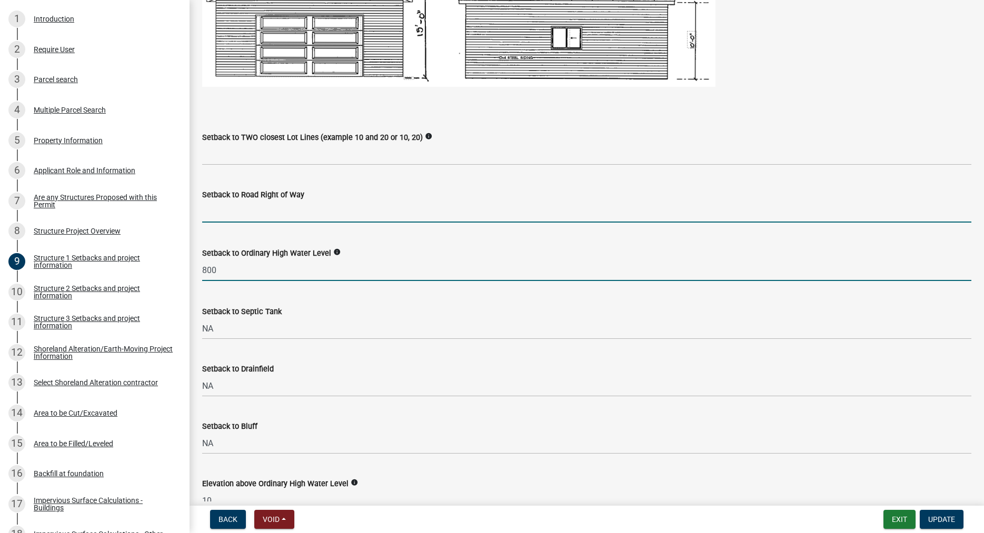
click at [252, 223] on input "text" at bounding box center [586, 212] width 769 height 22
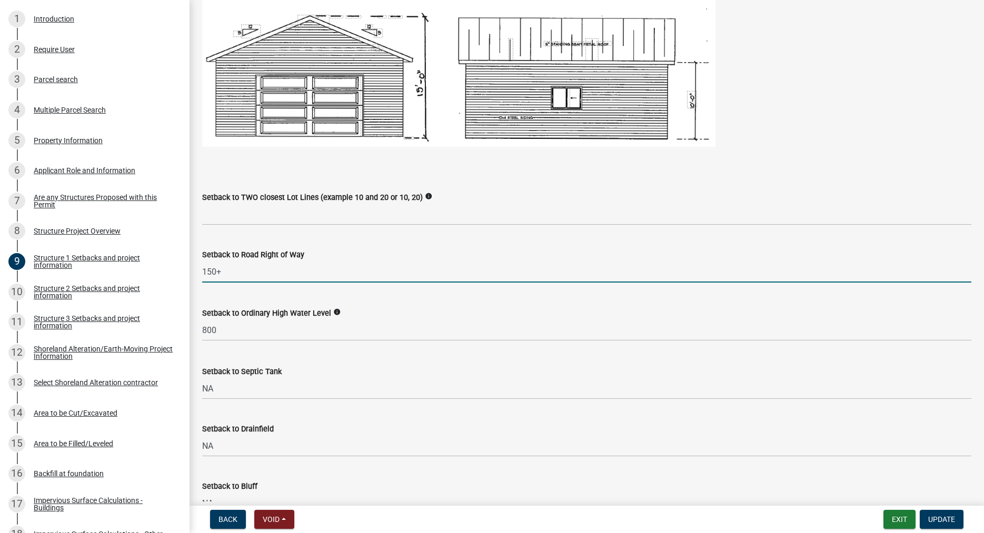
scroll to position [614, 0]
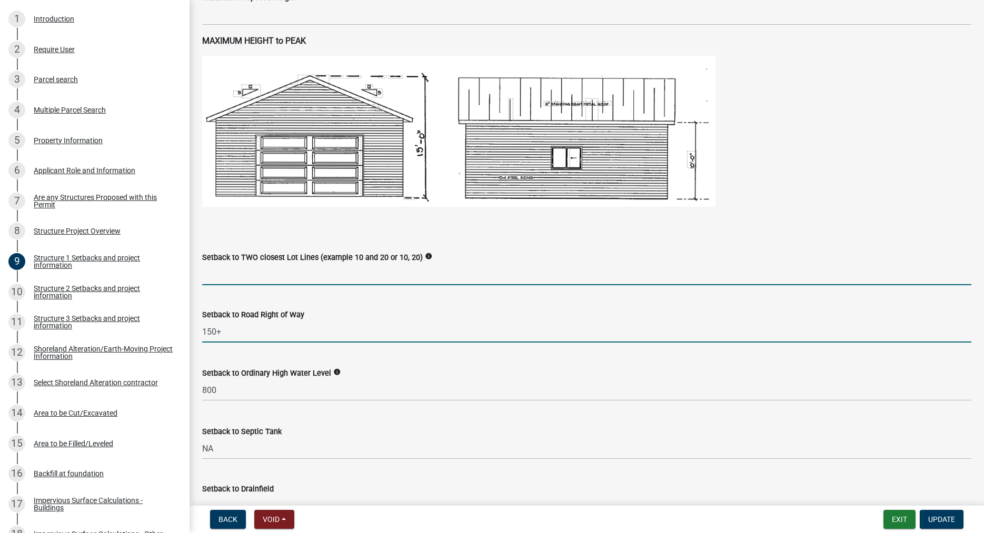
type input "150"
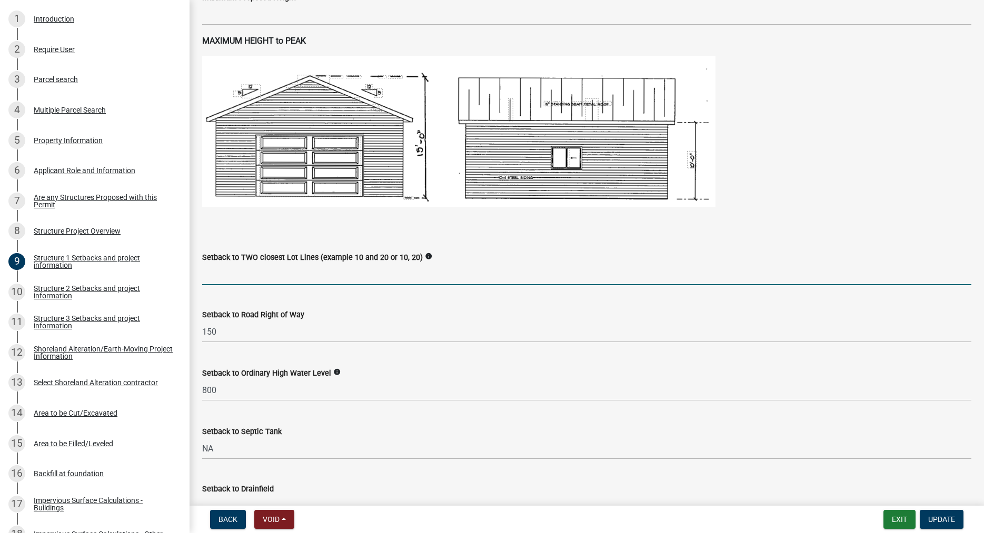
click at [252, 285] on input "Setback to TWO closest Lot Lines (example 10 and 20 or 10, 20)" at bounding box center [586, 275] width 769 height 22
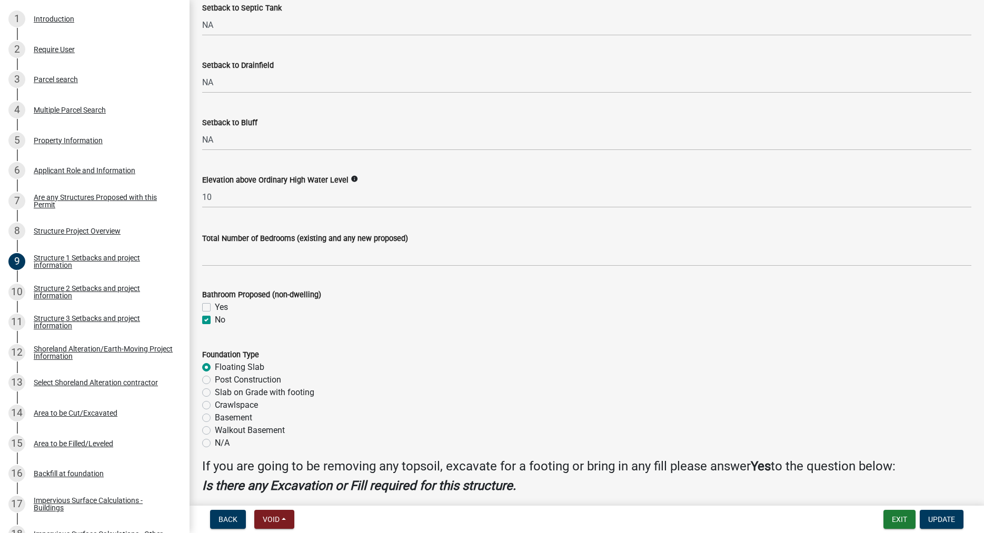
scroll to position [1034, 0]
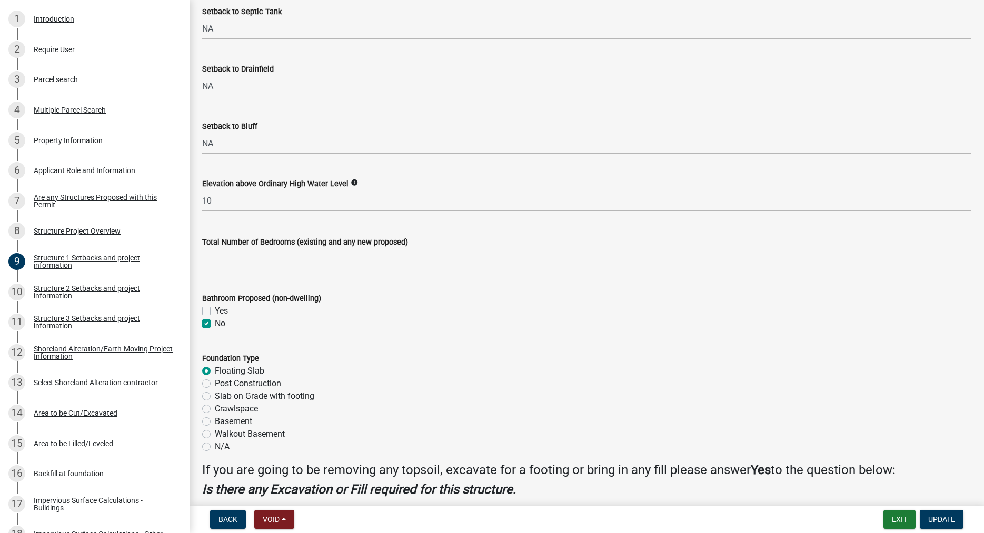
type input "15 & 15"
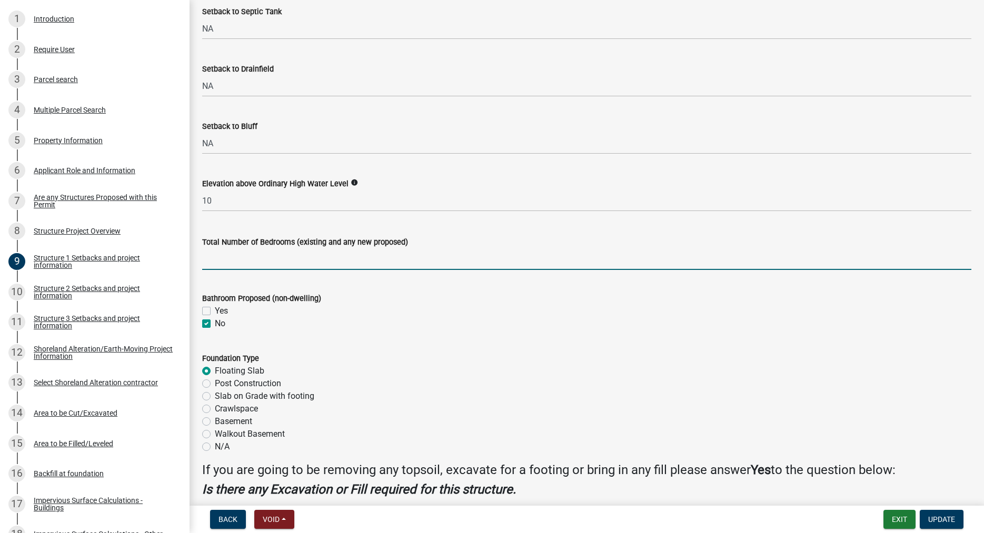
click at [285, 270] on input "text" at bounding box center [586, 259] width 769 height 22
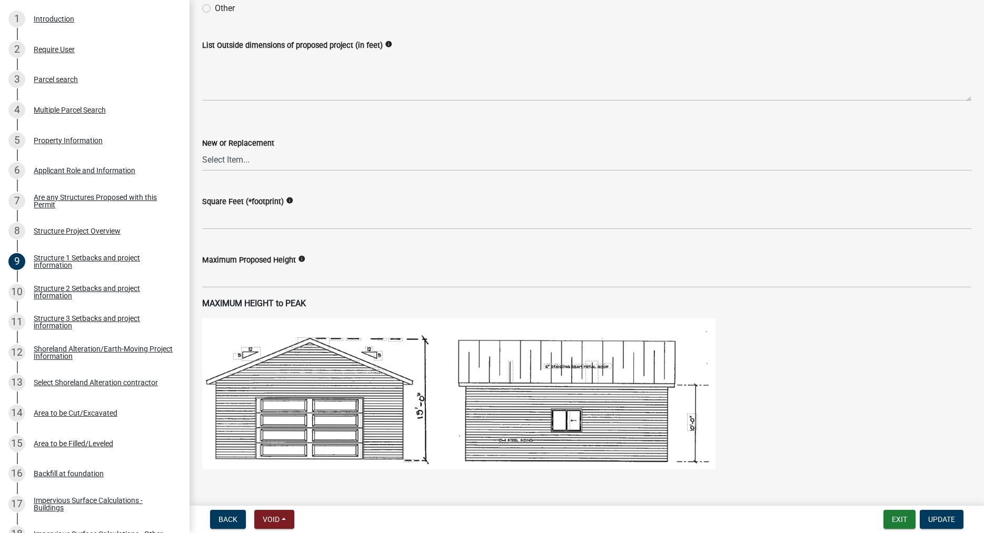
scroll to position [374, 0]
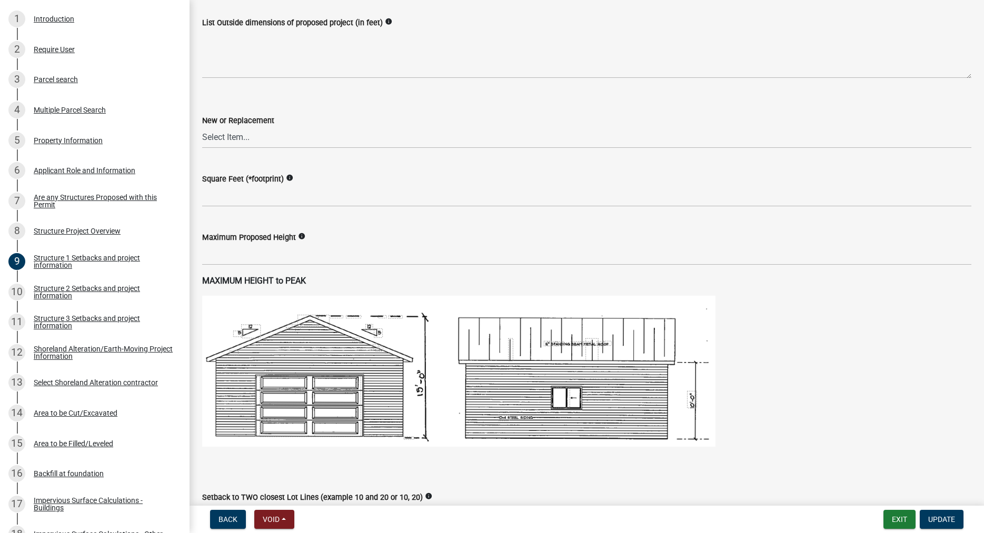
type input "0"
click at [202, 127] on select "Select Item... New Replacement" at bounding box center [586, 138] width 769 height 22
click option "New" at bounding box center [0, 0] width 0 height 0
select select "c185e313-3403-4239-bd61-bb563c58a77a"
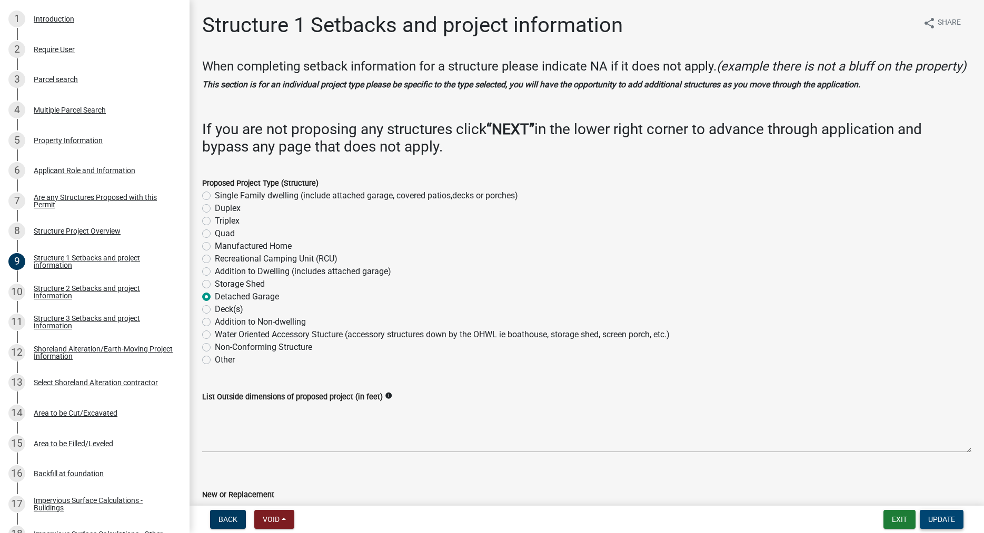
click at [945, 518] on span "Update" at bounding box center [941, 519] width 27 height 8
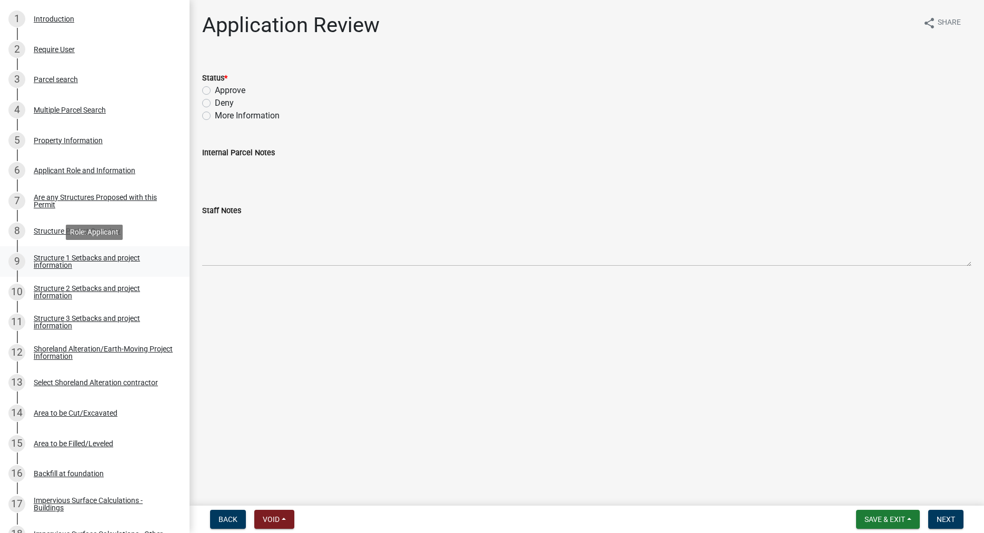
click at [65, 264] on div "Structure 1 Setbacks and project information" at bounding box center [103, 261] width 139 height 15
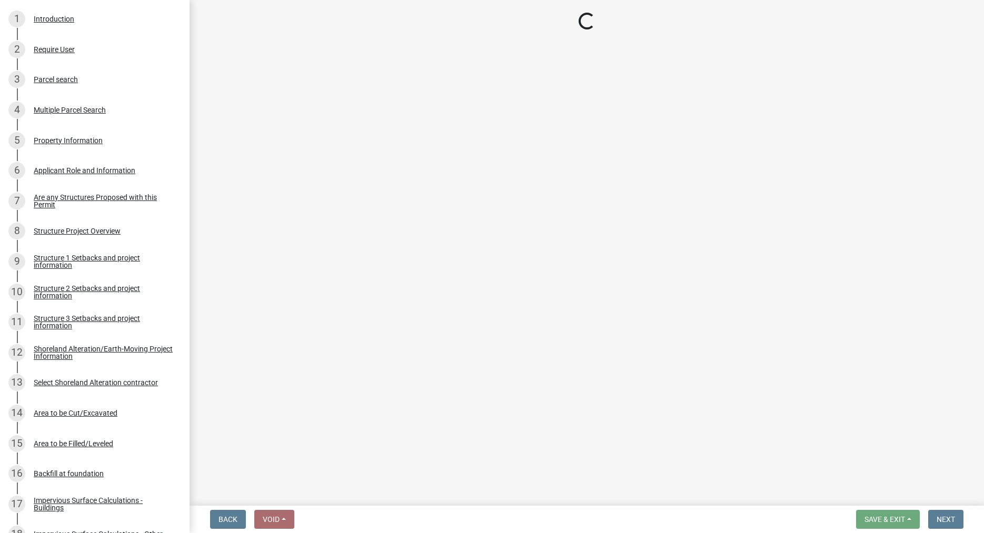
select select "c185e313-3403-4239-bd61-bb563c58a77a"
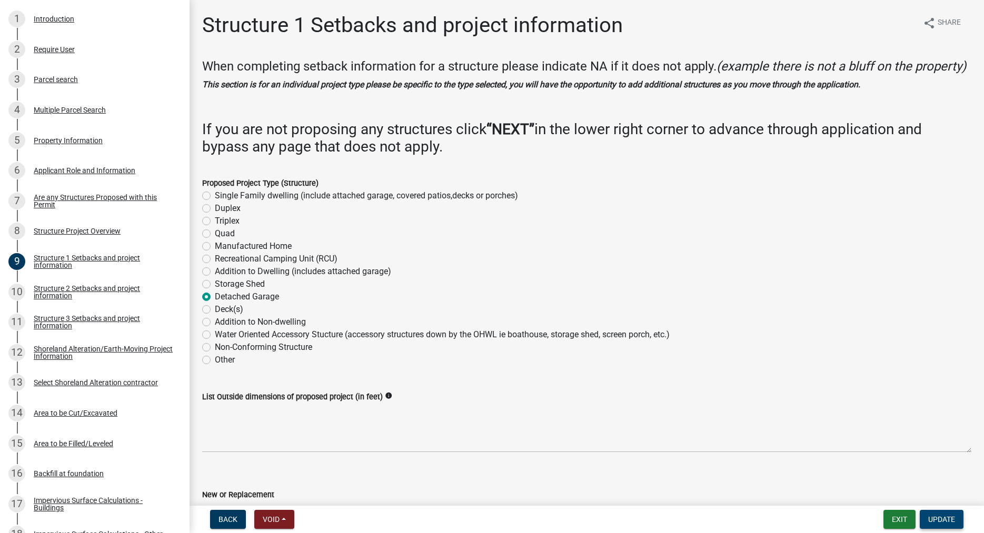
click at [941, 517] on span "Update" at bounding box center [941, 519] width 27 height 8
